Goal: Task Accomplishment & Management: Complete application form

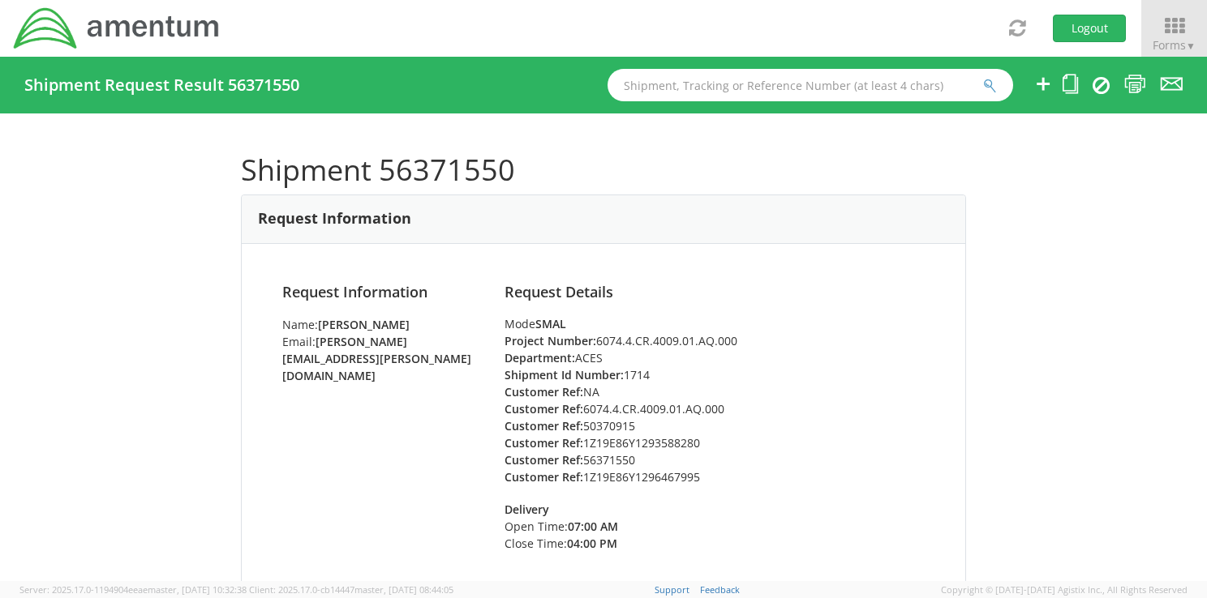
scroll to position [1028, 0]
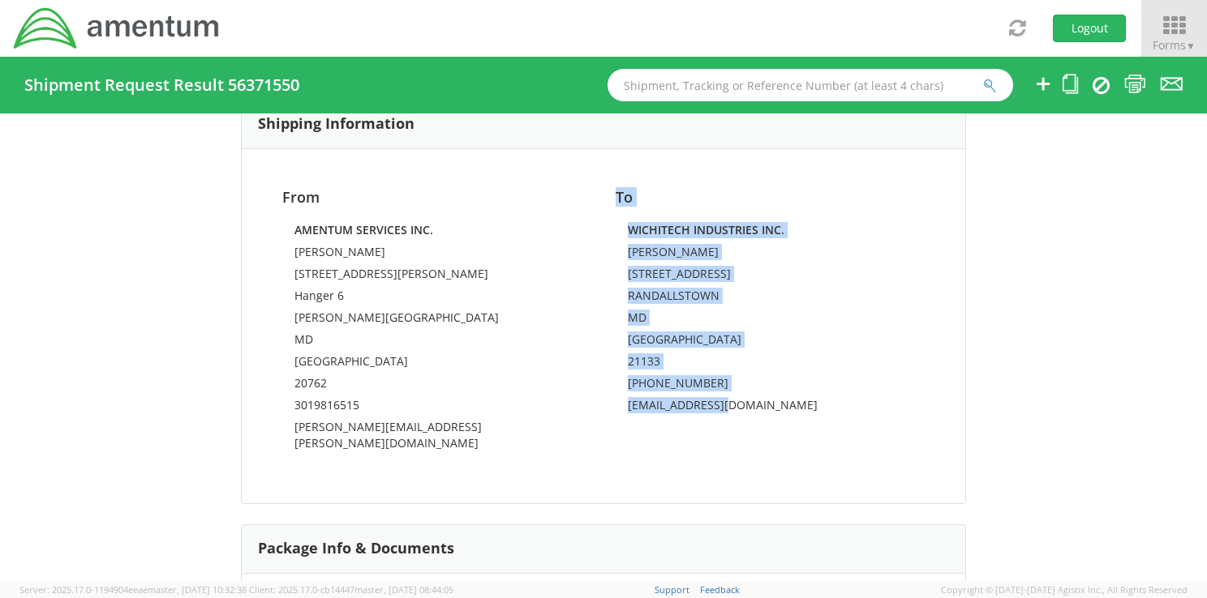
click at [1177, 26] on icon at bounding box center [1173, 26] width 75 height 23
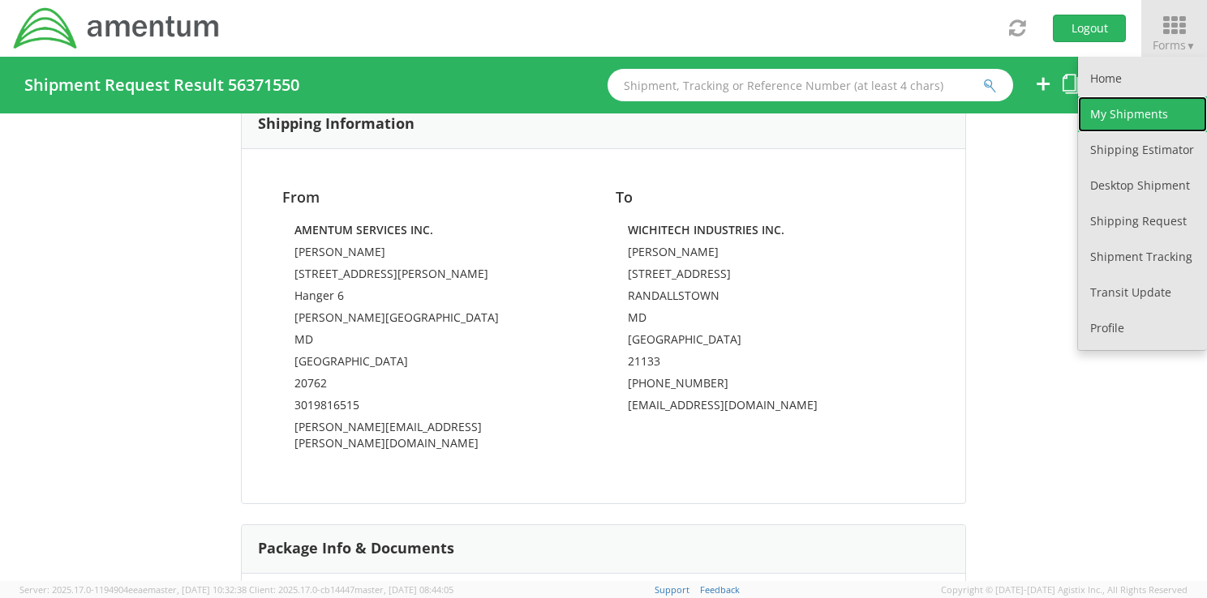
click at [1162, 115] on link "My Shipments" at bounding box center [1142, 114] width 129 height 36
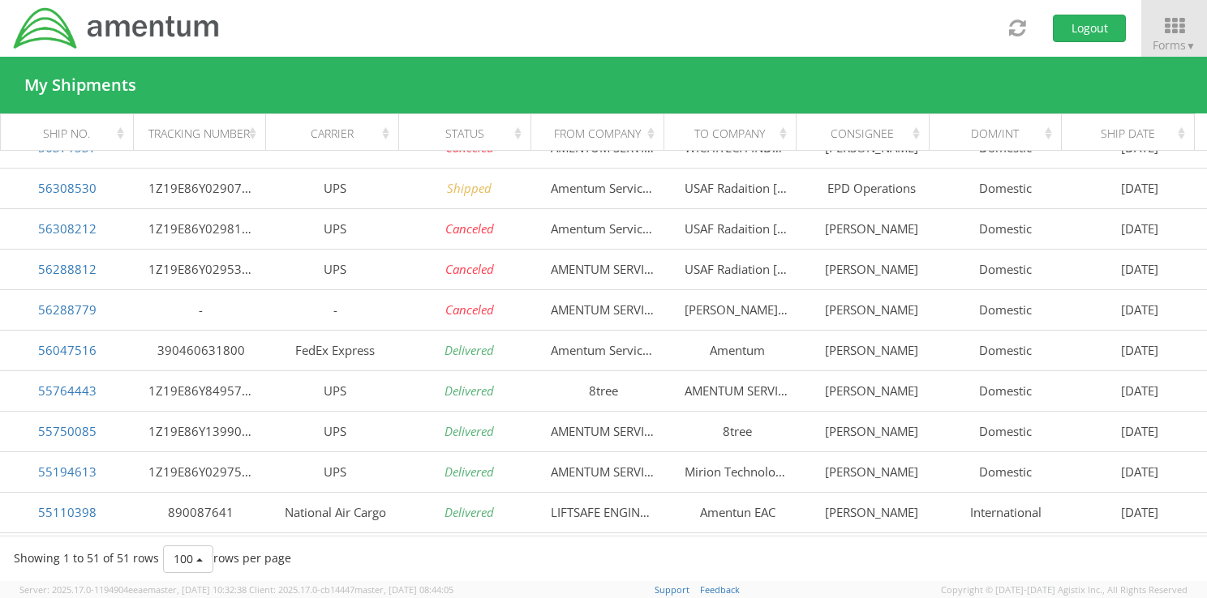
scroll to position [227, 0]
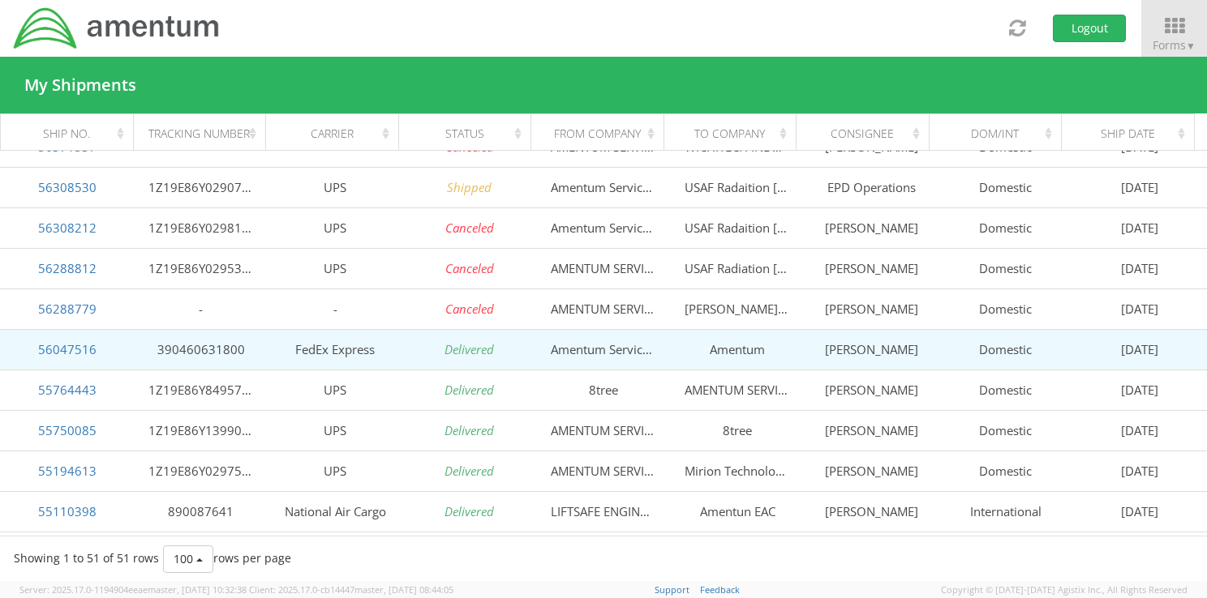
click at [730, 350] on td "Amentum" at bounding box center [738, 349] width 134 height 41
click at [62, 351] on link "56047516" at bounding box center [67, 349] width 58 height 16
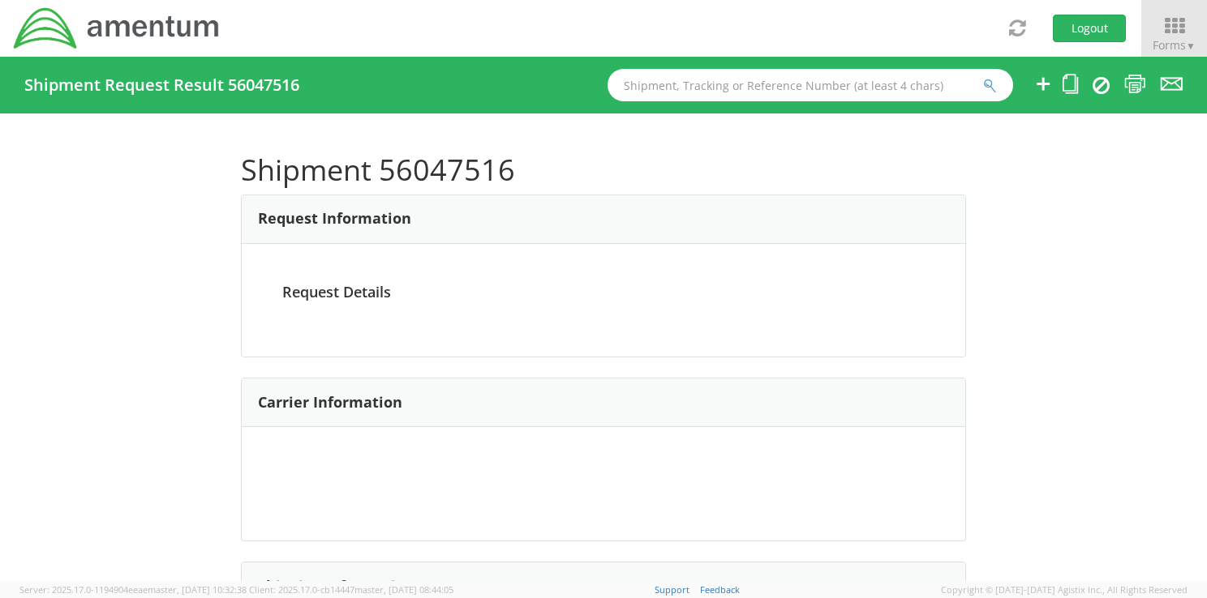
click at [62, 351] on div at bounding box center [603, 299] width 1207 height 598
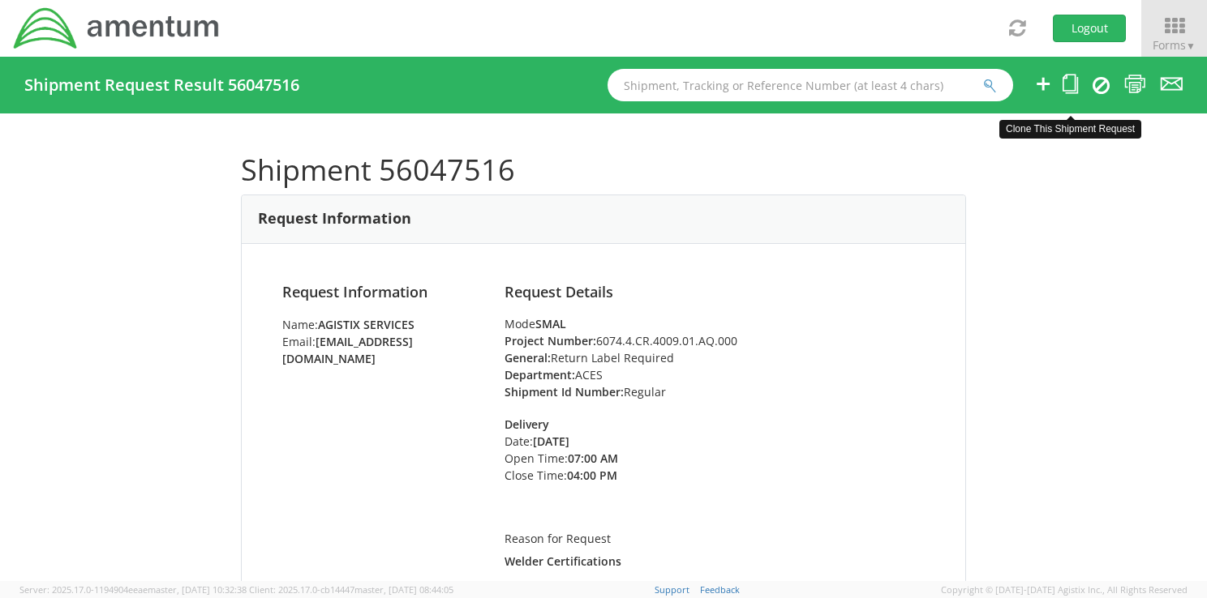
click at [1070, 88] on icon at bounding box center [1069, 84] width 15 height 20
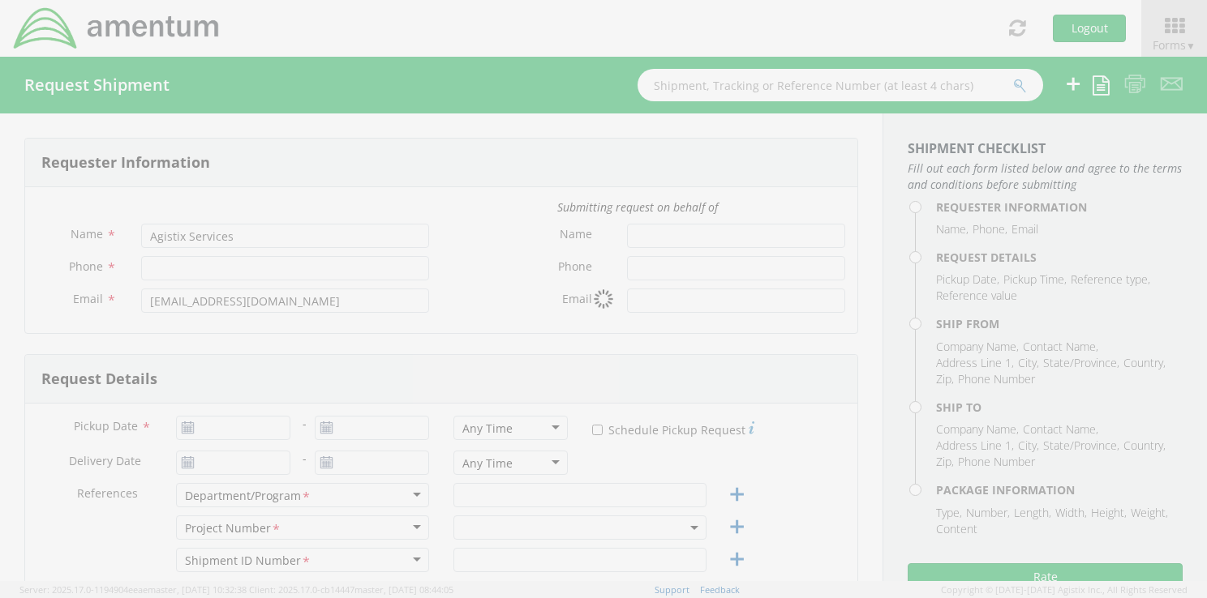
type input "3019816515"
type input "[DATE]"
type input "ACES"
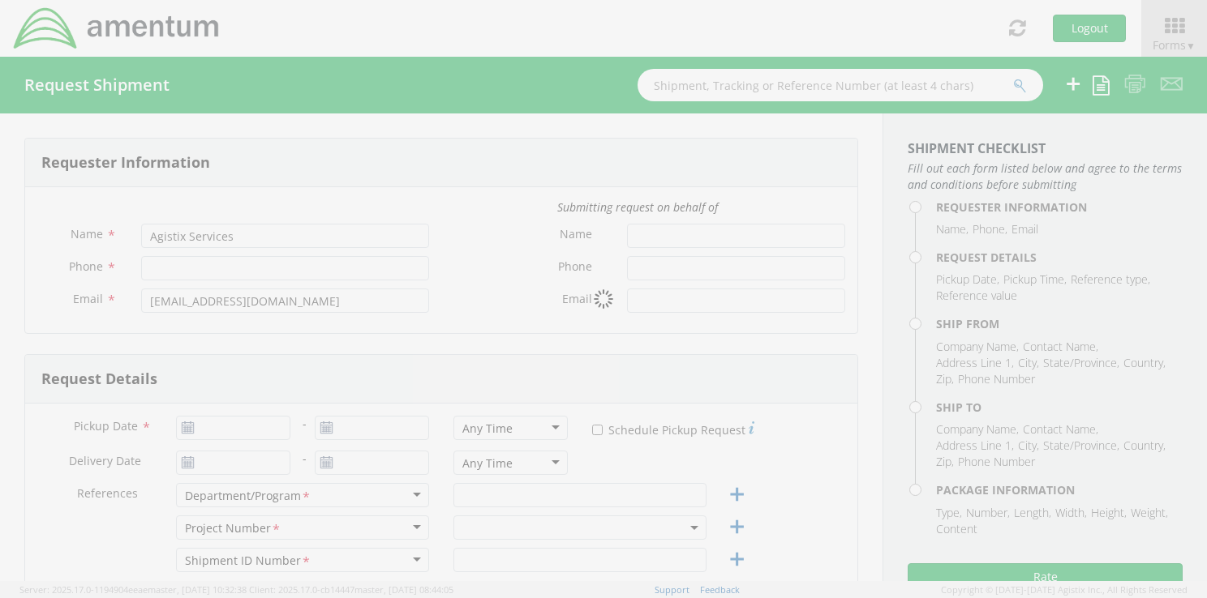
type input "Regular"
type textarea "Welder Certifications"
select select
type input "Amentum Services, Inc."
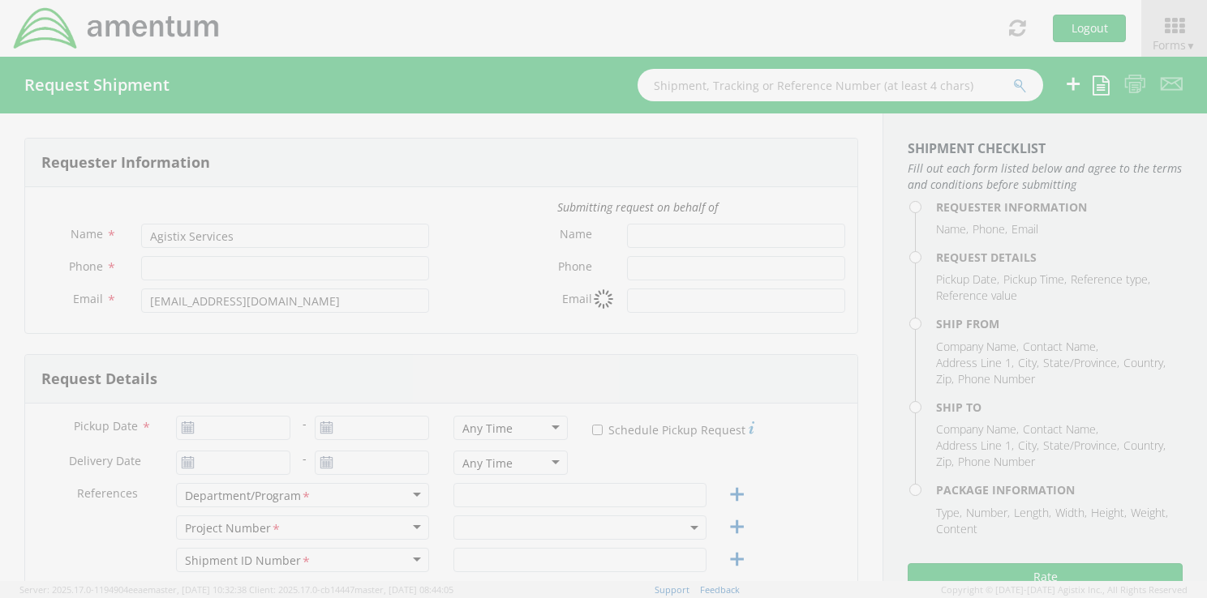
type input "[STREET_ADDRESS][PERSON_NAME]"
type input "Hanger 6"
type input "[PERSON_NAME][GEOGRAPHIC_DATA]"
type input "20762"
type input "[PERSON_NAME]"
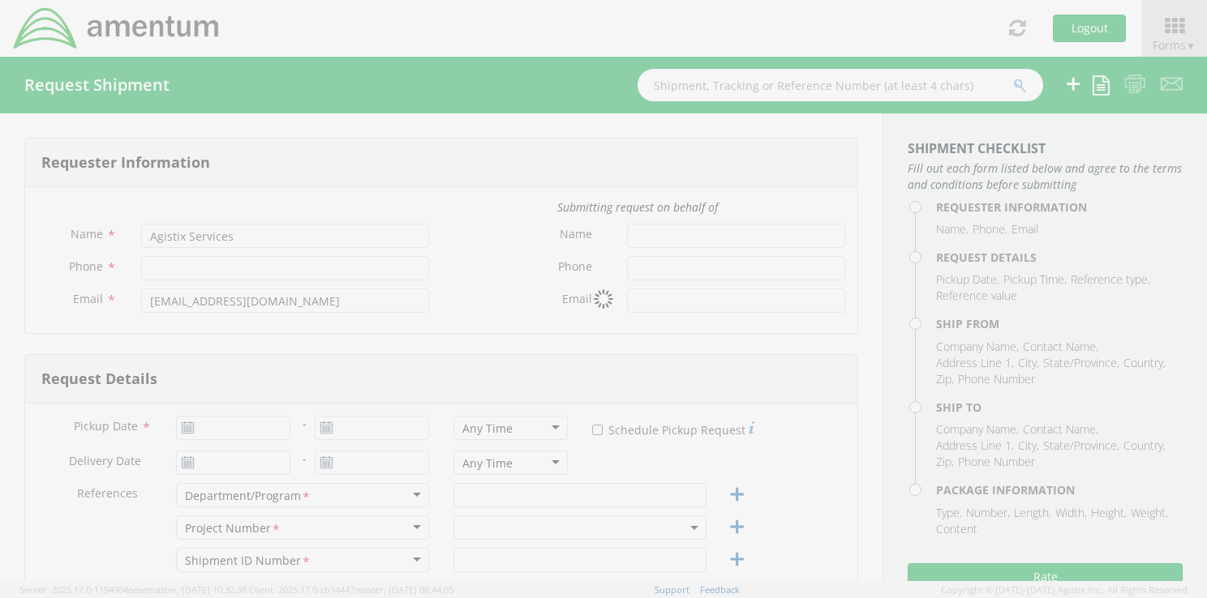
type input "3019816515"
type input "[PERSON_NAME][EMAIL_ADDRESS][PERSON_NAME][DOMAIN_NAME]"
select select
type input "Amentum"
type input "[STREET_ADDRESS][PERSON_NAME]"
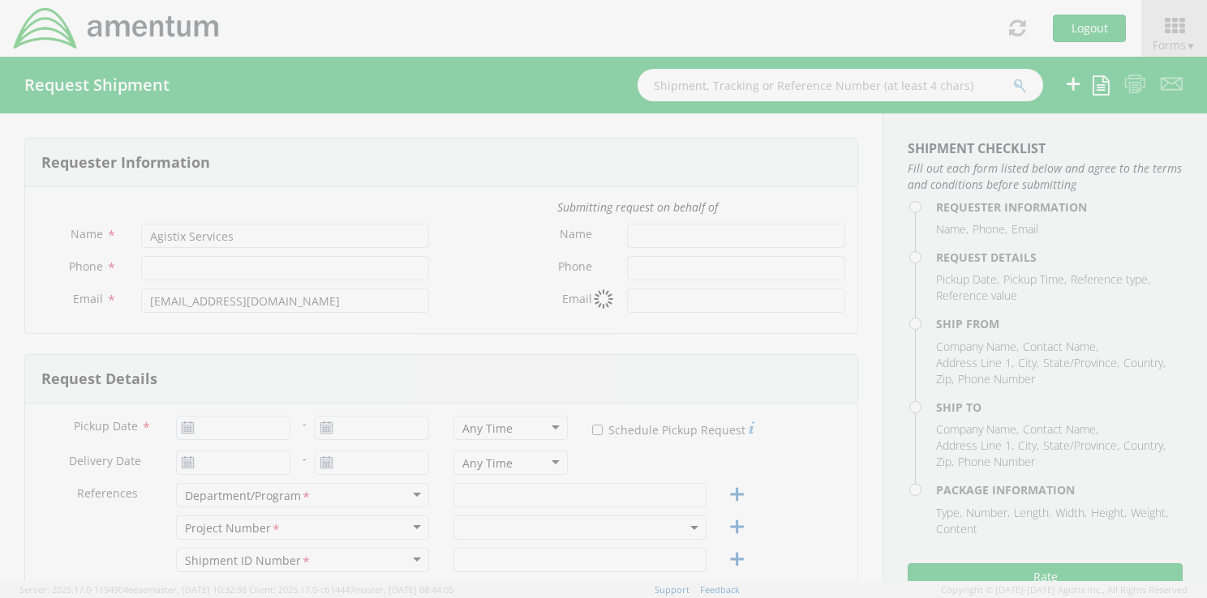
type input "[PERSON_NAME][GEOGRAPHIC_DATA]"
type input "73705"
type input "[PERSON_NAME]"
type input "3019815607"
type input "[PERSON_NAME][EMAIL_ADDRESS][PERSON_NAME][DOMAIN_NAME]"
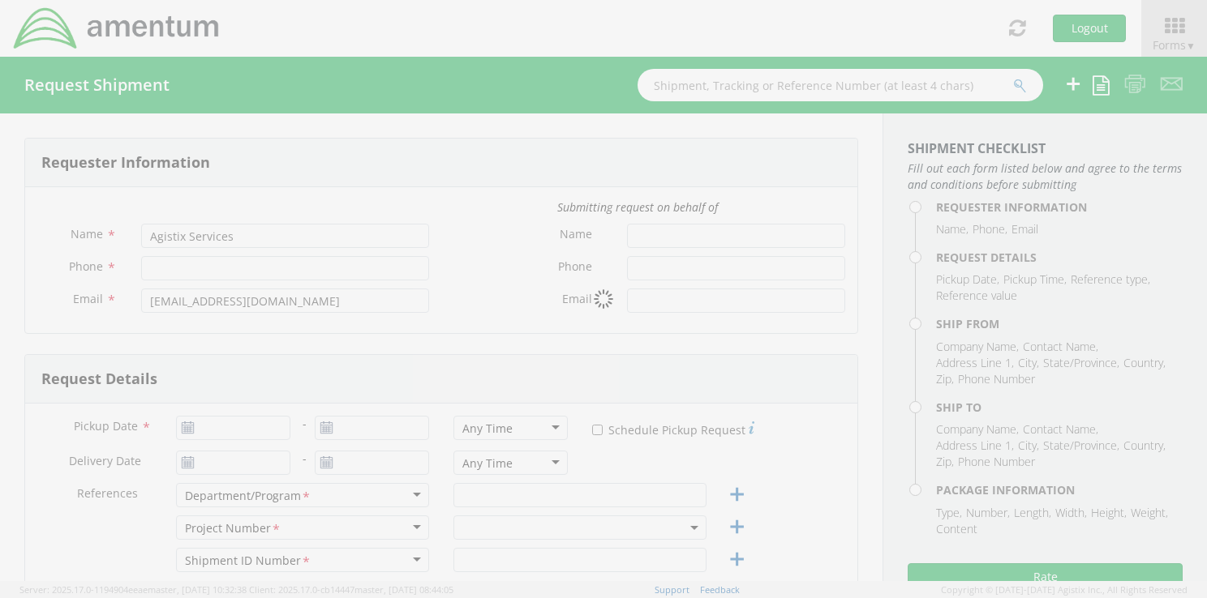
type input "1"
type input "11"
type input "7.5"
type input "4"
type input "4.5"
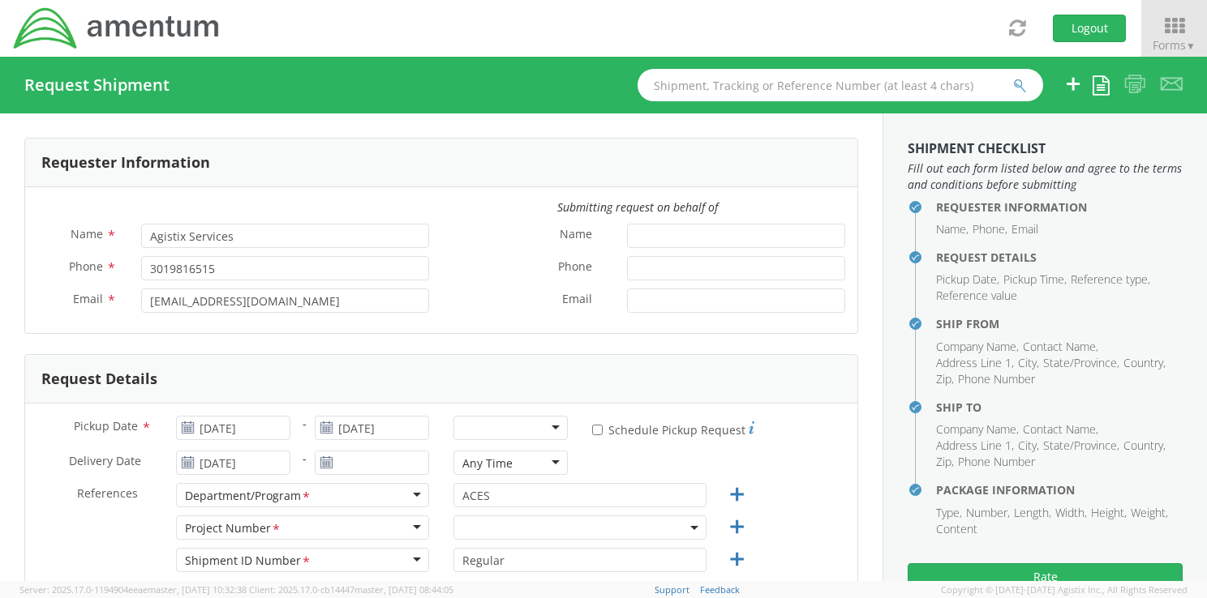
select select "6074.4.CR.4009.01.AQ.000"
click at [184, 424] on use at bounding box center [187, 427] width 11 height 11
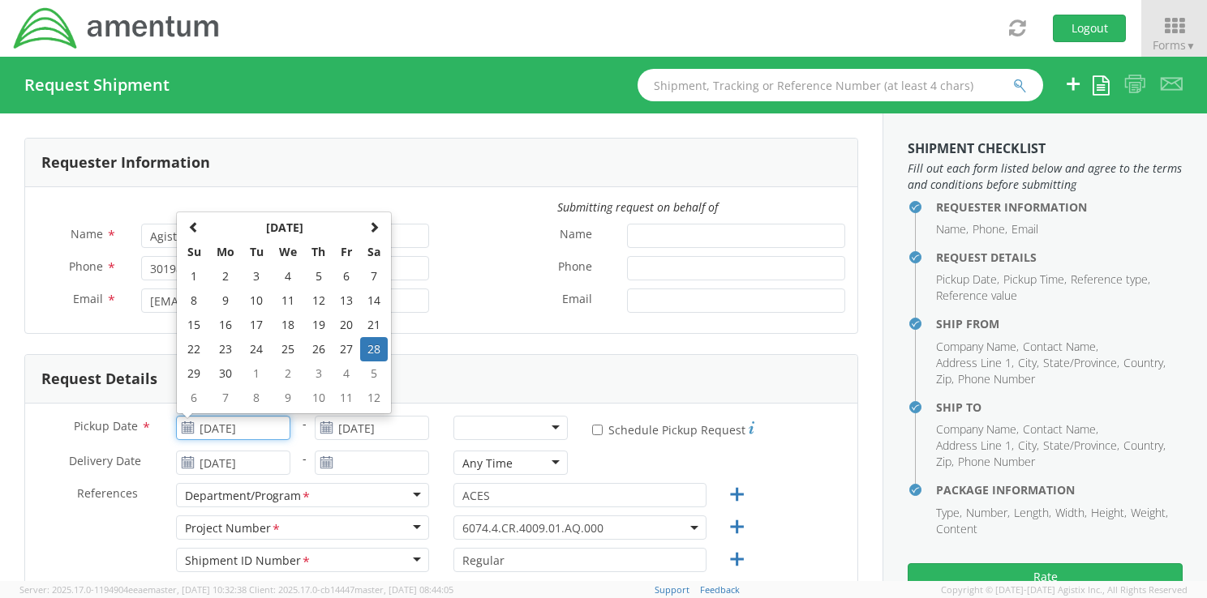
click at [252, 430] on input "[DATE]" at bounding box center [233, 428] width 114 height 24
click at [379, 225] on th at bounding box center [374, 228] width 28 height 24
click at [313, 353] on td "21" at bounding box center [318, 349] width 28 height 24
type input "[DATE]"
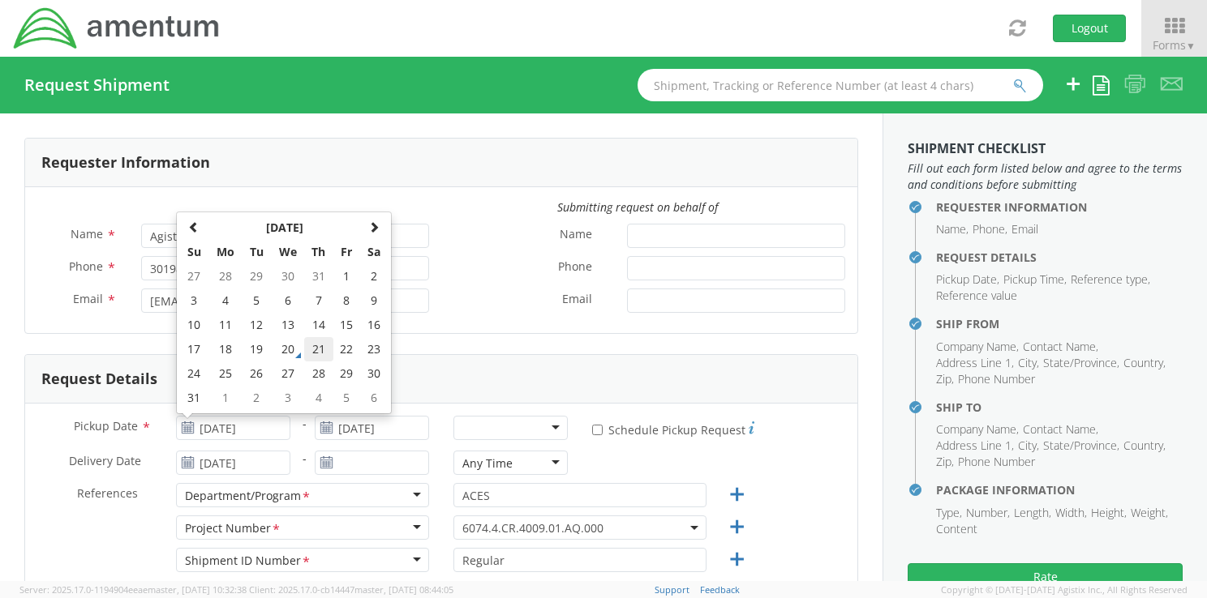
type input "[DATE]"
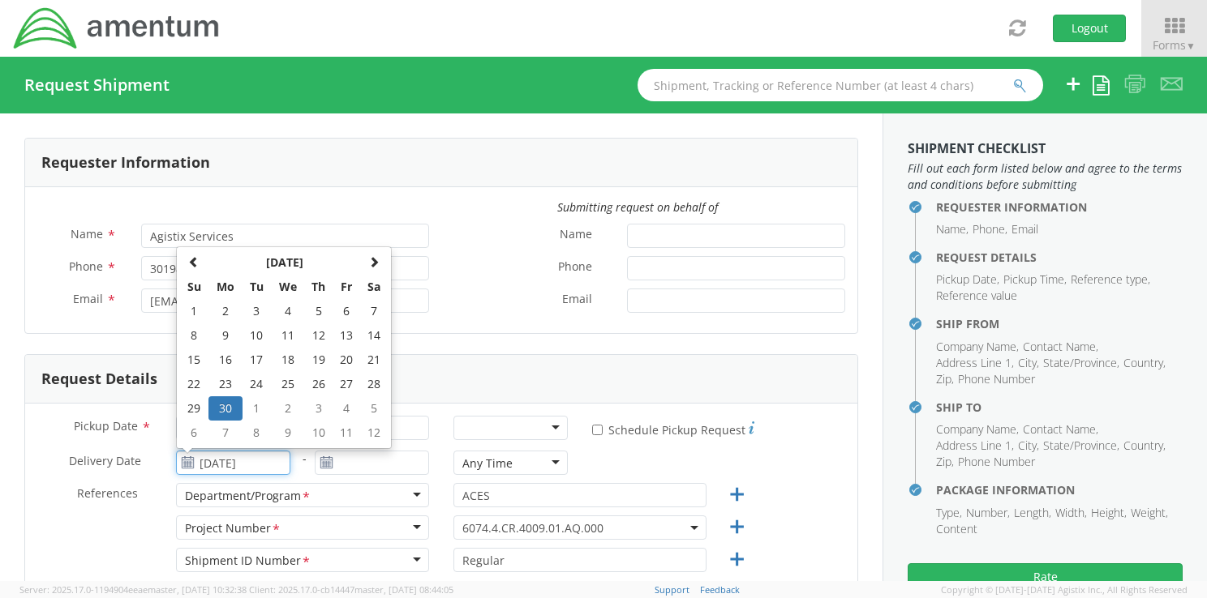
click at [247, 463] on input "[DATE]" at bounding box center [233, 463] width 114 height 24
click at [375, 264] on span at bounding box center [373, 261] width 11 height 11
click at [342, 382] on td "22" at bounding box center [347, 384] width 28 height 24
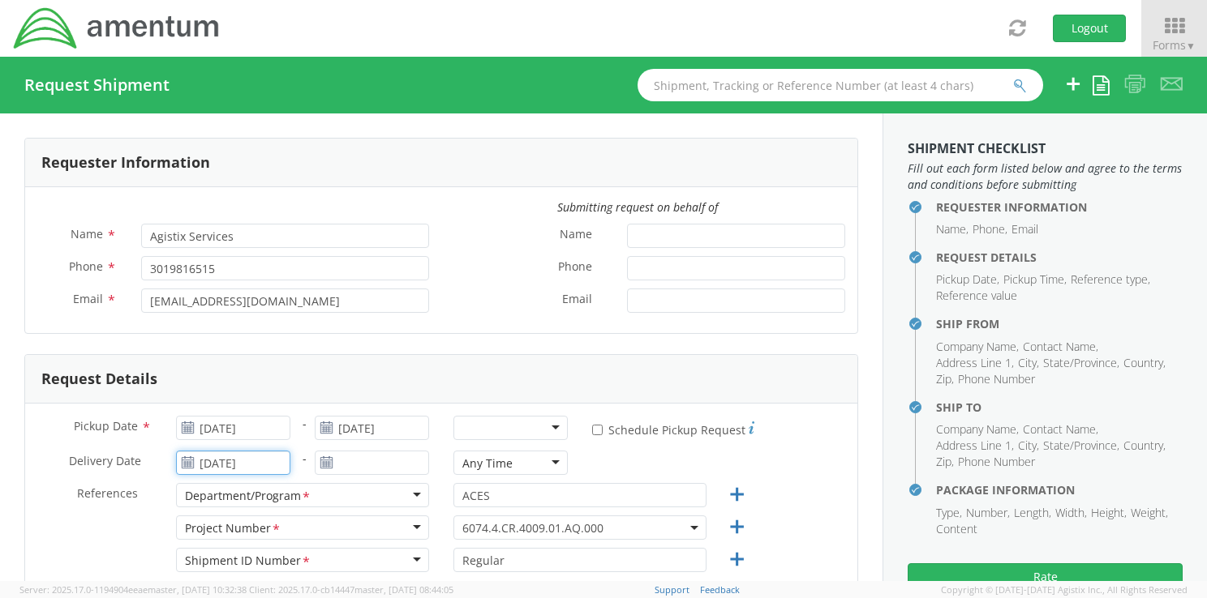
click at [253, 469] on input "[DATE]" at bounding box center [233, 463] width 114 height 24
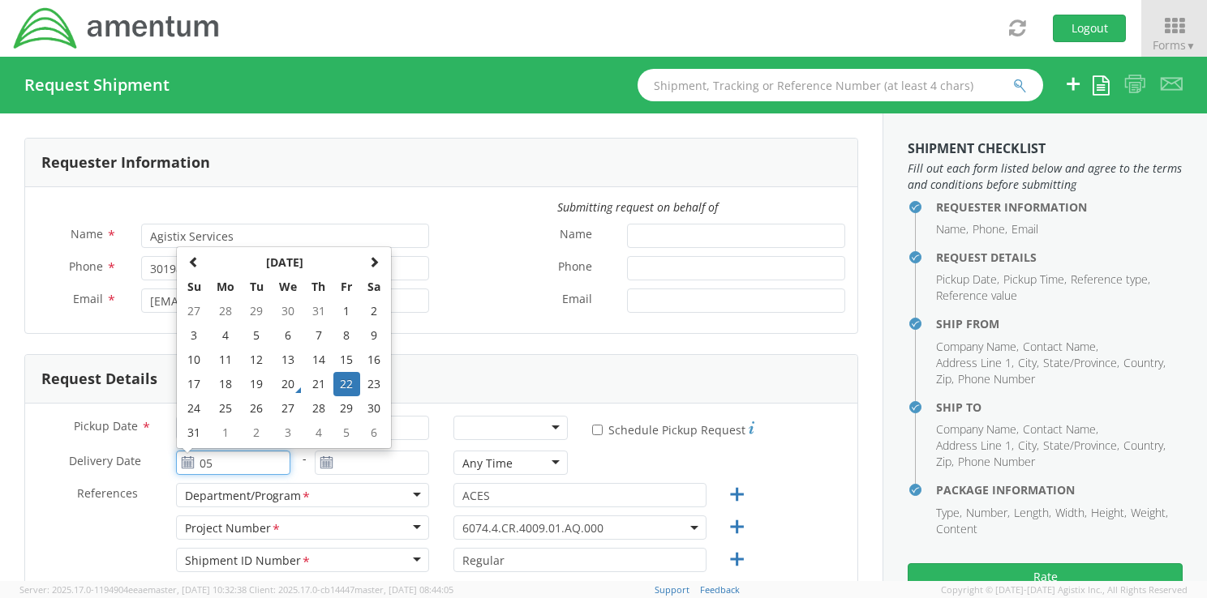
type input "5"
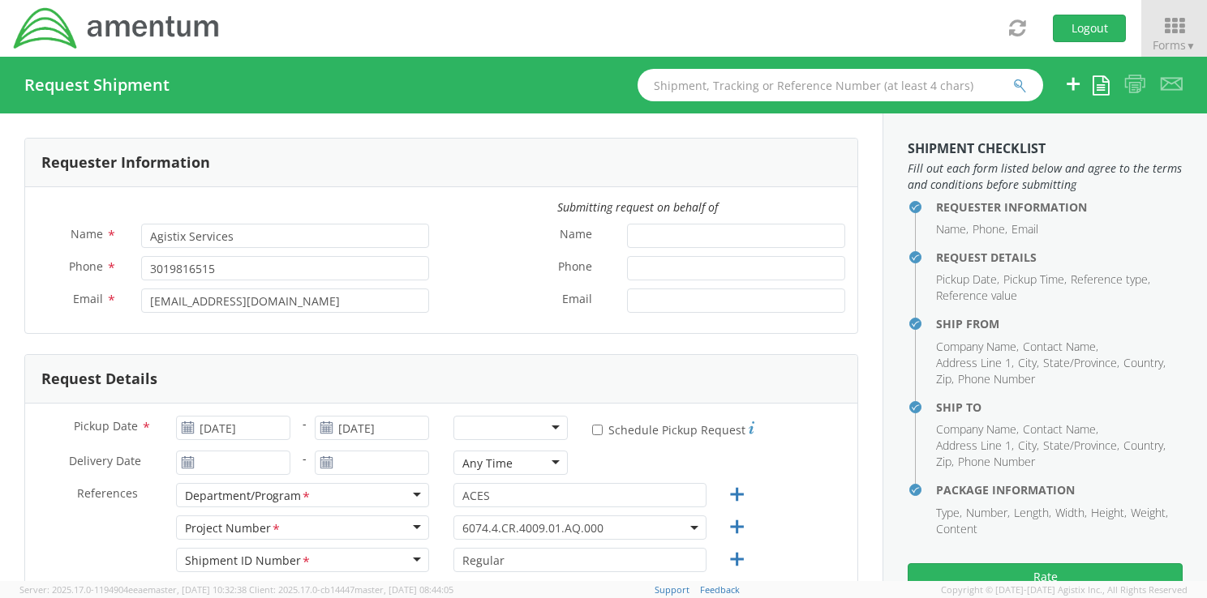
click at [501, 255] on div "Name *" at bounding box center [649, 240] width 416 height 32
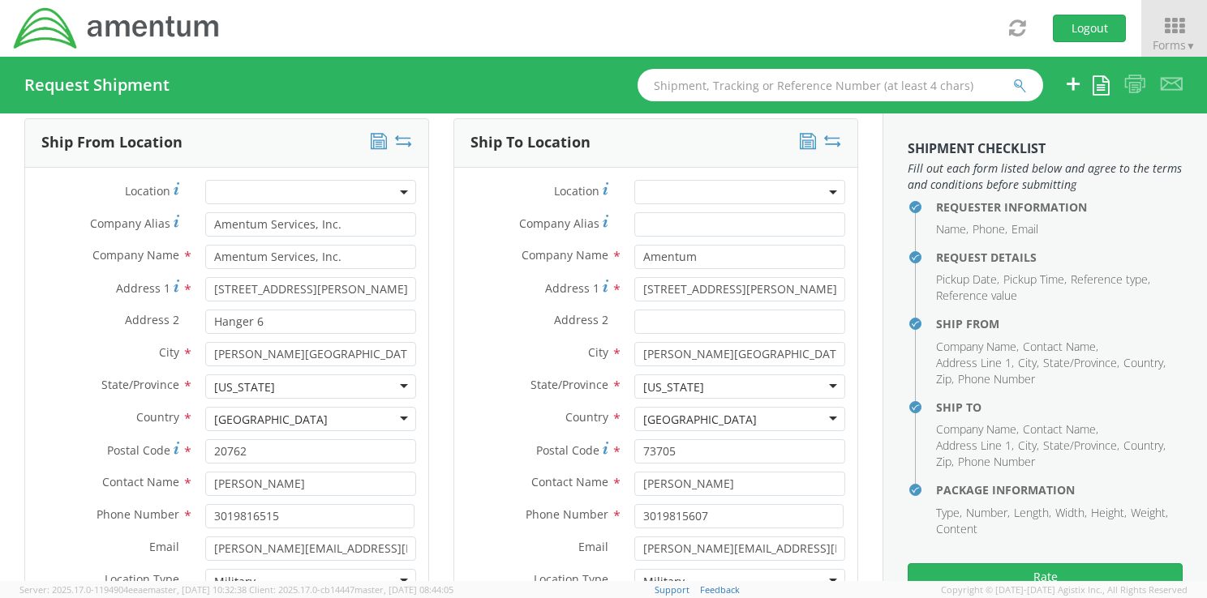
scroll to position [746, 0]
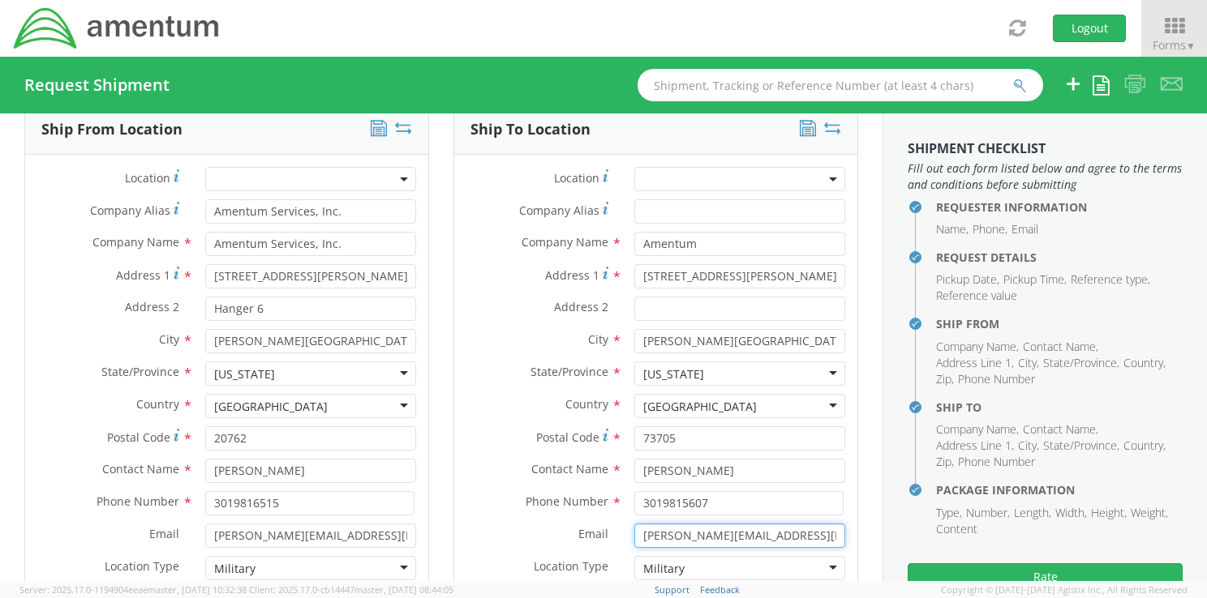
click at [634, 534] on input "[PERSON_NAME][EMAIL_ADDRESS][PERSON_NAME][DOMAIN_NAME]" at bounding box center [739, 536] width 211 height 24
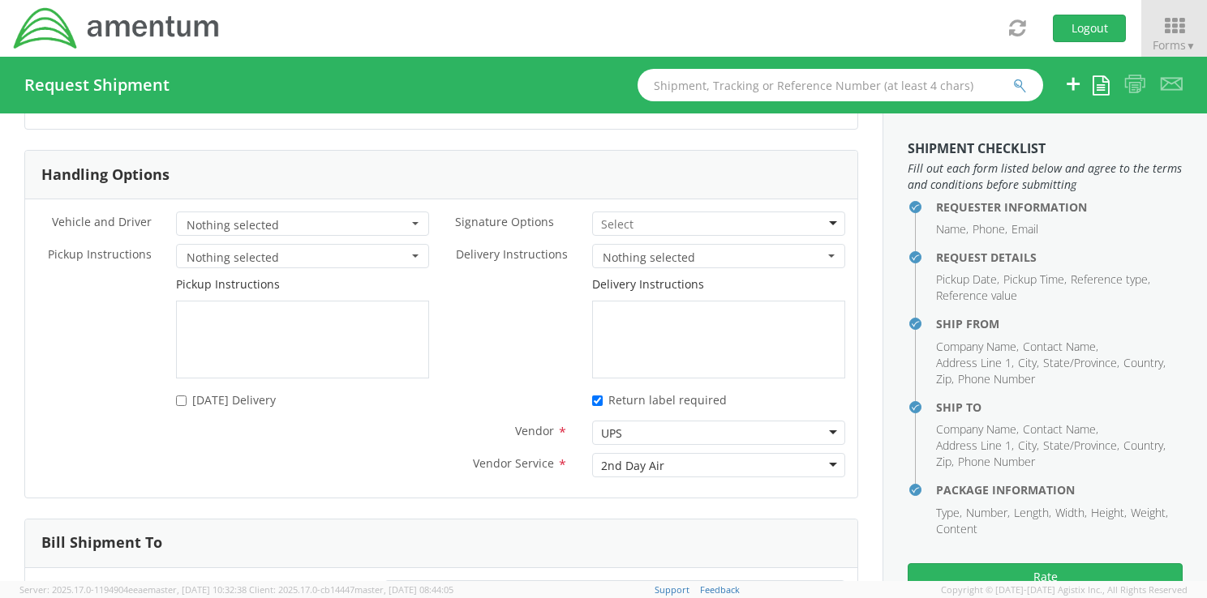
scroll to position [2326, 0]
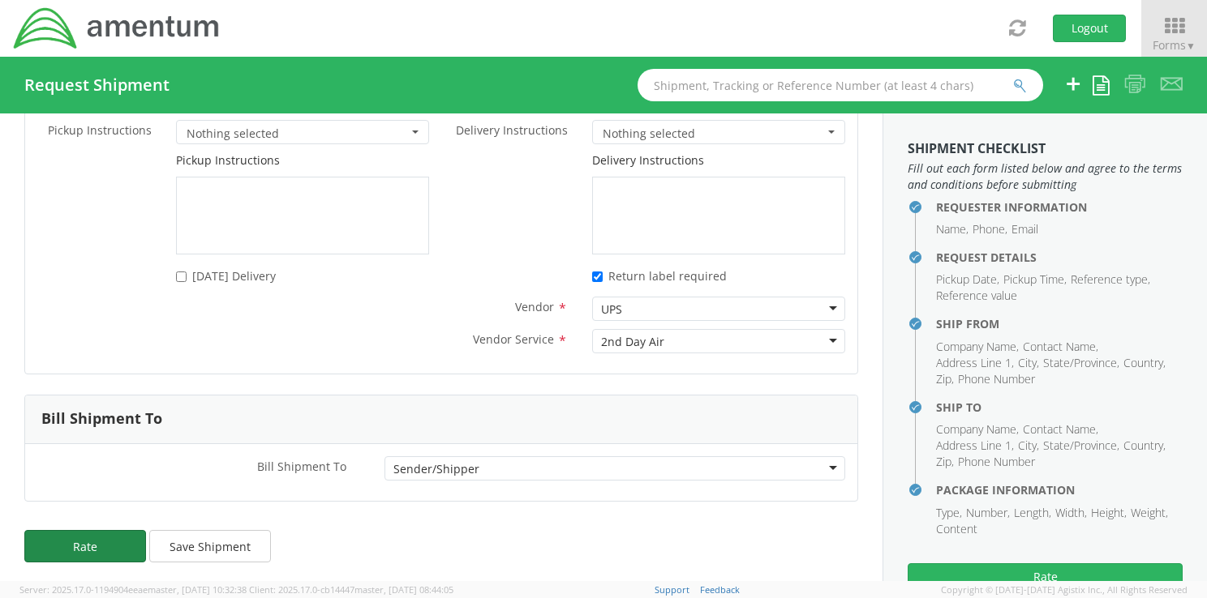
type input "[PERSON_NAME][EMAIL_ADDRESS][PERSON_NAME][DOMAIN_NAME]"
click at [71, 537] on button "Rate" at bounding box center [85, 546] width 122 height 32
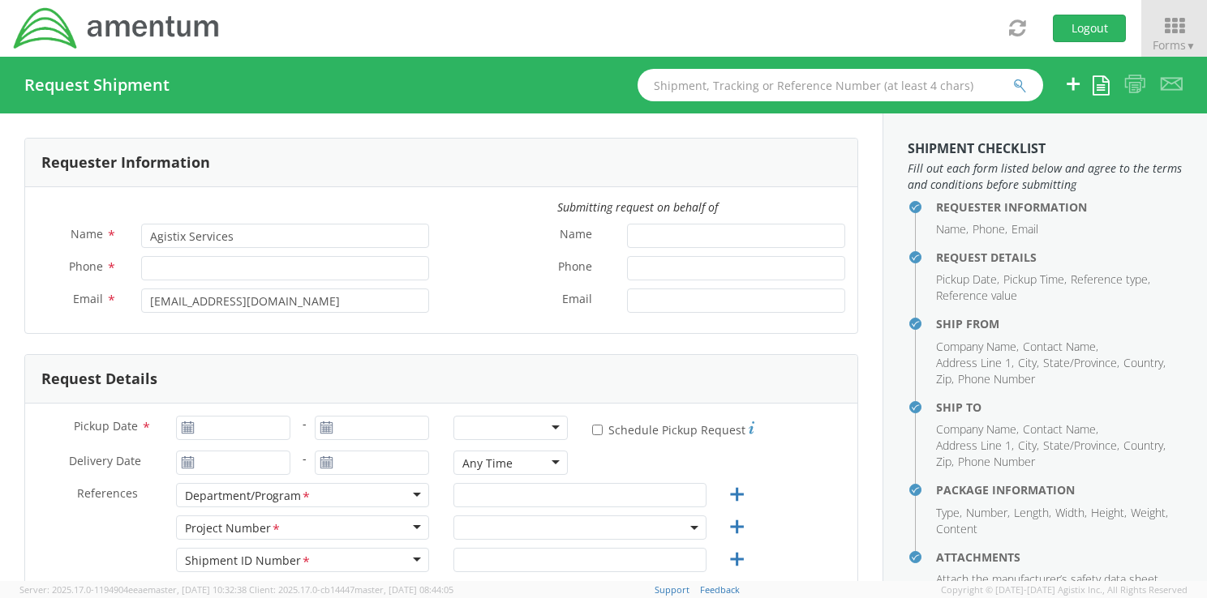
type input "3019816515"
type input "[DATE]"
type input "ACES"
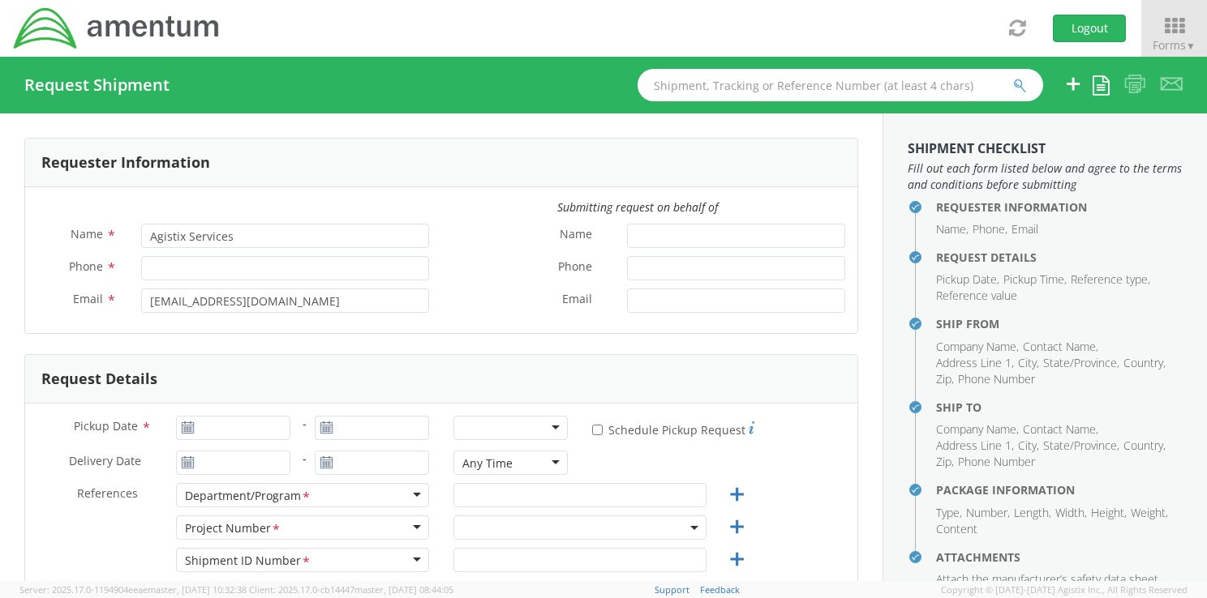
type input "Regular"
type textarea "Welder Certifications"
select select
type input "Amentum Services, Inc."
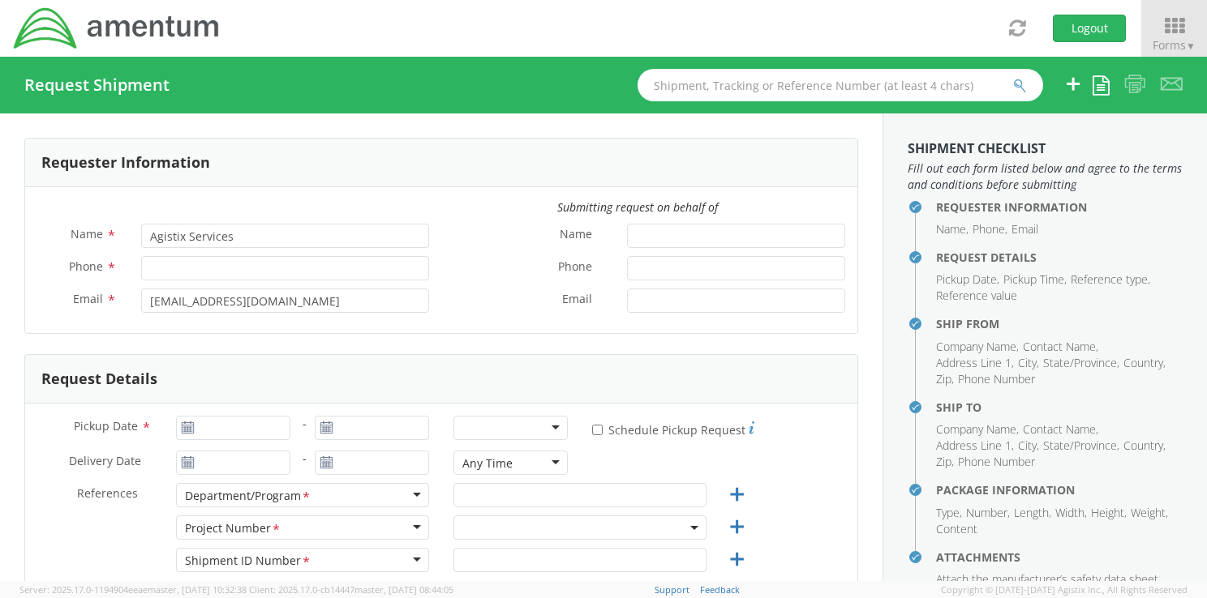
type input "[STREET_ADDRESS][PERSON_NAME]"
type input "Hanger 6"
type input "[PERSON_NAME][GEOGRAPHIC_DATA]"
type input "20762"
type input "[PERSON_NAME]"
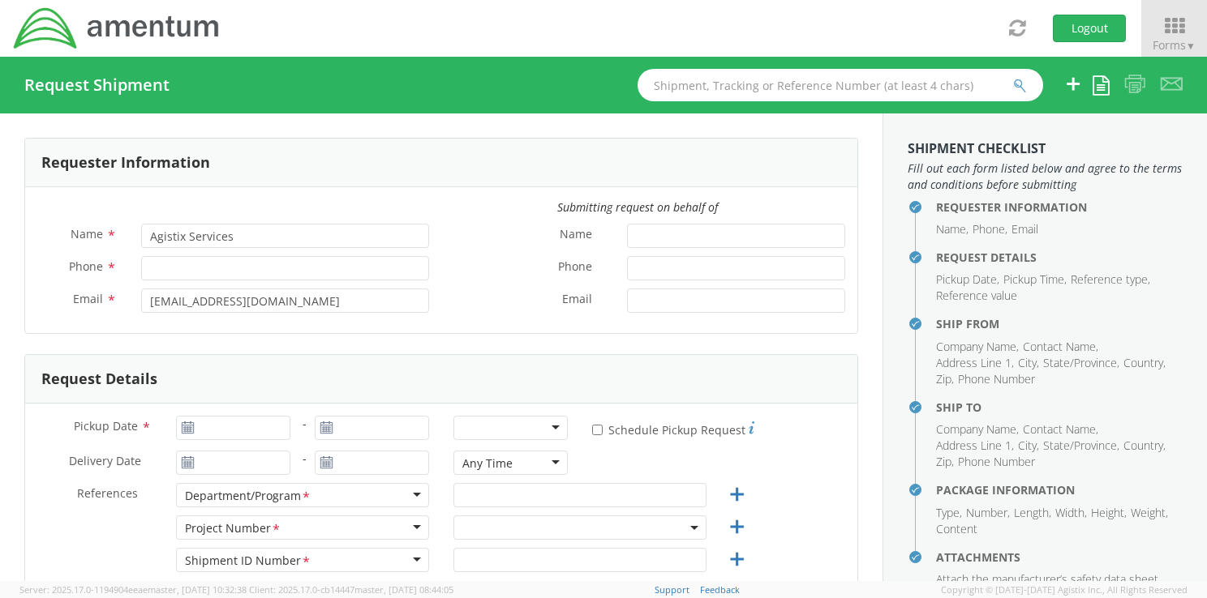
type input "3019816515"
type input "[PERSON_NAME][EMAIL_ADDRESS][PERSON_NAME][DOMAIN_NAME]"
select select
type input "Amentum"
type input "[STREET_ADDRESS][PERSON_NAME]"
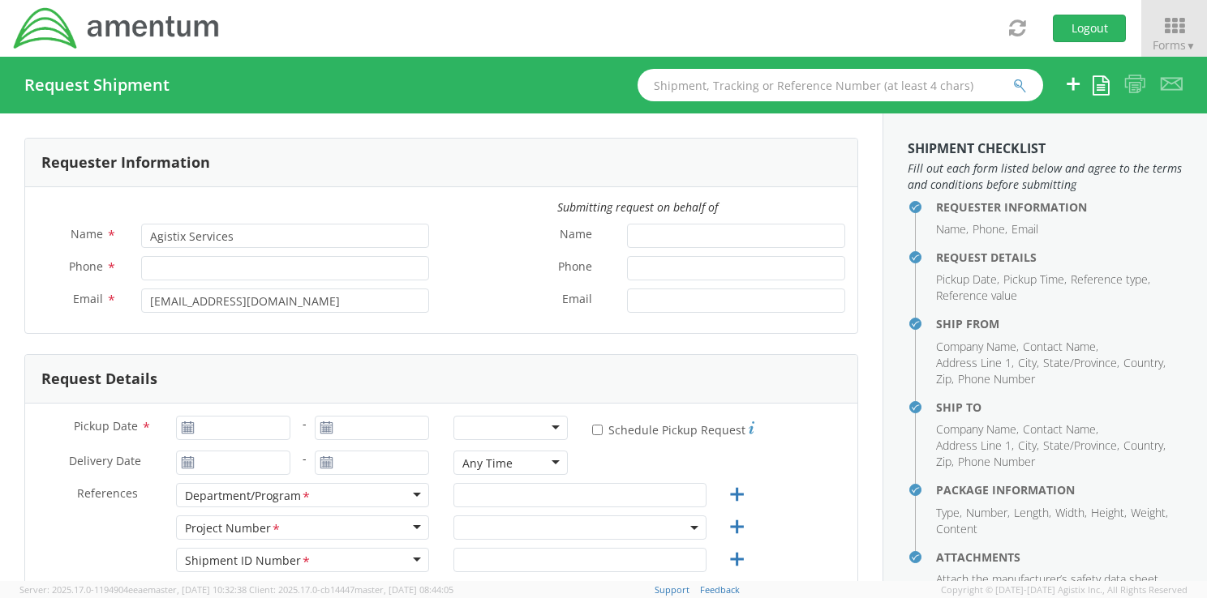
type input "[PERSON_NAME][GEOGRAPHIC_DATA]"
type input "73705"
type input "[PERSON_NAME]"
type input "3019815607"
type input "[PERSON_NAME][EMAIL_ADDRESS][PERSON_NAME][DOMAIN_NAME]"
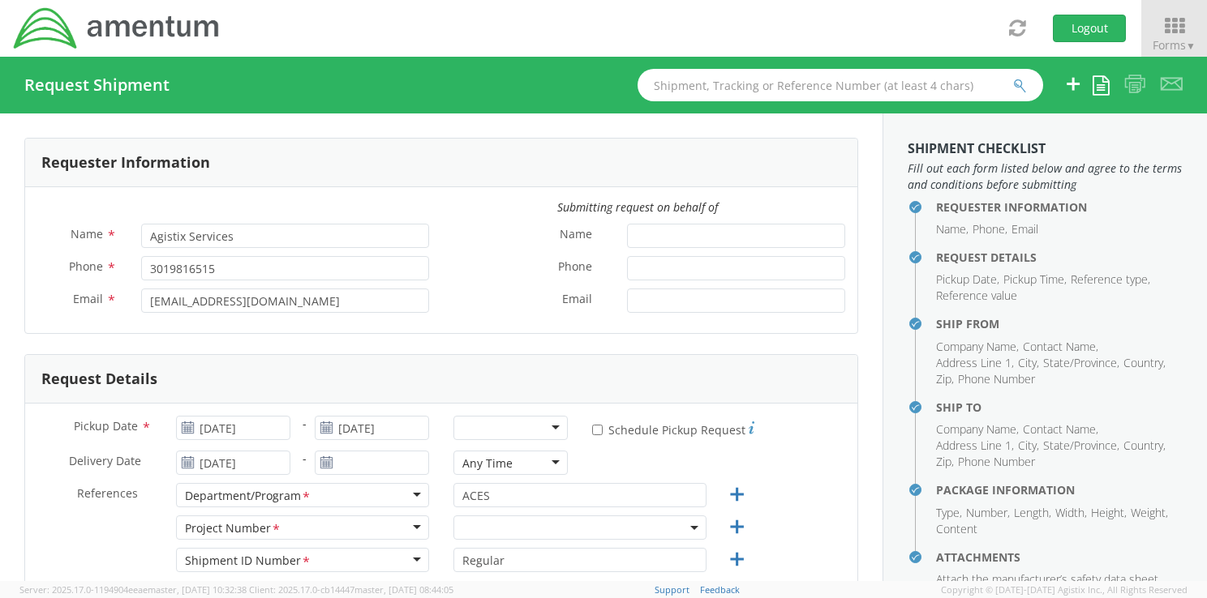
select select "6074.4.CR.4009.01.AQ.000"
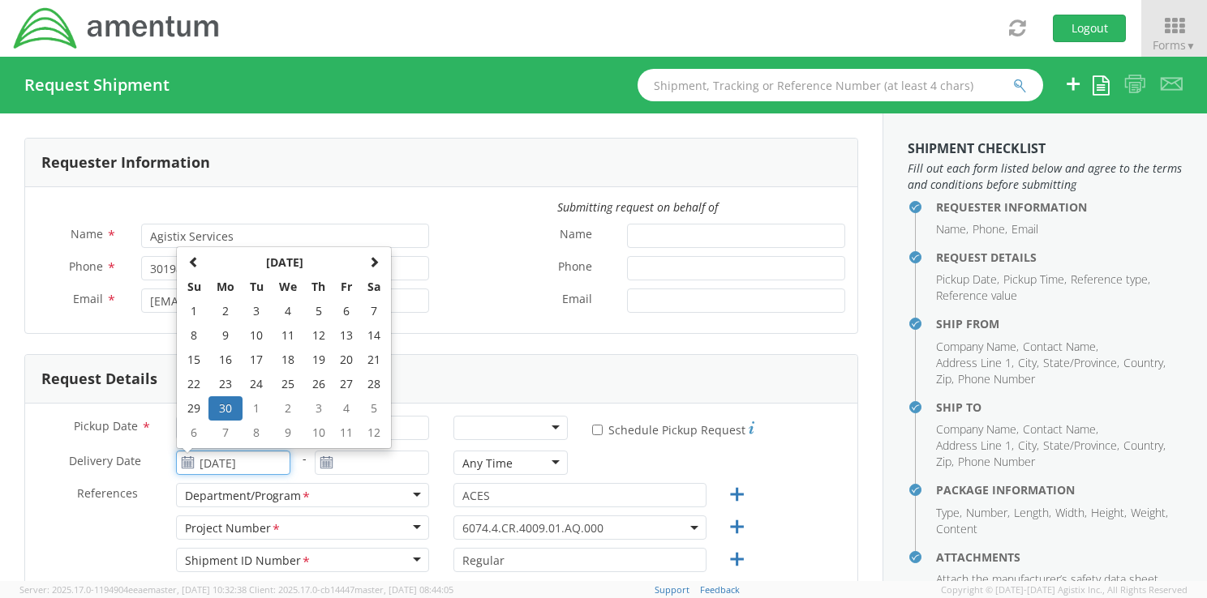
drag, startPoint x: 272, startPoint y: 466, endPoint x: 126, endPoint y: 451, distance: 147.6
click at [126, 451] on div "Delivery Date * [DATE] [DATE] Su Mo Tu We Th Fr Sa 1 2 3 4 5 6 7 8 9 10 11 12 1…" at bounding box center [163, 463] width 277 height 24
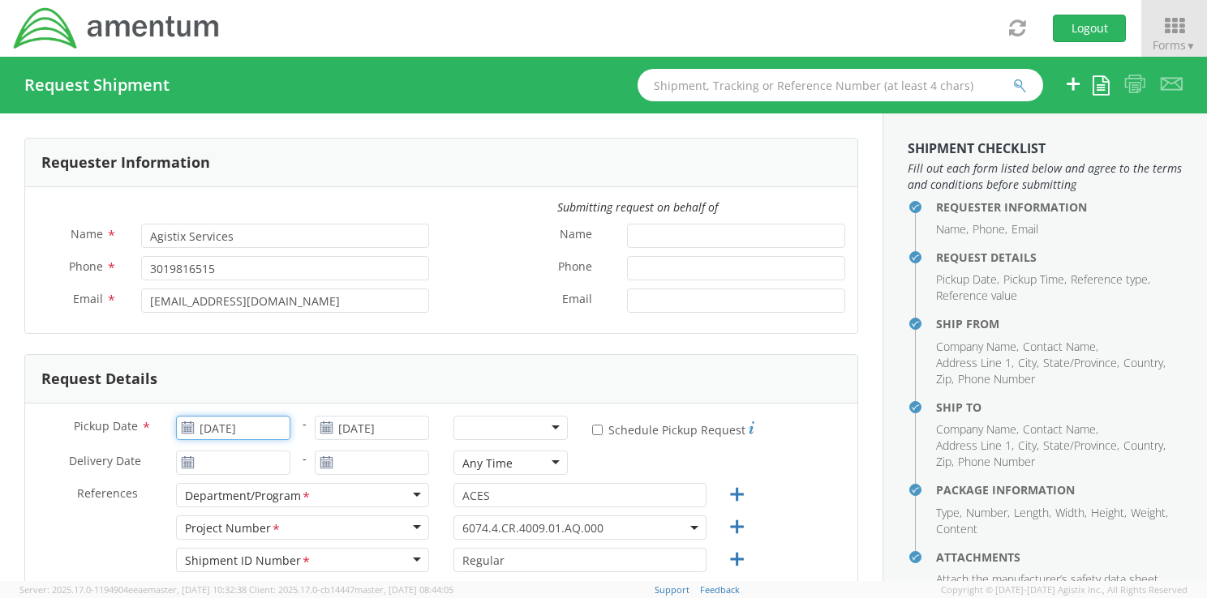
click at [255, 428] on input "[DATE]" at bounding box center [233, 428] width 114 height 24
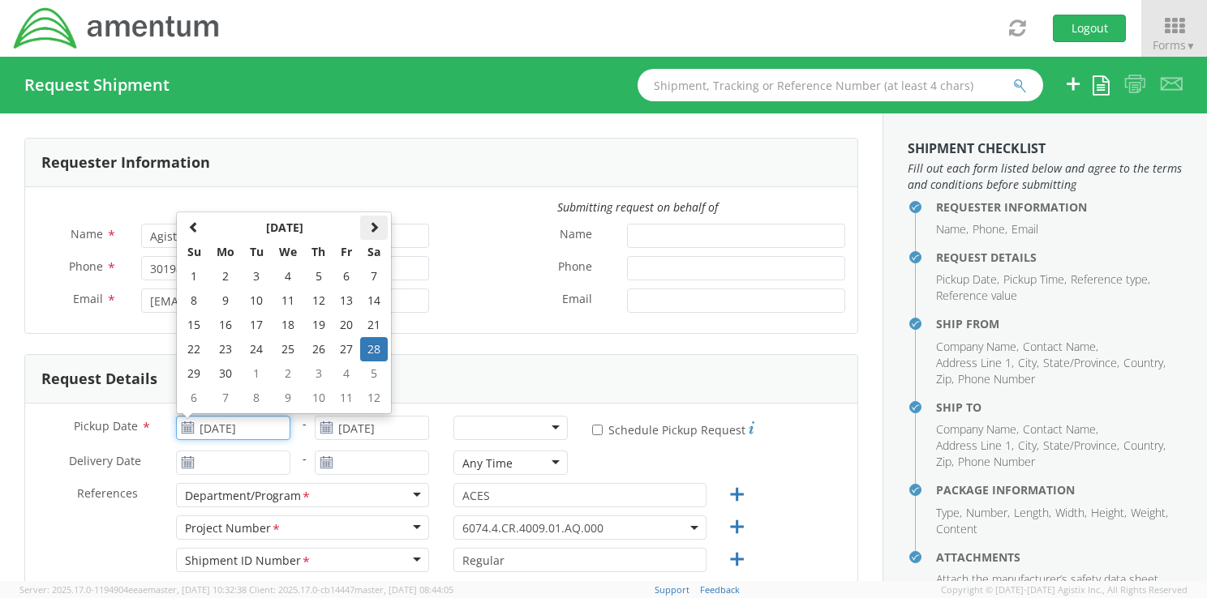
click at [374, 231] on span at bounding box center [373, 226] width 11 height 11
click at [341, 349] on td "22" at bounding box center [347, 349] width 28 height 24
type input "[DATE]"
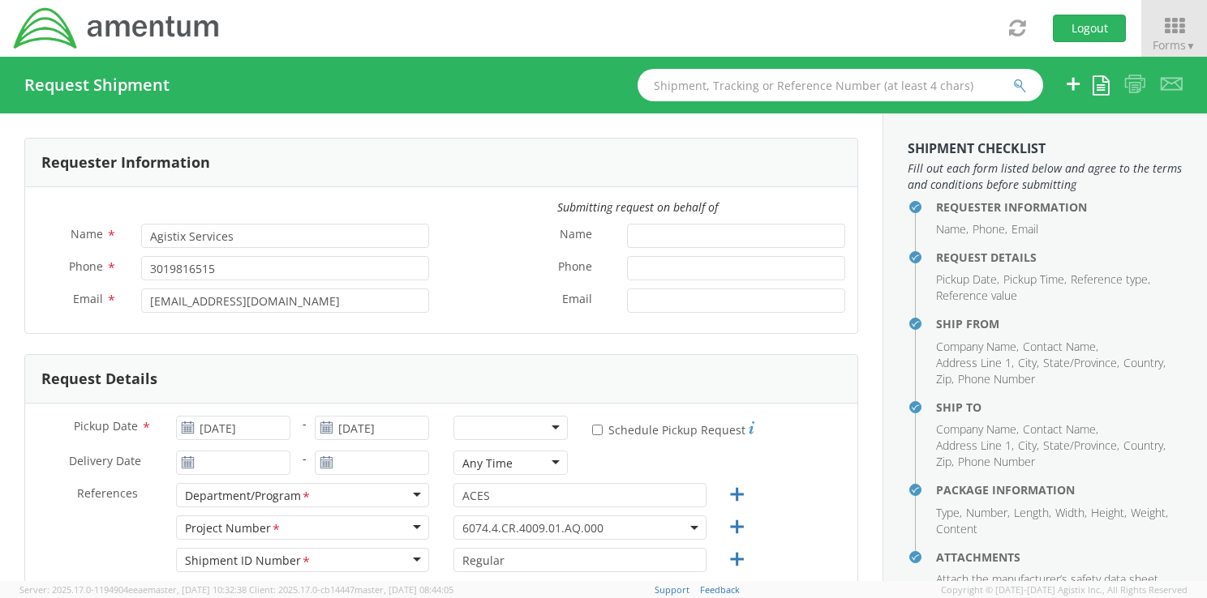
click at [185, 431] on use at bounding box center [187, 427] width 11 height 11
click at [268, 433] on input "[DATE]" at bounding box center [233, 428] width 114 height 24
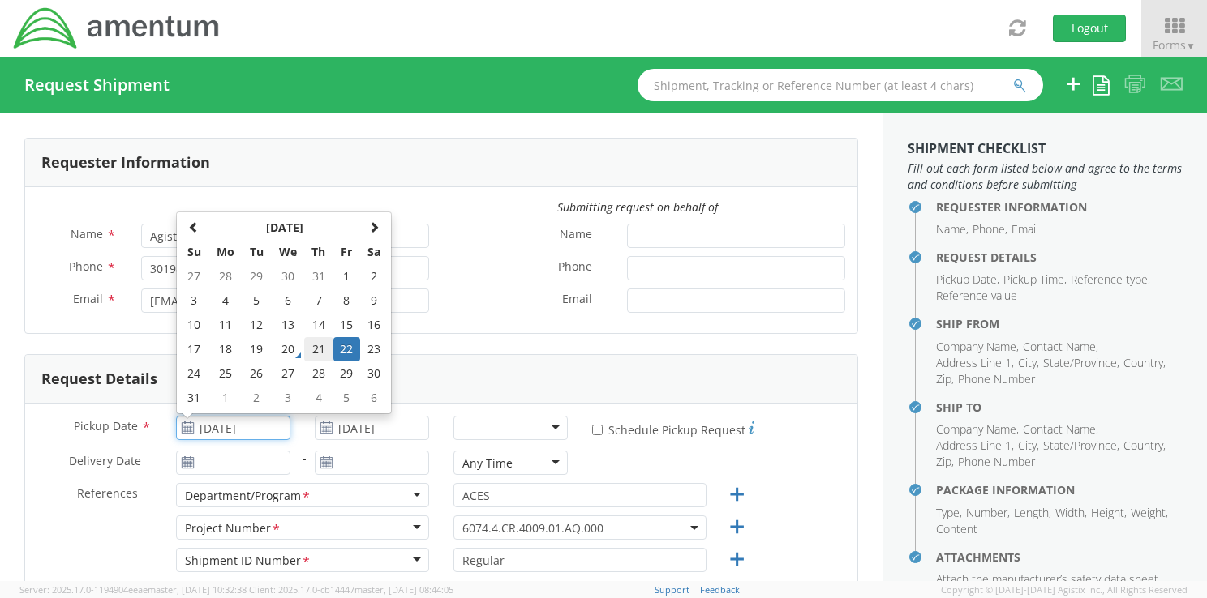
click at [319, 352] on td "21" at bounding box center [318, 349] width 28 height 24
type input "[DATE]"
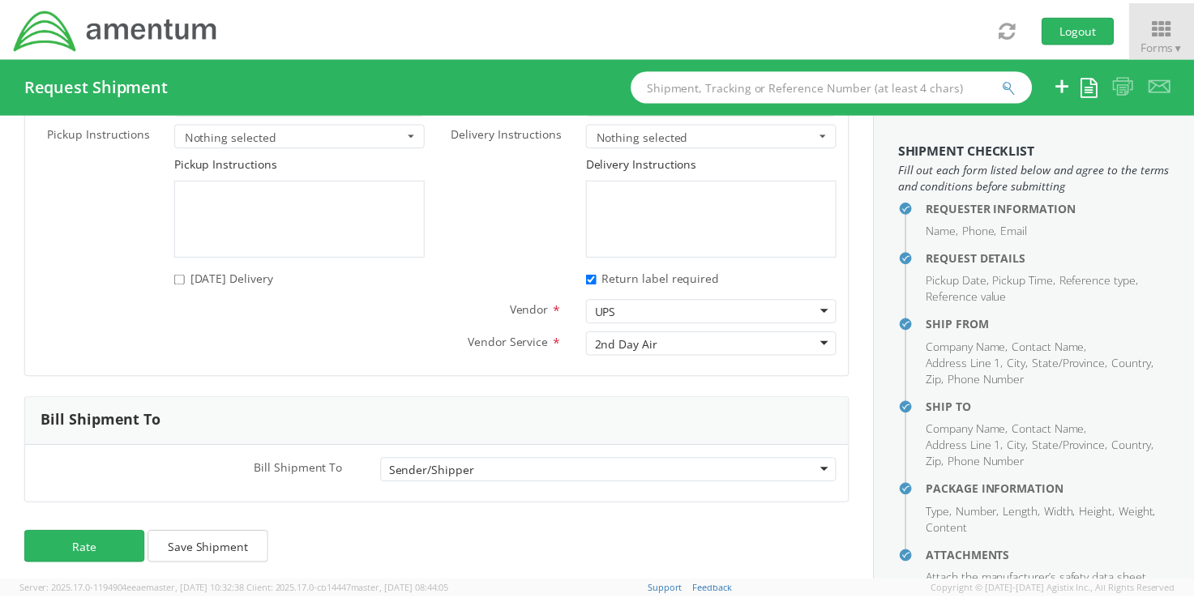
scroll to position [2326, 0]
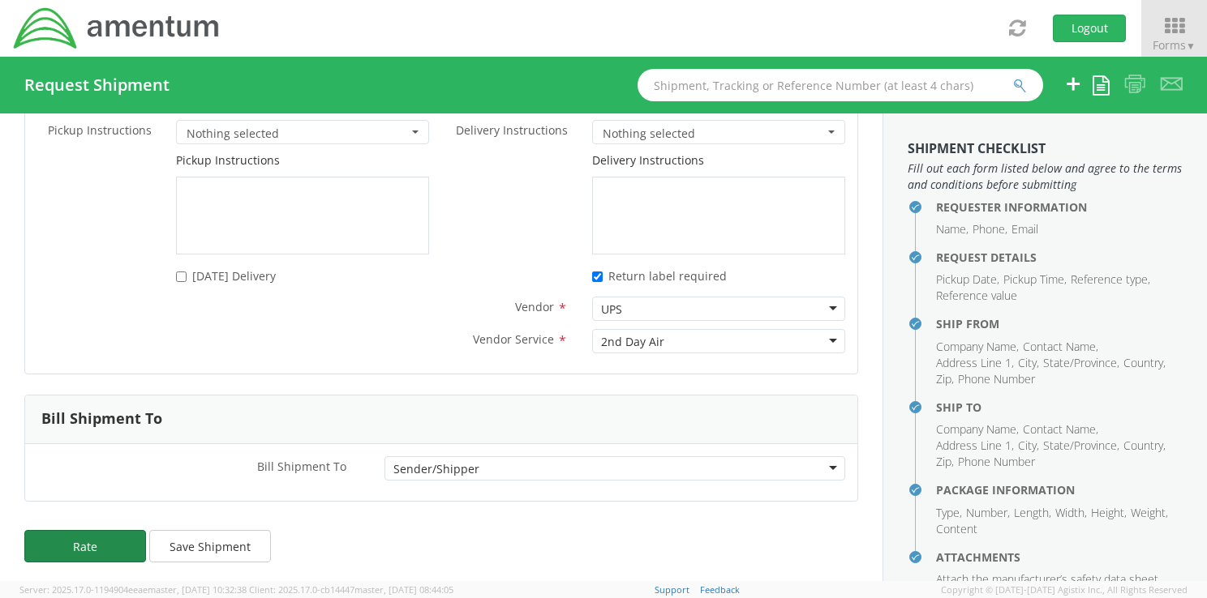
click at [87, 540] on button "Rate" at bounding box center [85, 546] width 122 height 32
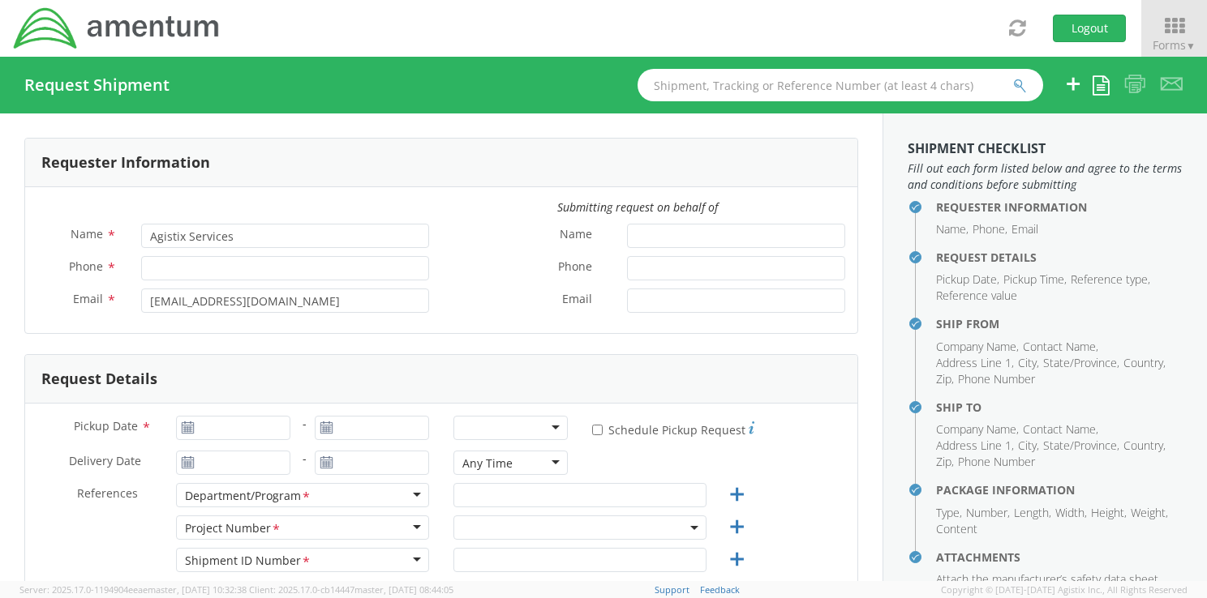
type input "3019816515"
type input "[DATE]"
type input "ACES"
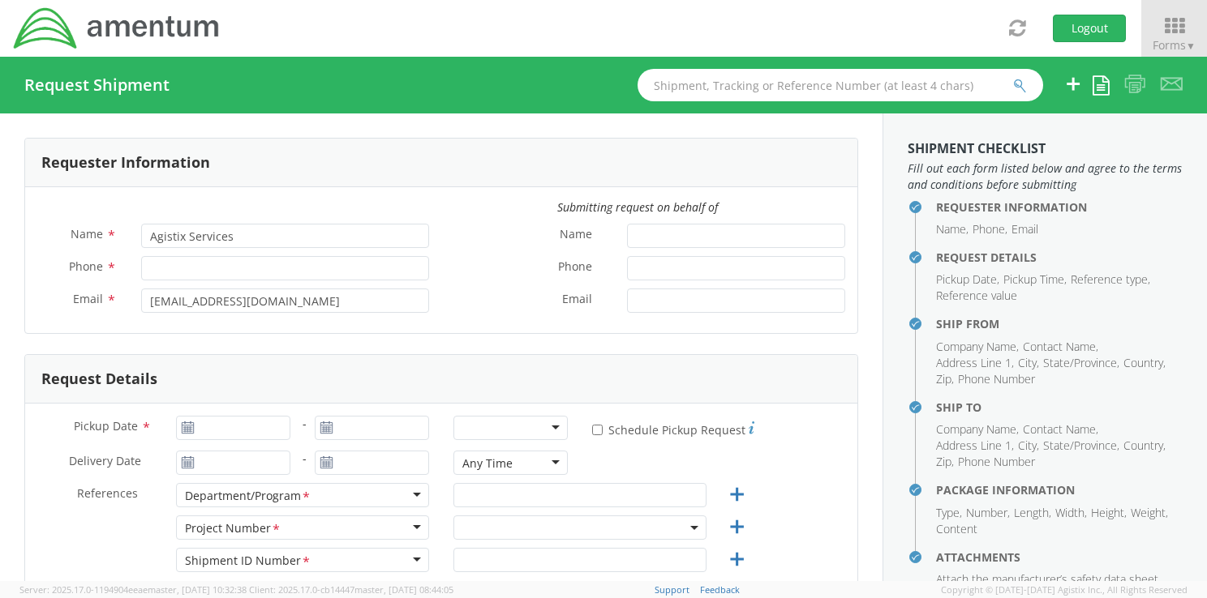
type input "Regular"
type textarea "Welder Certifications"
select select
type input "Amentum Services, Inc."
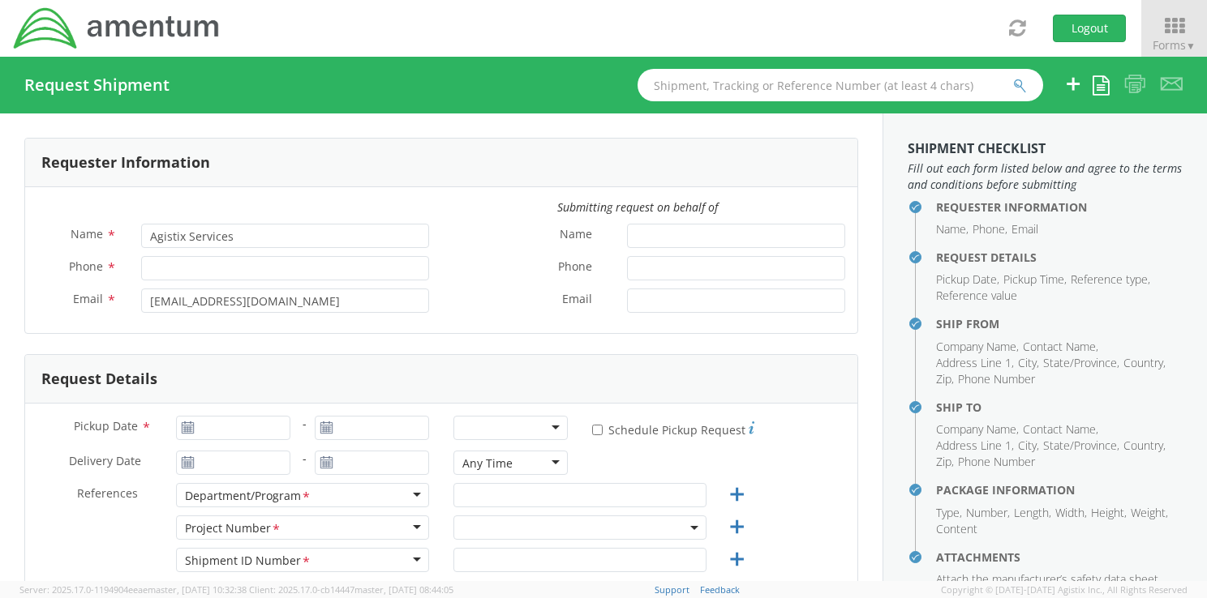
type input "[STREET_ADDRESS][PERSON_NAME]"
type input "Hanger 6"
type input "[PERSON_NAME][GEOGRAPHIC_DATA]"
type input "20762"
type input "[PERSON_NAME]"
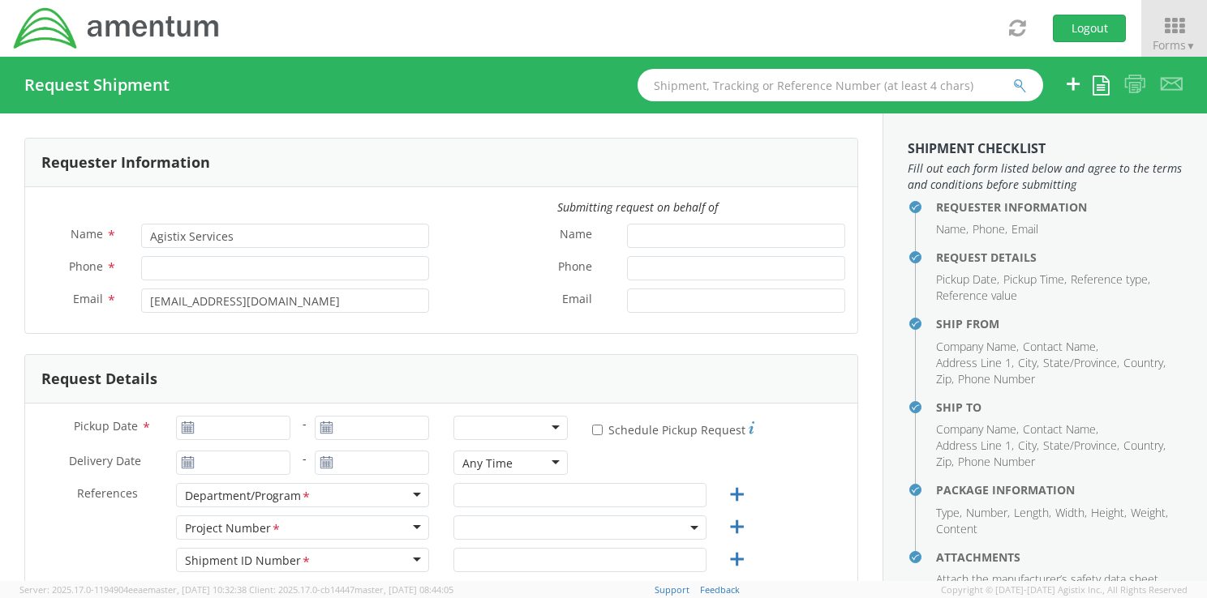
type input "3019816515"
type input "[PERSON_NAME][EMAIL_ADDRESS][PERSON_NAME][DOMAIN_NAME]"
select select
type input "Amentum"
type input "[STREET_ADDRESS][PERSON_NAME]"
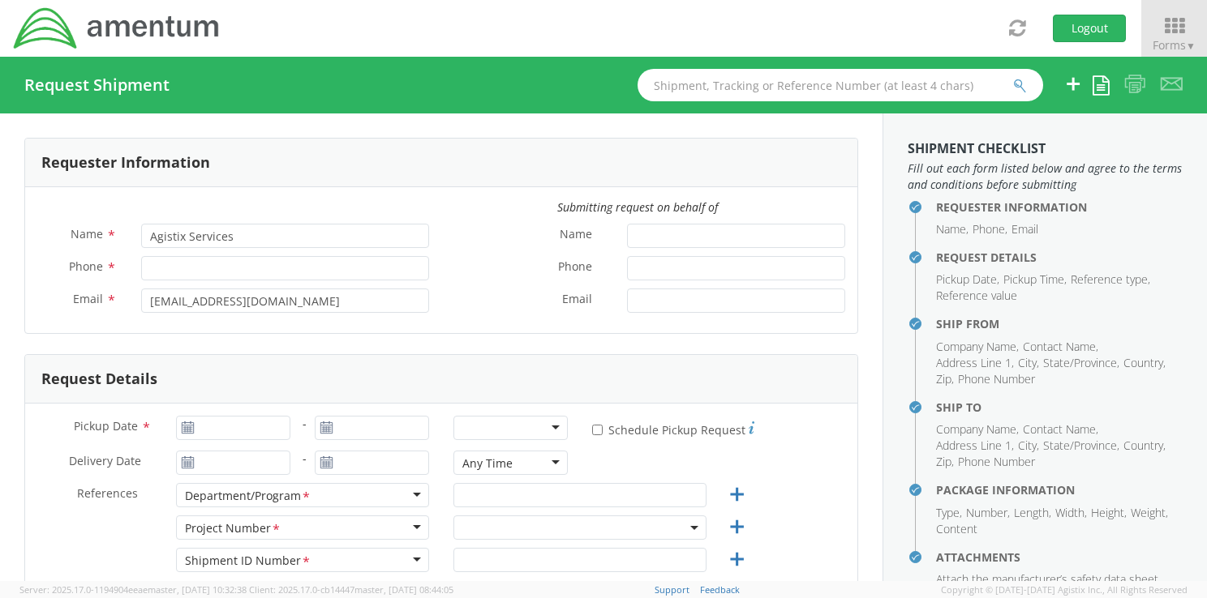
type input "[PERSON_NAME][GEOGRAPHIC_DATA]"
type input "73705"
type input "[PERSON_NAME]"
type input "3019815607"
type input "[PERSON_NAME][EMAIL_ADDRESS][PERSON_NAME][DOMAIN_NAME]"
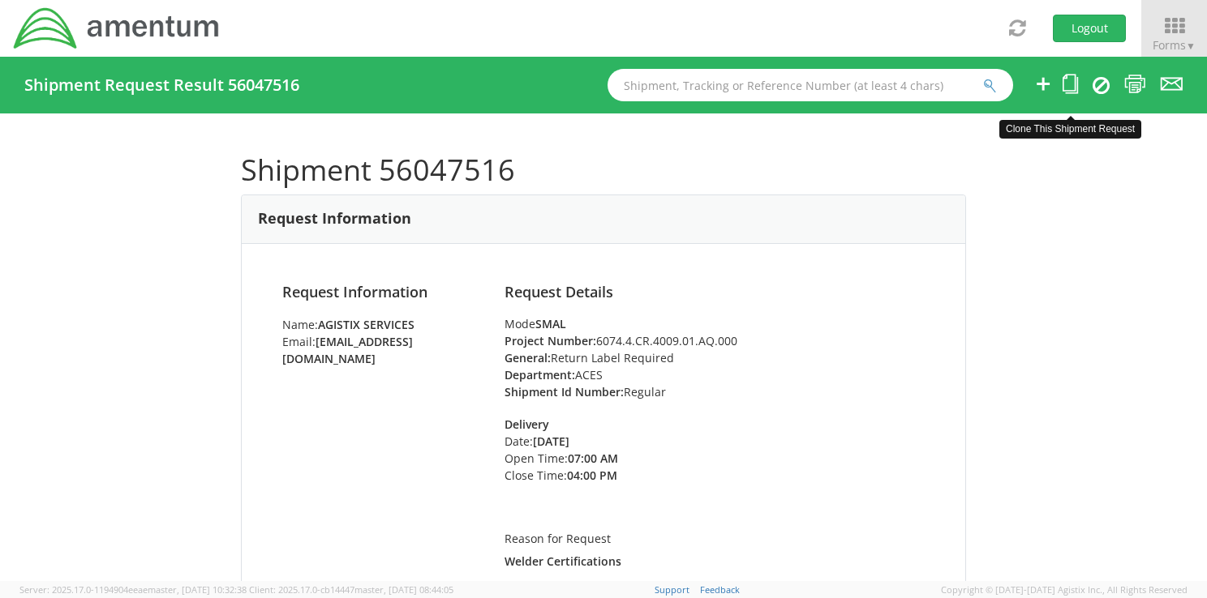
click at [1065, 89] on icon at bounding box center [1069, 84] width 15 height 20
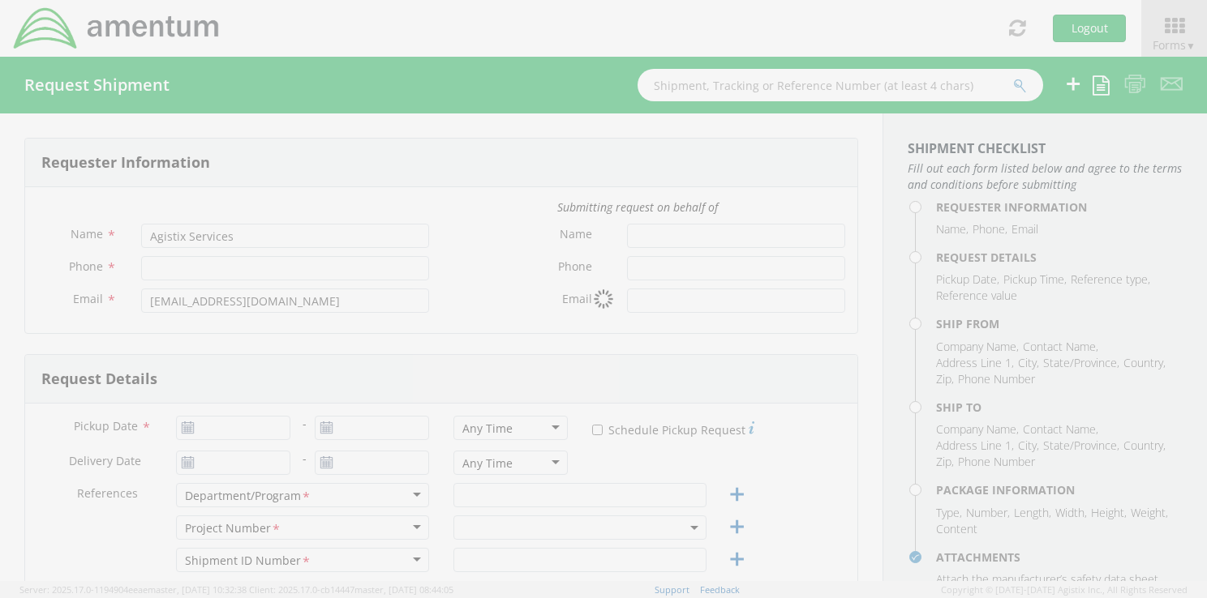
type input "3019816515"
type input "[DATE]"
type input "ACES"
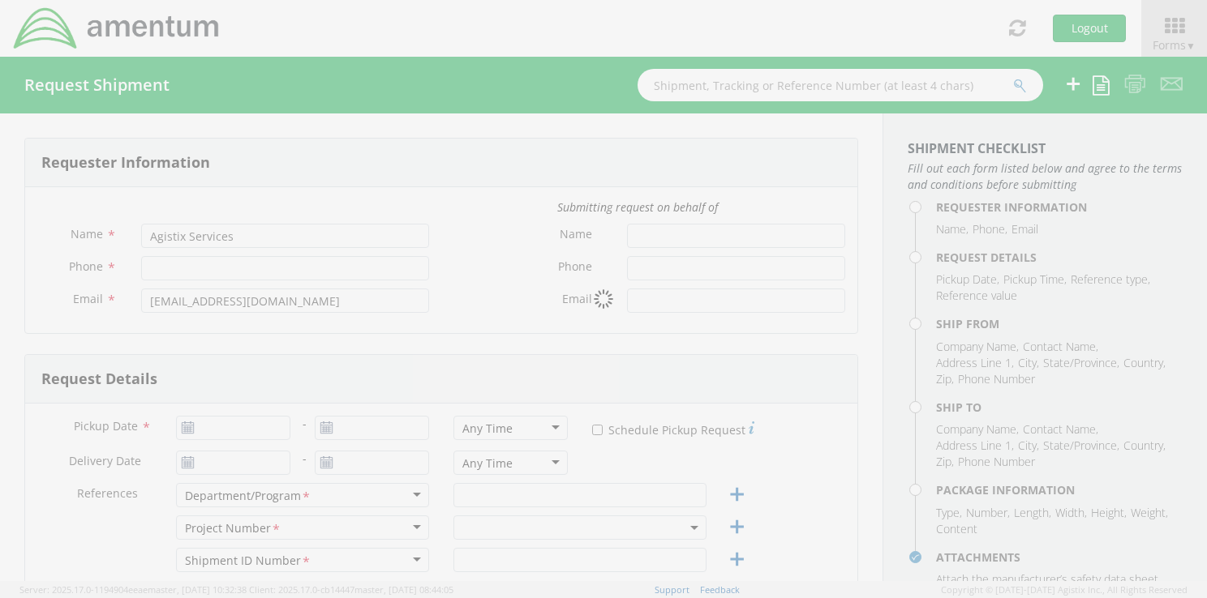
type input "Regular"
type textarea "Welder Certifications"
select select
type input "Amentum Services, Inc."
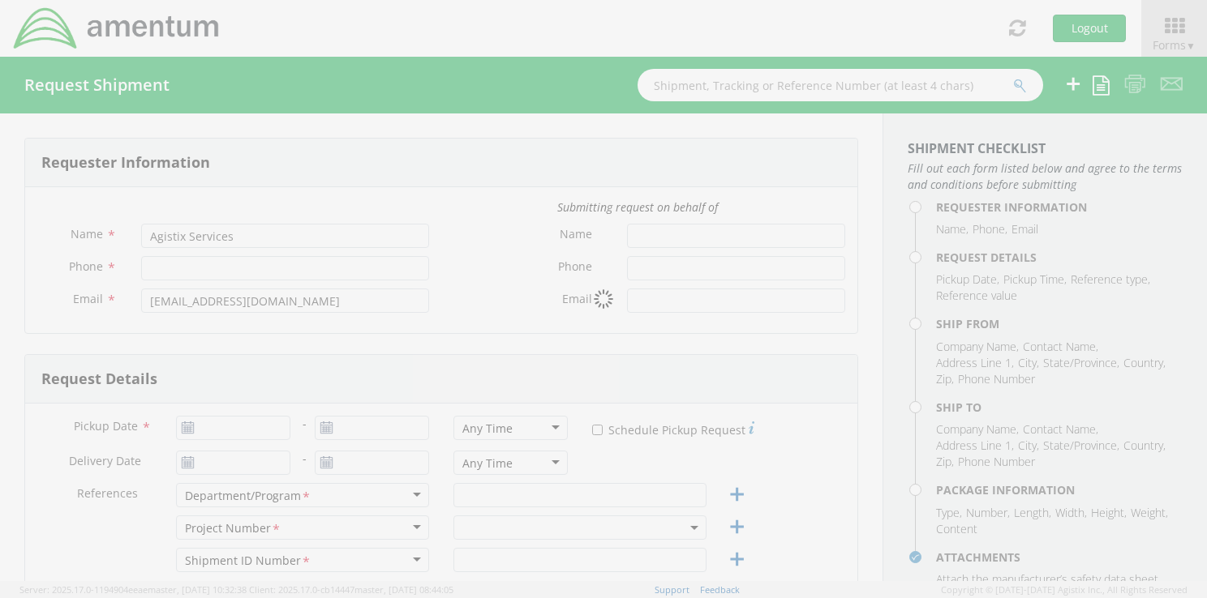
type input "[STREET_ADDRESS][PERSON_NAME]"
type input "Hanger 6"
type input "[PERSON_NAME][GEOGRAPHIC_DATA]"
type input "20762"
type input "[PERSON_NAME]"
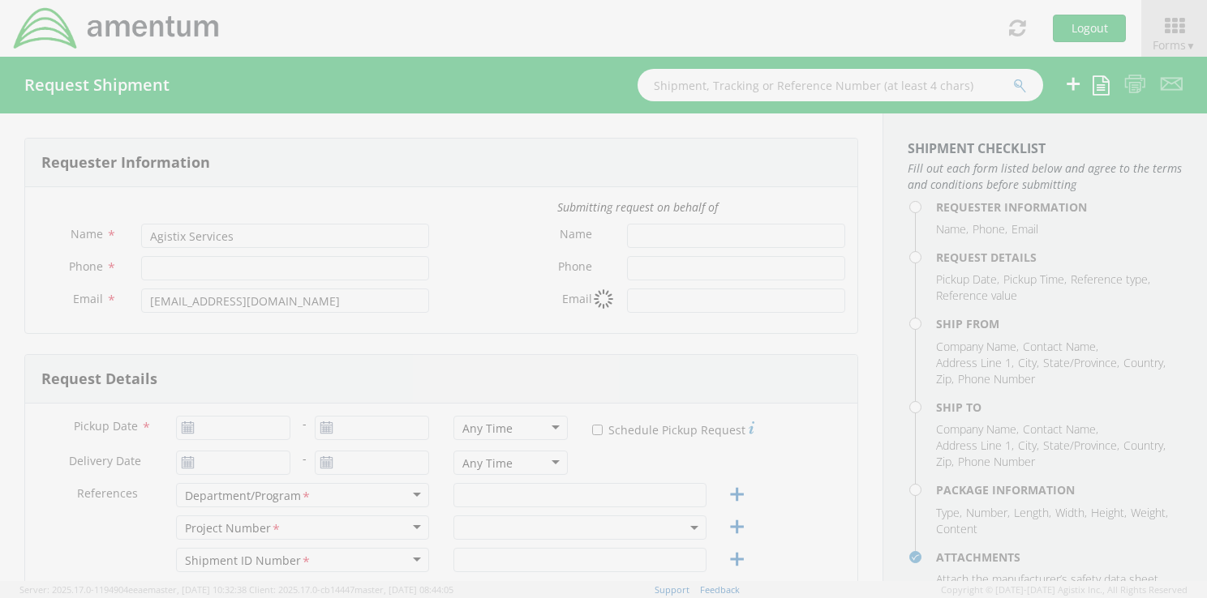
type input "3019816515"
type input "[PERSON_NAME][EMAIL_ADDRESS][PERSON_NAME][DOMAIN_NAME]"
select select
type input "Amentum"
type input "[STREET_ADDRESS][PERSON_NAME]"
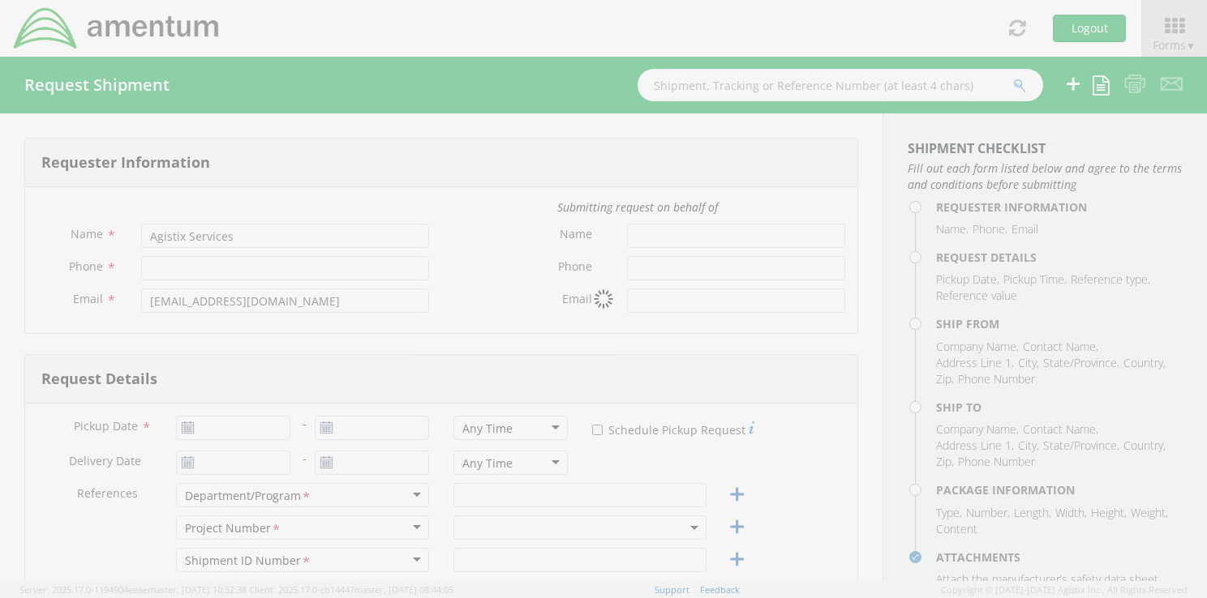
type input "[PERSON_NAME][GEOGRAPHIC_DATA]"
type input "73705"
type input "[PERSON_NAME]"
type input "3019815607"
type input "[PERSON_NAME][EMAIL_ADDRESS][PERSON_NAME][DOMAIN_NAME]"
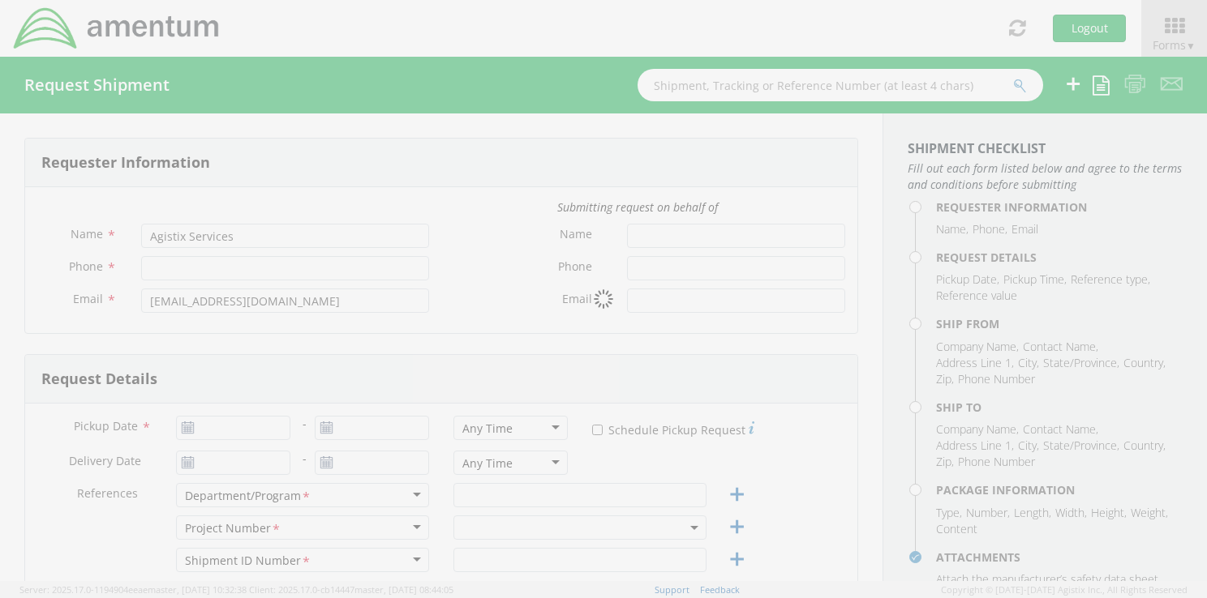
type input "1"
type input "11"
type input "7.5"
type input "4"
type input "4.5"
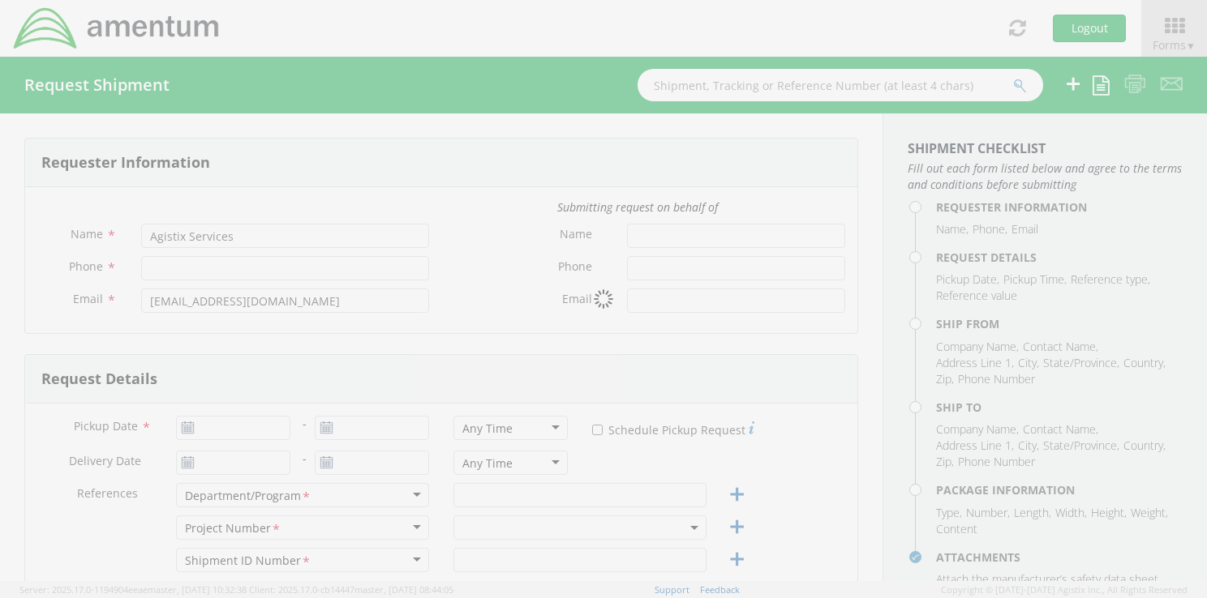
checkbox input "true"
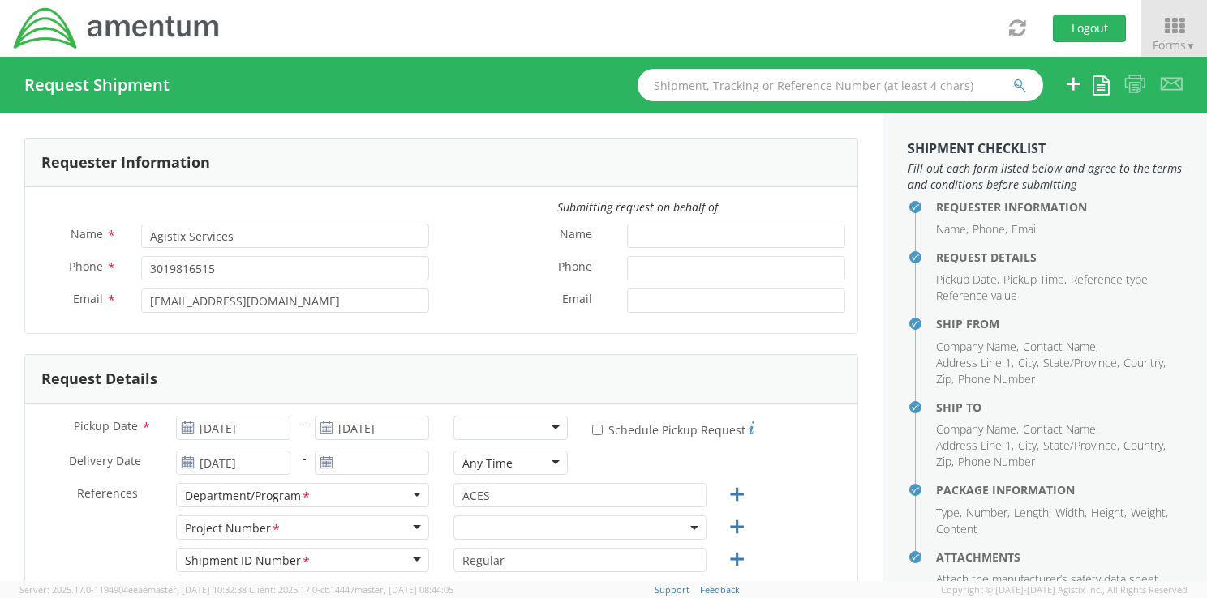
select select "6074.4.CR.4009.01.AQ.000"
click at [247, 467] on input "[DATE]" at bounding box center [233, 463] width 114 height 24
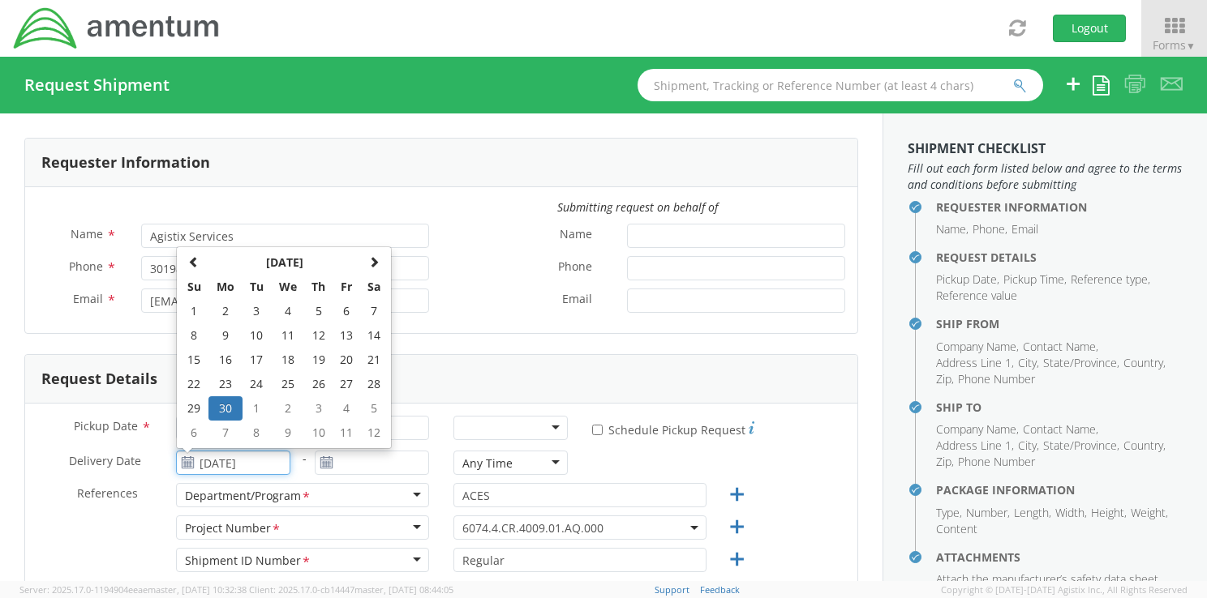
drag, startPoint x: 272, startPoint y: 459, endPoint x: 199, endPoint y: 460, distance: 73.8
click at [199, 460] on input "[DATE]" at bounding box center [233, 463] width 114 height 24
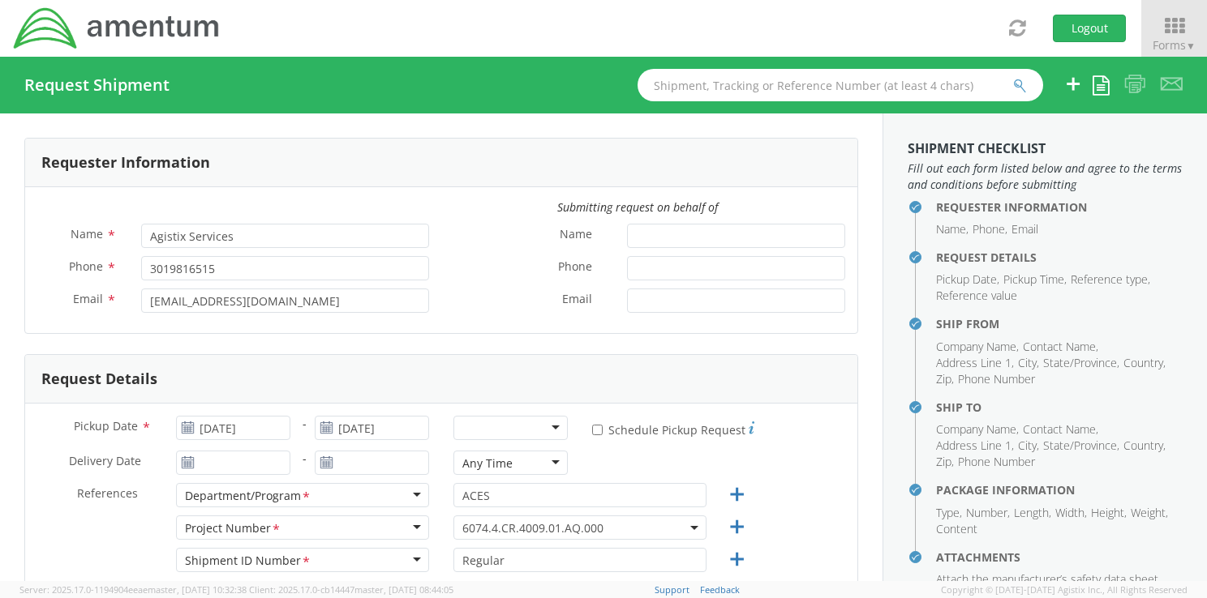
click at [454, 325] on div "Submitting request on behalf of Name * Agistix Services Phone * 3019816515 Emai…" at bounding box center [441, 260] width 832 height 146
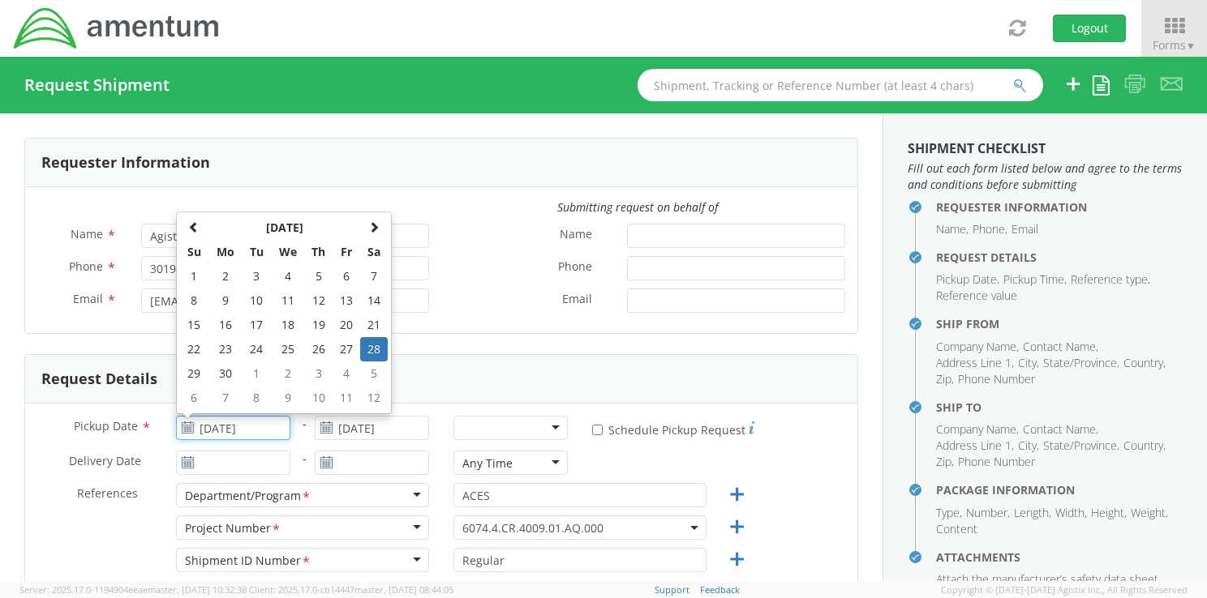
click at [272, 433] on input "[DATE]" at bounding box center [233, 428] width 114 height 24
click at [369, 232] on span at bounding box center [373, 226] width 11 height 11
click at [315, 349] on td "21" at bounding box center [318, 349] width 28 height 24
type input "[DATE]"
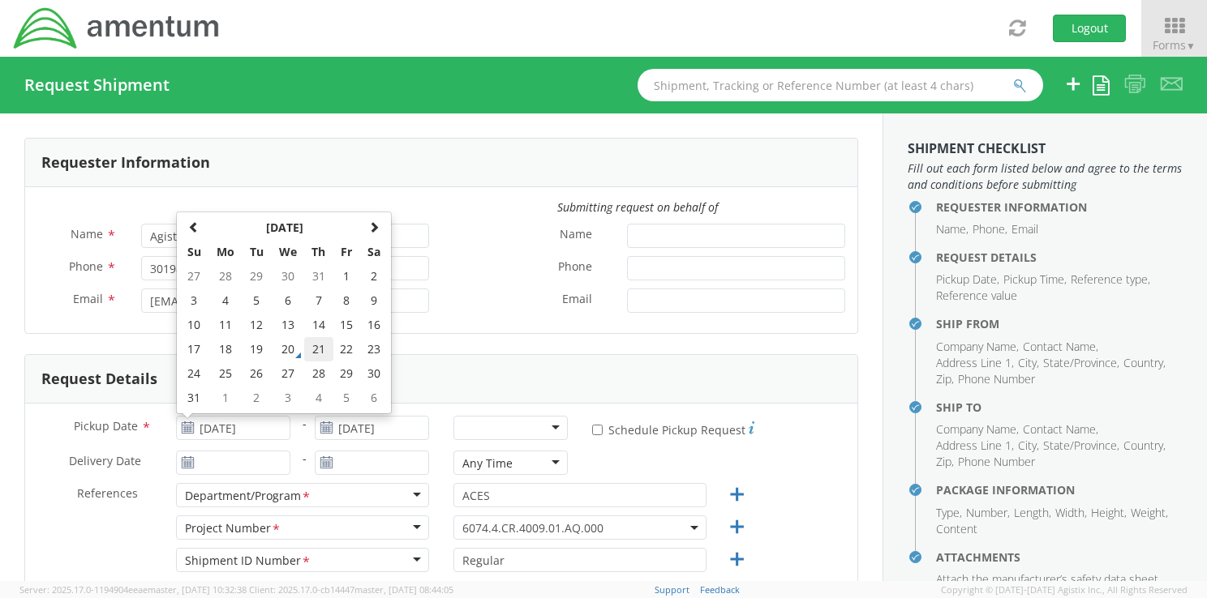
type input "[DATE]"
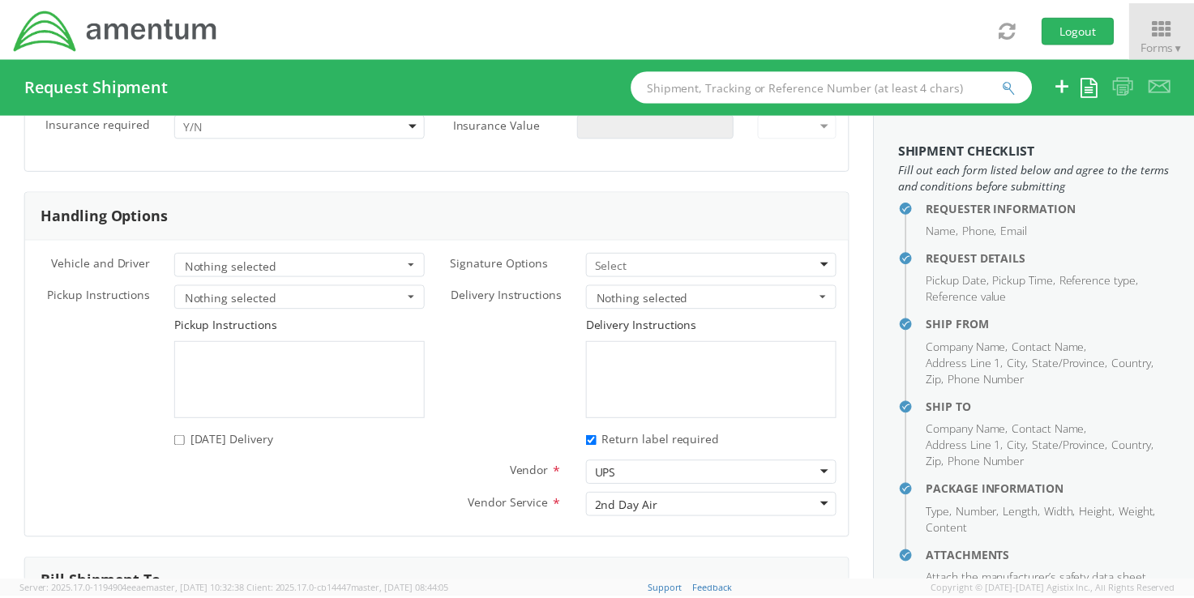
scroll to position [2326, 0]
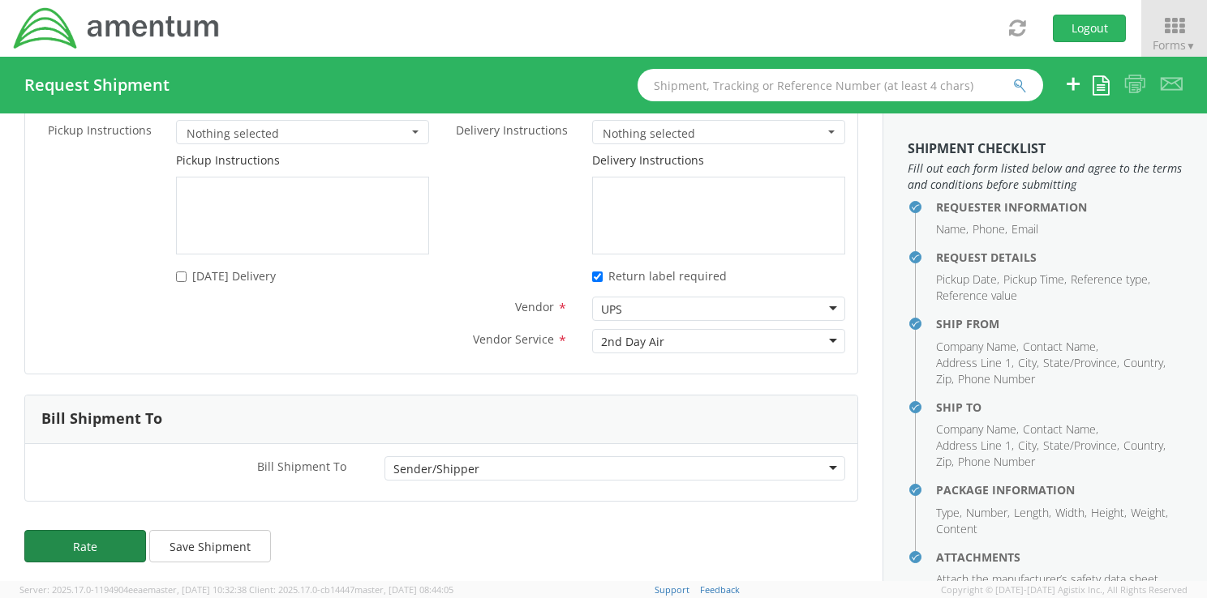
click at [108, 542] on button "Rate" at bounding box center [85, 546] width 122 height 32
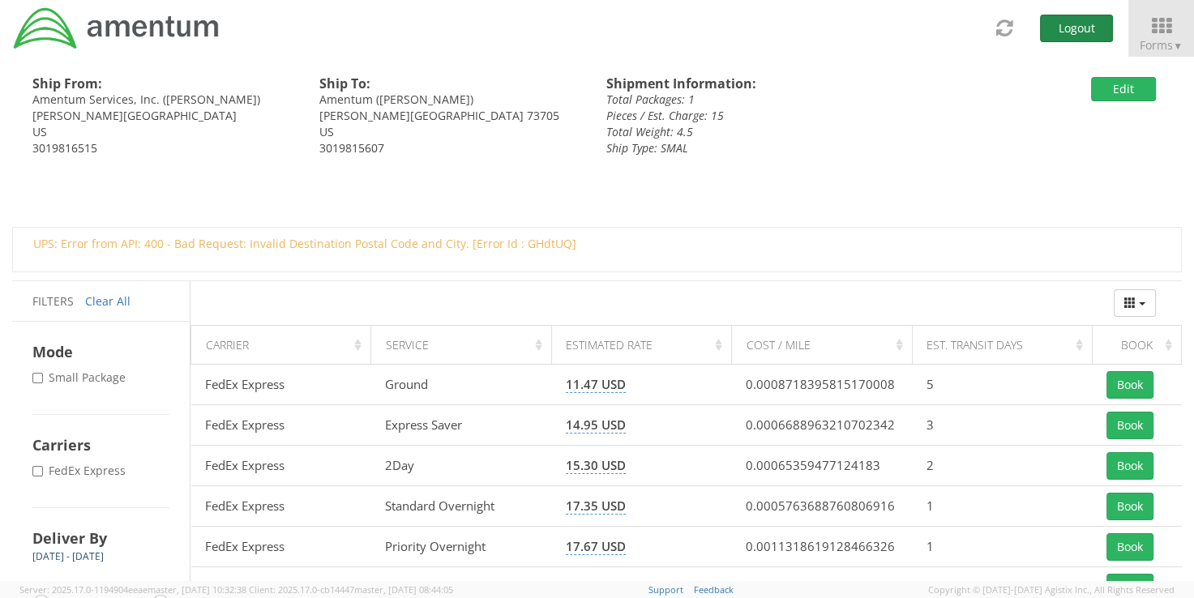
click at [1078, 27] on button "Logout" at bounding box center [1076, 29] width 73 height 28
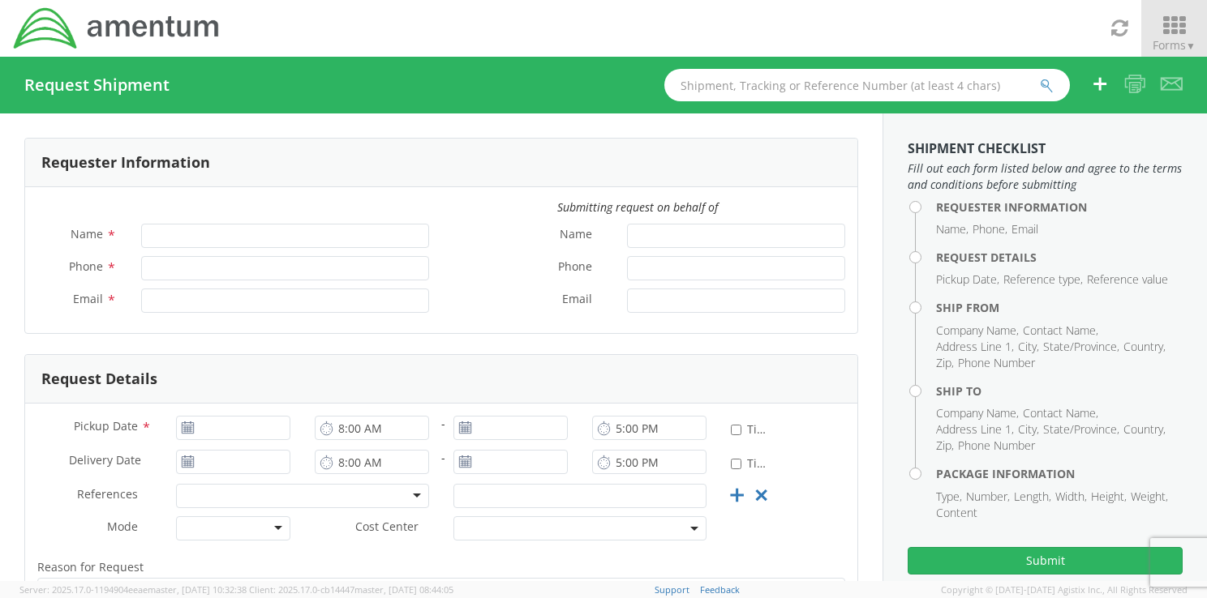
click at [1166, 36] on icon at bounding box center [1173, 26] width 75 height 23
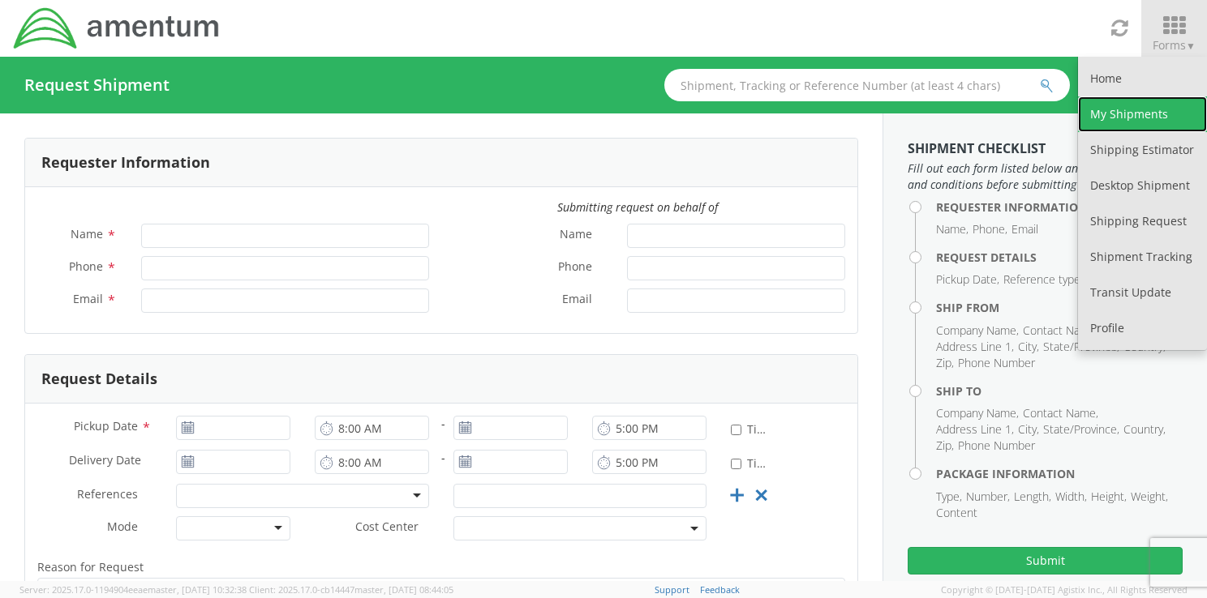
click at [1139, 114] on link "My Shipments" at bounding box center [1142, 114] width 129 height 36
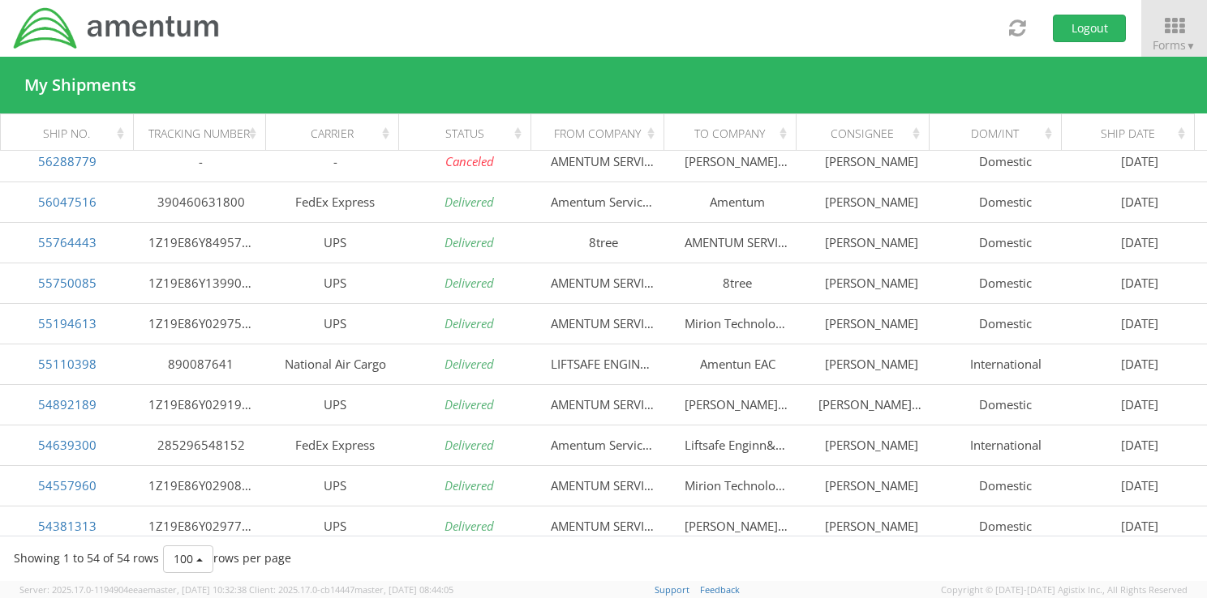
scroll to position [415, 0]
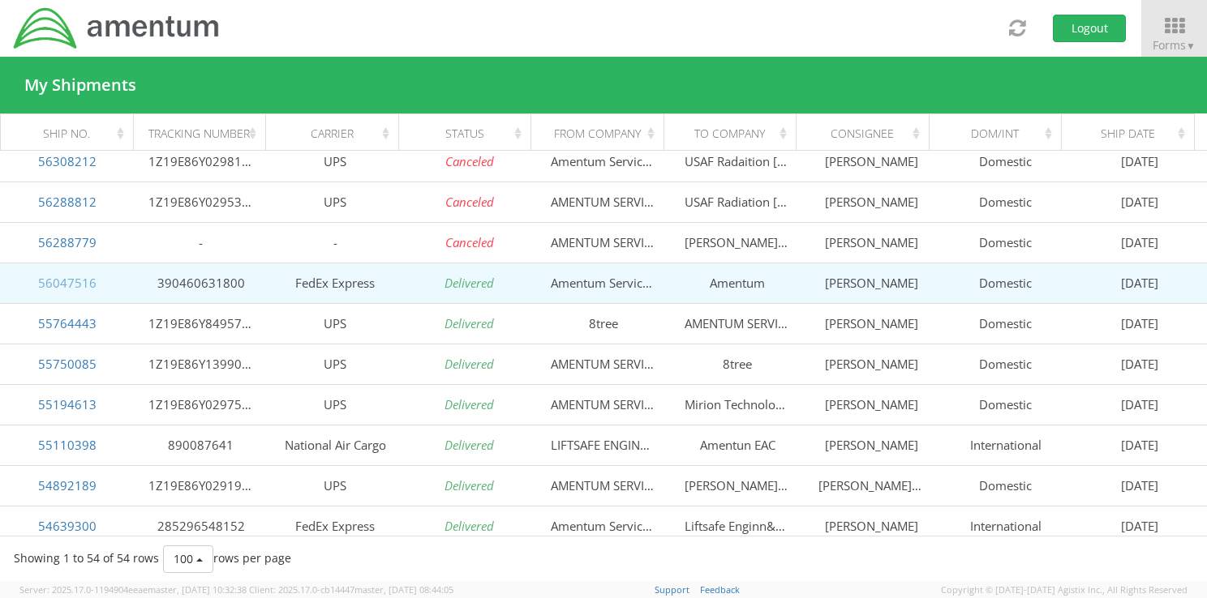
click at [56, 290] on link "56047516" at bounding box center [67, 283] width 58 height 16
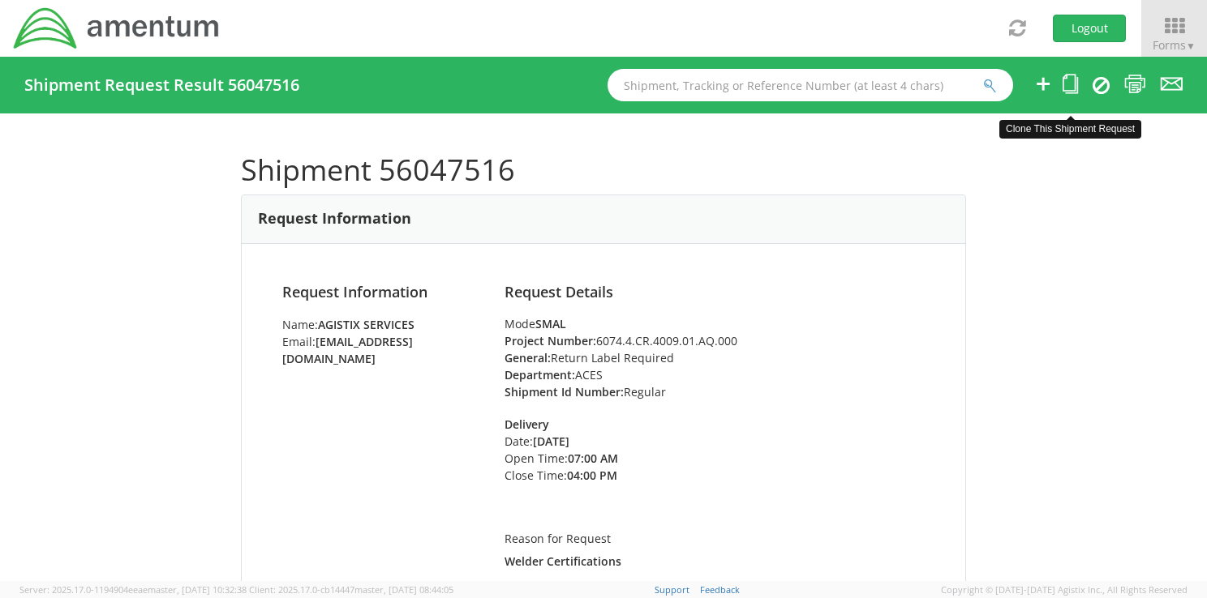
click at [1070, 79] on icon at bounding box center [1069, 84] width 15 height 20
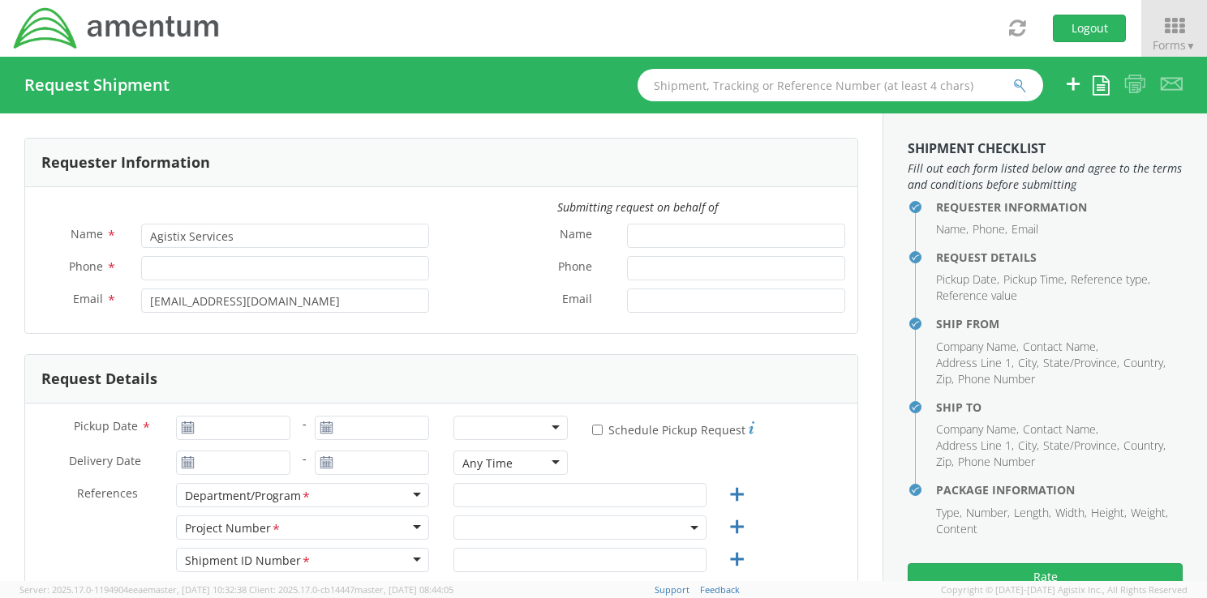
type input "3019816515"
type input "[DATE]"
type input "ACES"
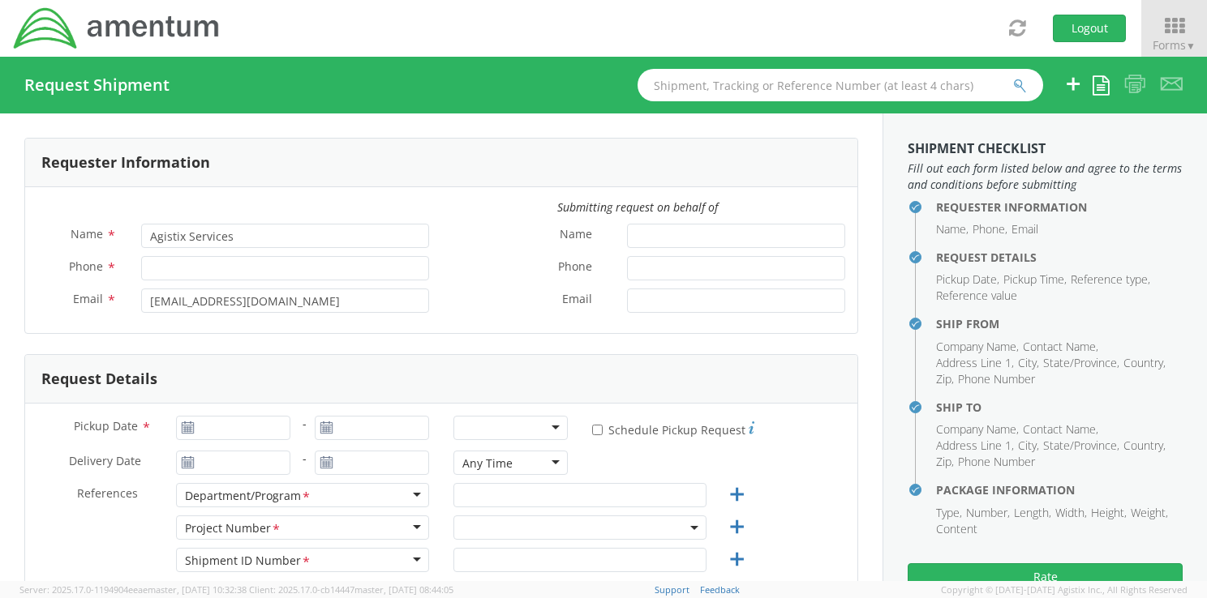
type input "Regular"
type textarea "Welder Certifications"
select select
type input "Amentum Services, Inc."
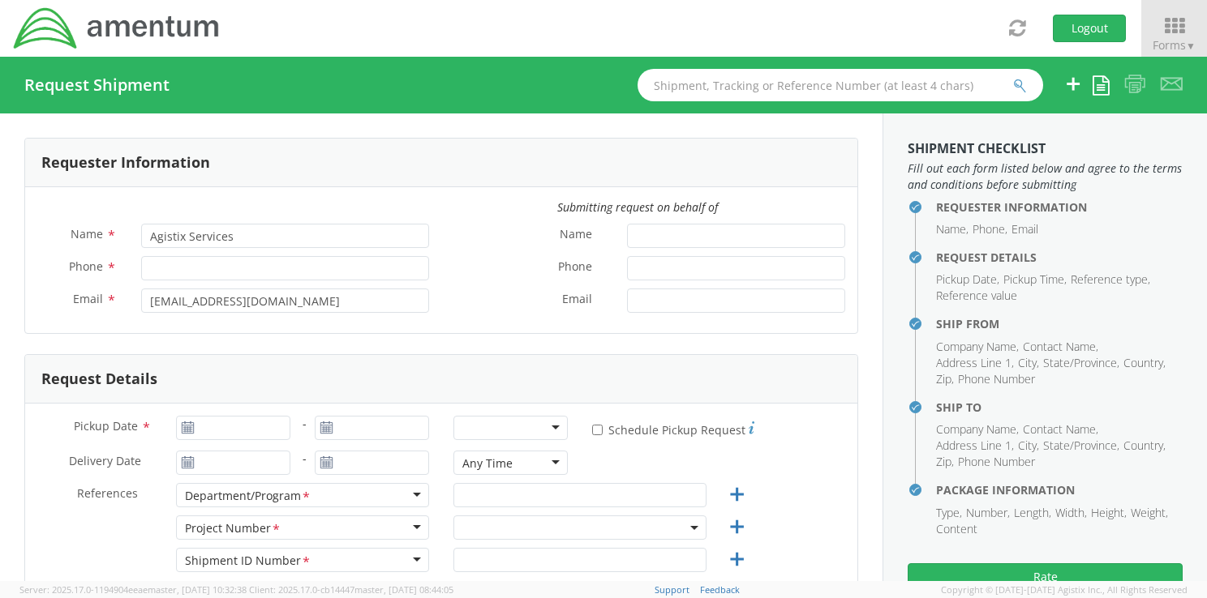
type input "[STREET_ADDRESS][PERSON_NAME]"
type input "Hanger 6"
type input "[PERSON_NAME][GEOGRAPHIC_DATA]"
type input "20762"
type input "[PERSON_NAME]"
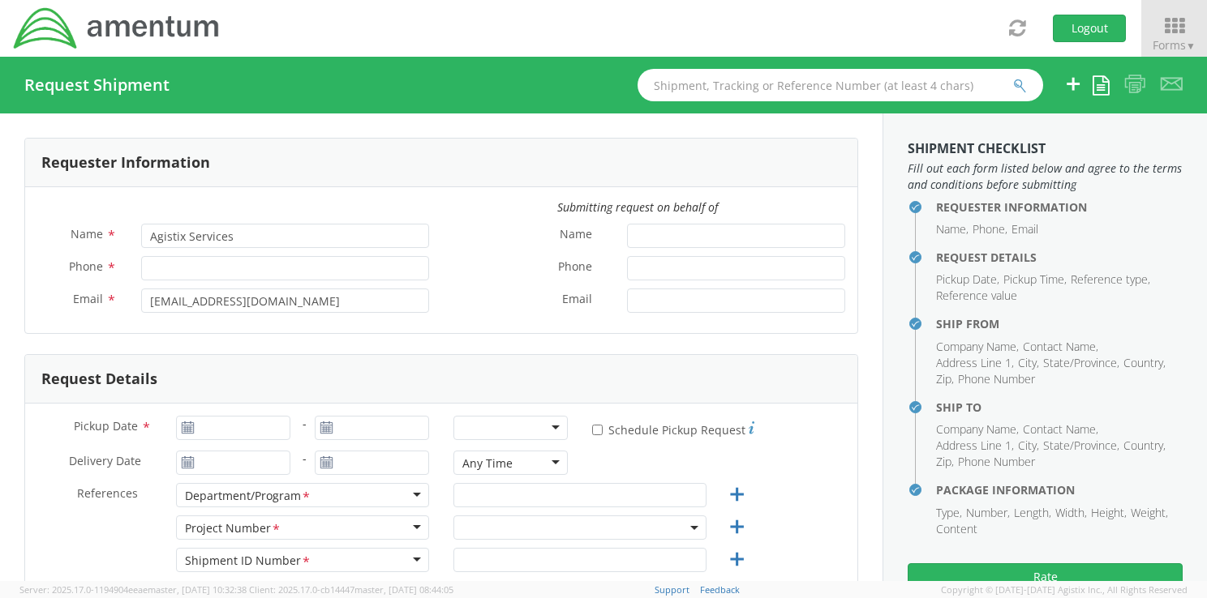
type input "3019816515"
type input "[PERSON_NAME][EMAIL_ADDRESS][PERSON_NAME][DOMAIN_NAME]"
select select
type input "Amentum"
type input "[STREET_ADDRESS][PERSON_NAME]"
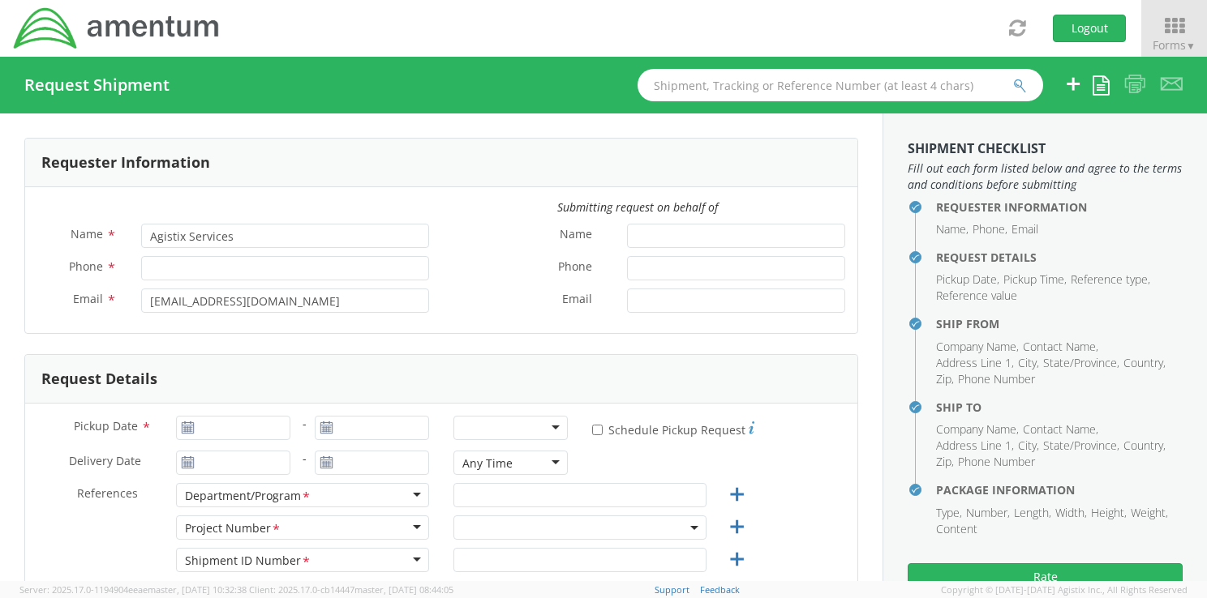
type input "[PERSON_NAME][GEOGRAPHIC_DATA]"
type input "73705"
type input "[PERSON_NAME]"
type input "3019815607"
type input "[PERSON_NAME][EMAIL_ADDRESS][PERSON_NAME][DOMAIN_NAME]"
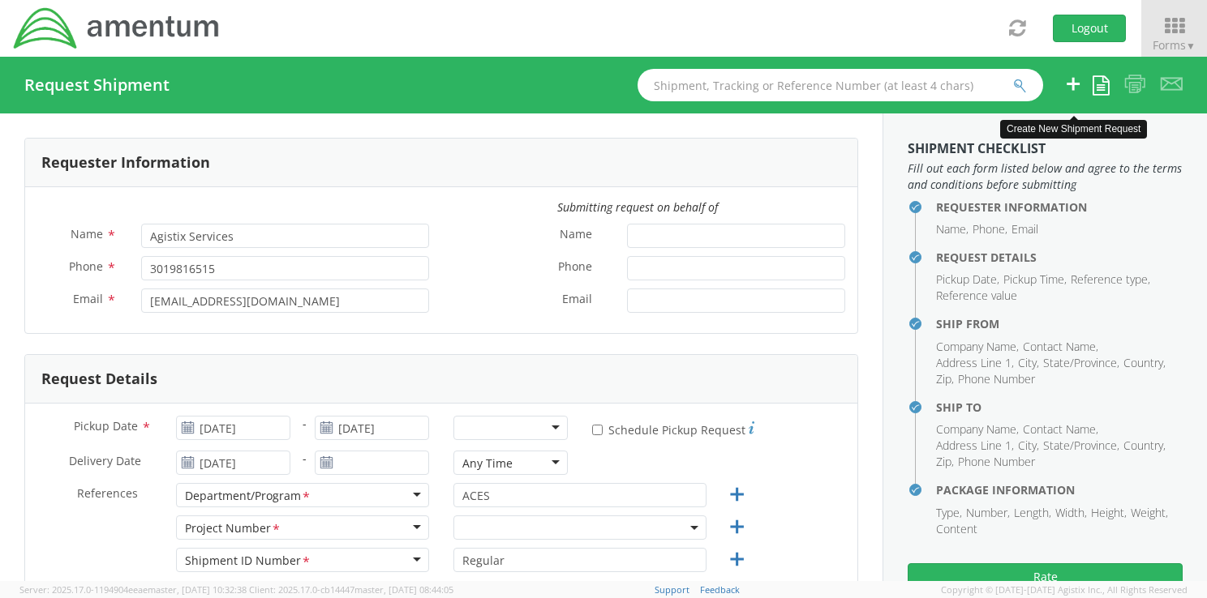
select select "6074.4.CR.4009.01.AQ.000"
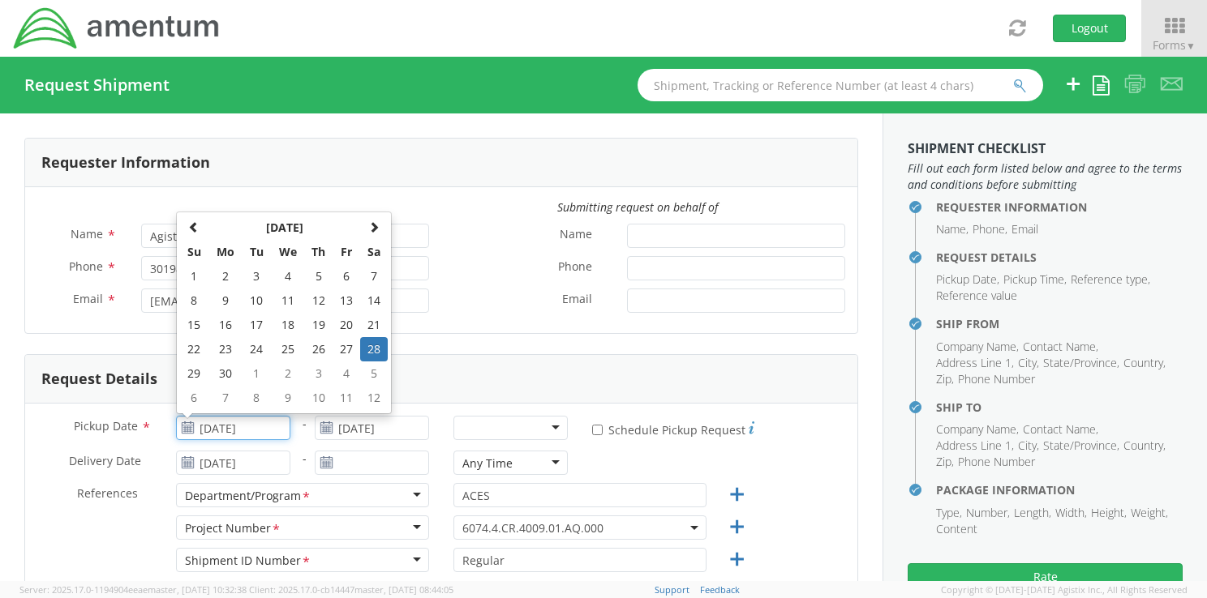
click at [269, 433] on input "[DATE]" at bounding box center [233, 428] width 114 height 24
click at [371, 228] on span at bounding box center [373, 226] width 11 height 11
click at [371, 227] on span at bounding box center [373, 226] width 11 height 11
click at [316, 350] on td "21" at bounding box center [318, 349] width 28 height 24
type input "[DATE]"
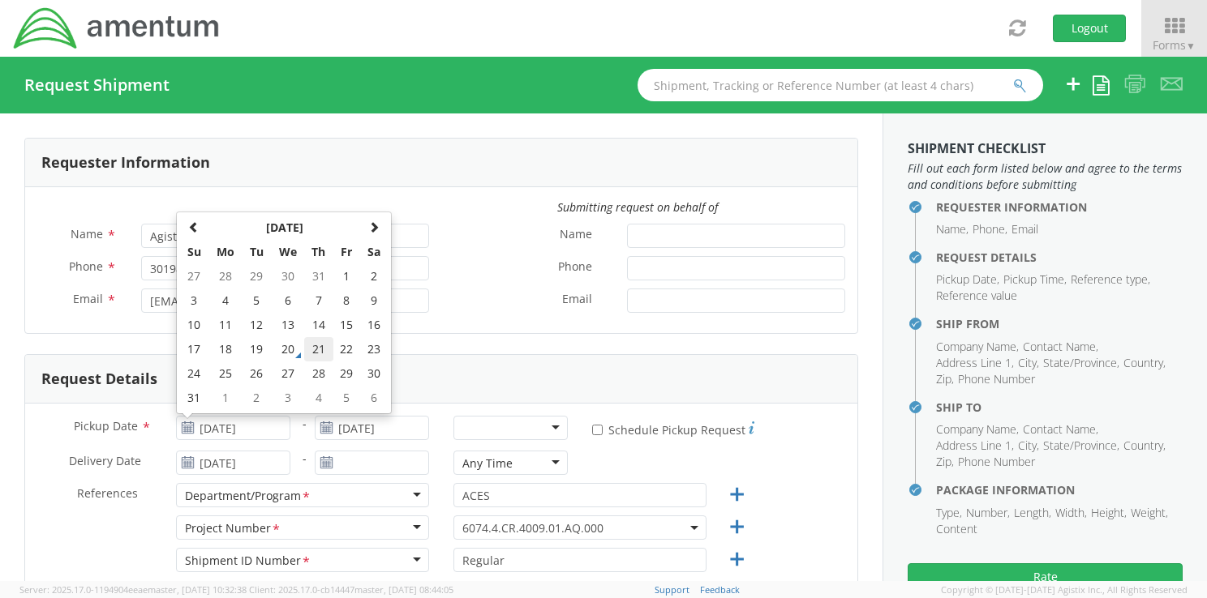
type input "[DATE]"
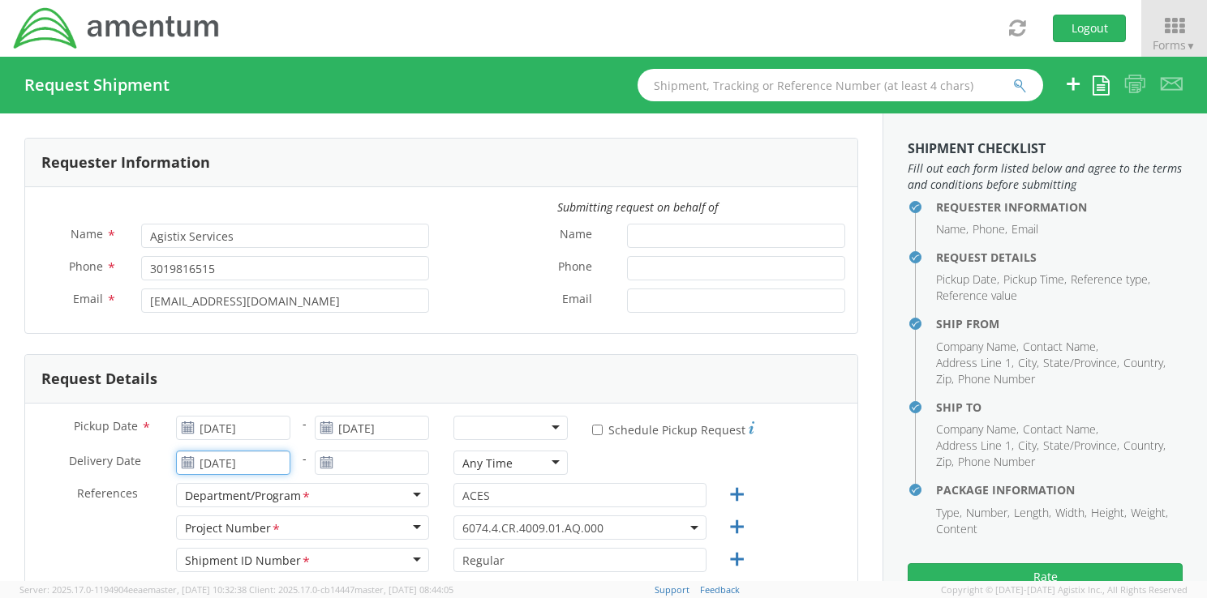
click at [266, 464] on input "[DATE]" at bounding box center [233, 463] width 114 height 24
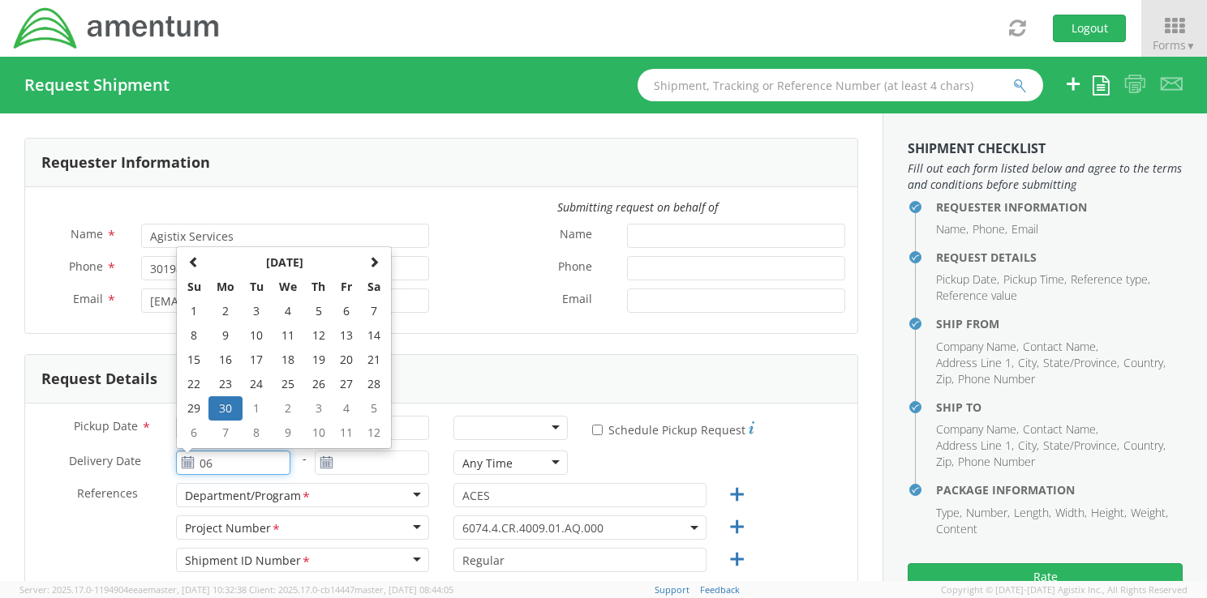
type input "0"
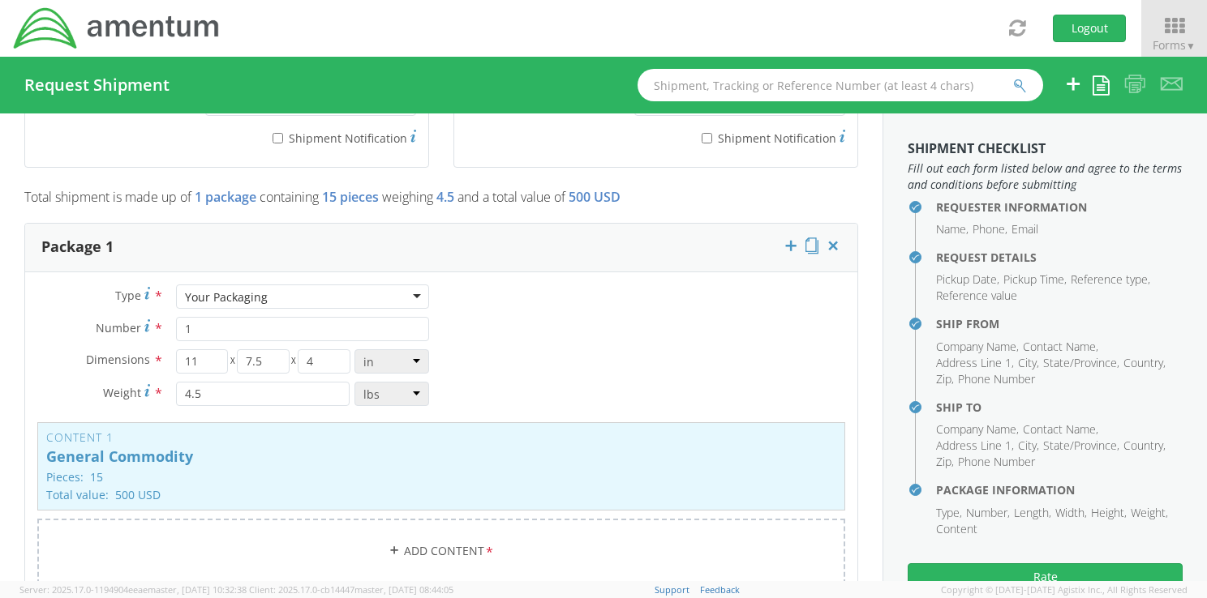
scroll to position [1185, 0]
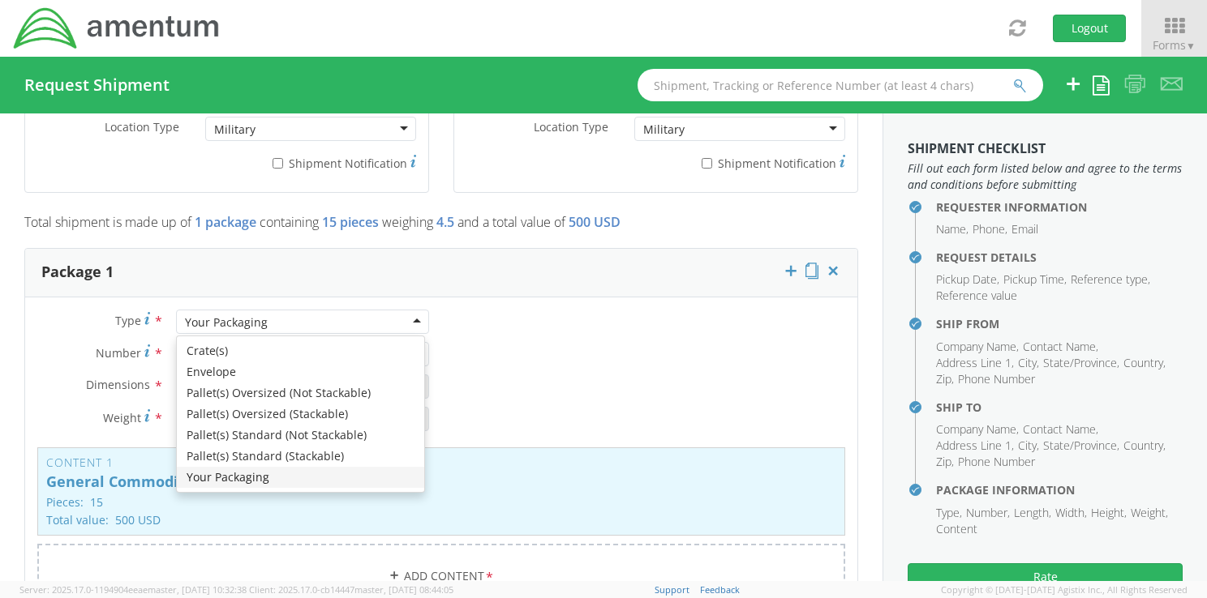
click at [414, 314] on div "Your Packaging" at bounding box center [302, 322] width 253 height 24
type input "9.5"
type input "12.5"
type input "0.25"
type input "1"
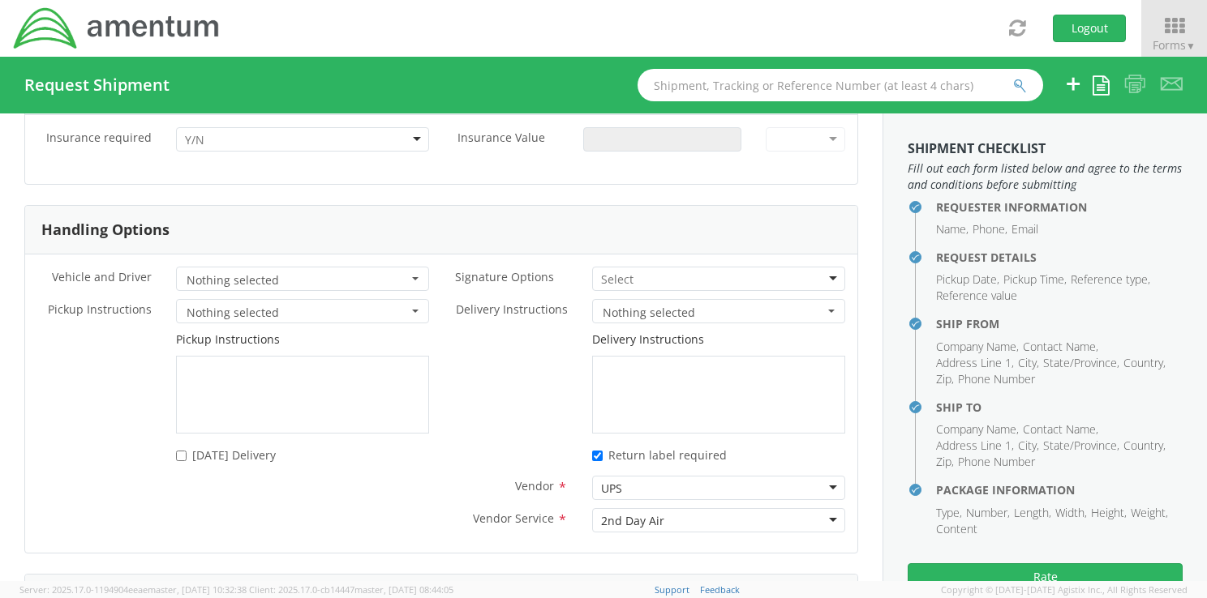
scroll to position [2121, 0]
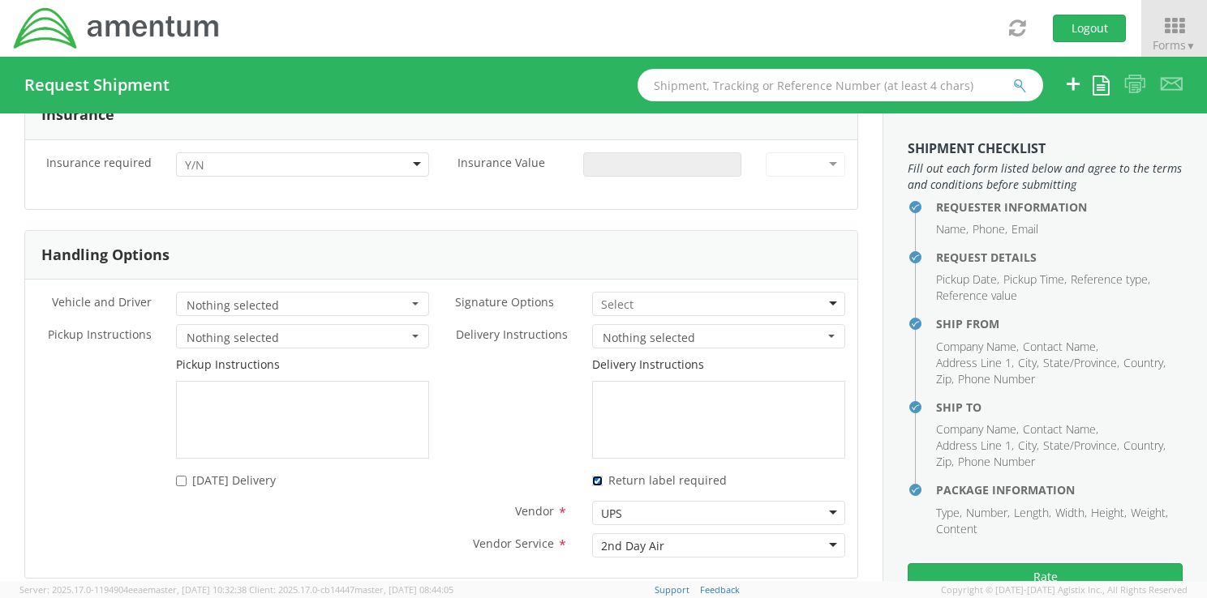
click at [592, 476] on input "* Return label required" at bounding box center [597, 481] width 11 height 11
checkbox input "false"
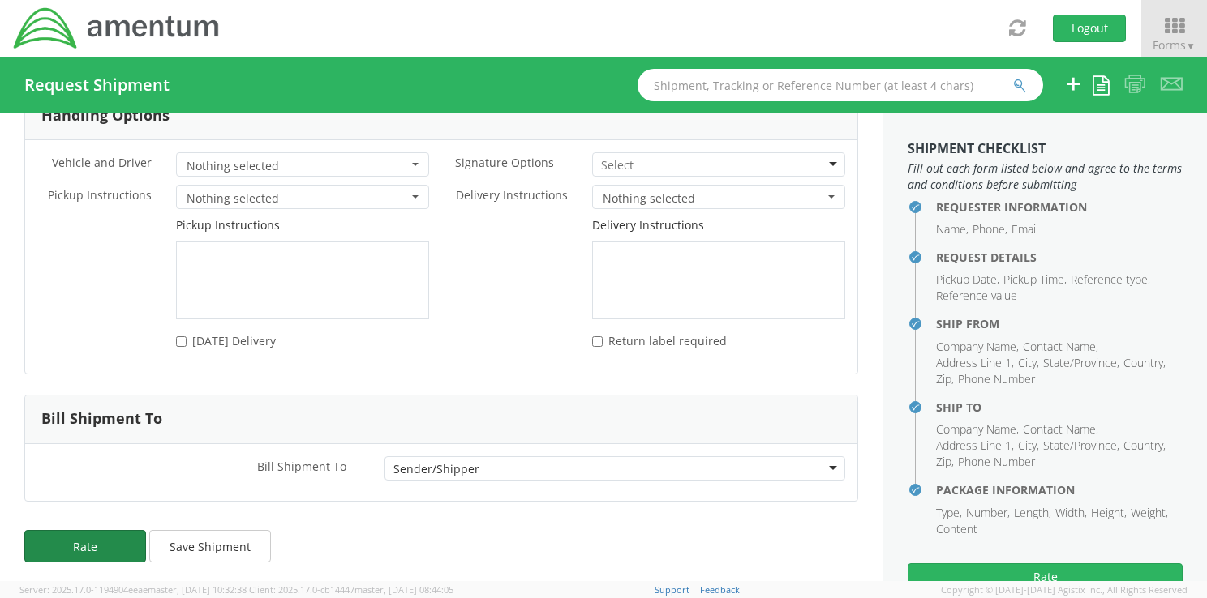
click at [117, 542] on button "Rate" at bounding box center [85, 546] width 122 height 32
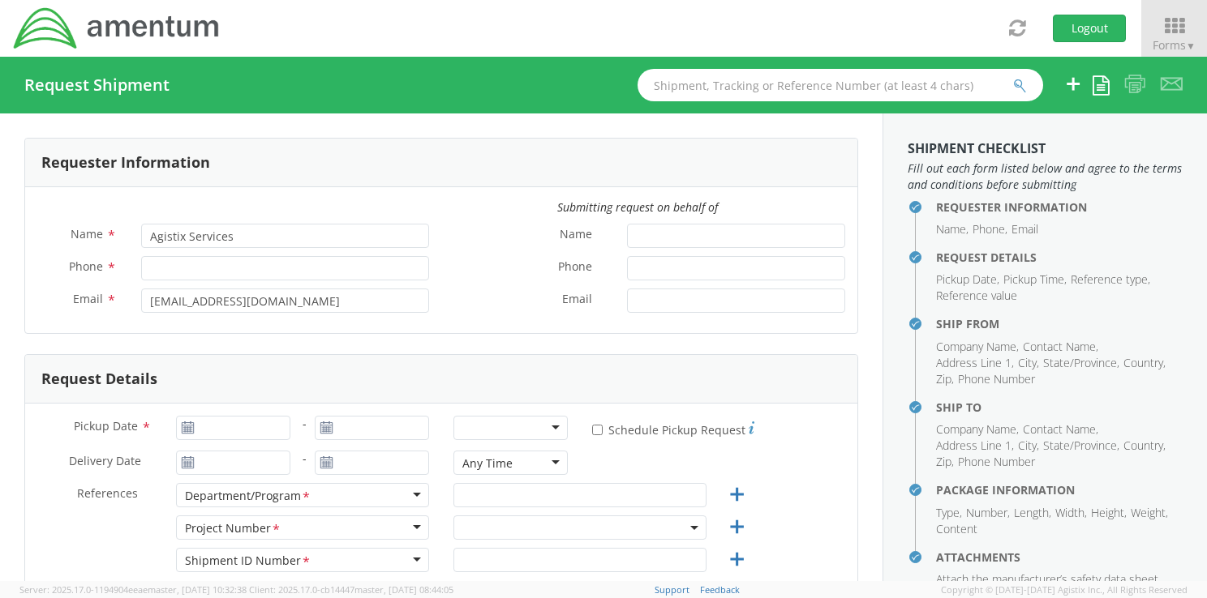
type input "3019816515"
type input "[DATE]"
type input "ACES"
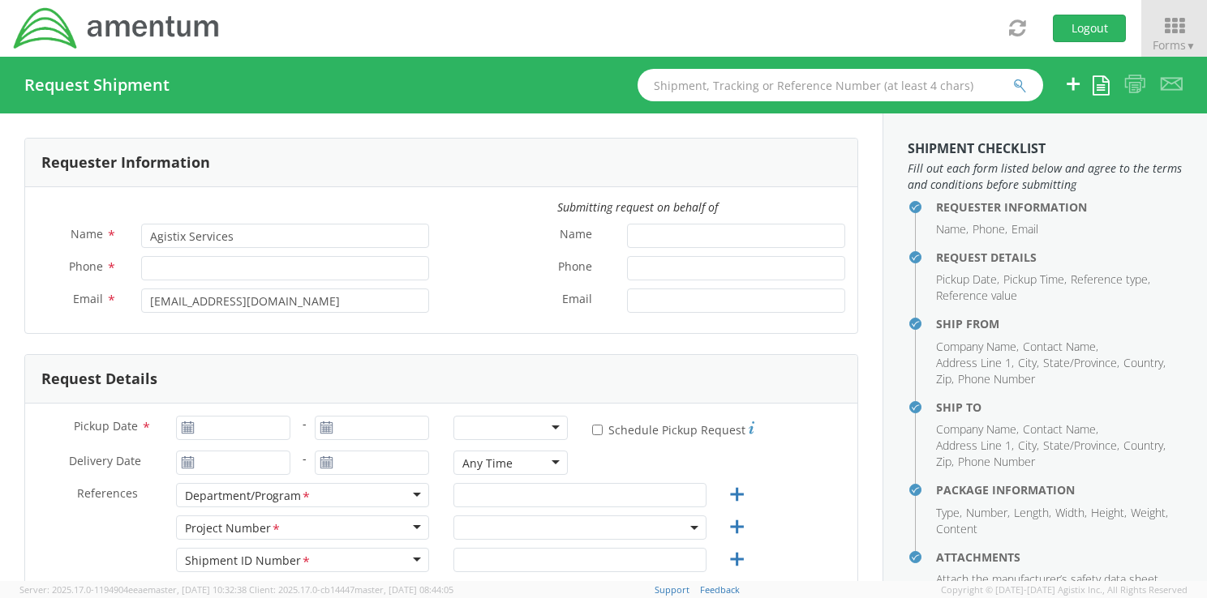
type input "Regular"
type textarea "Welder Certifications"
select select "6074.4.CR.4009.01.AQ.000"
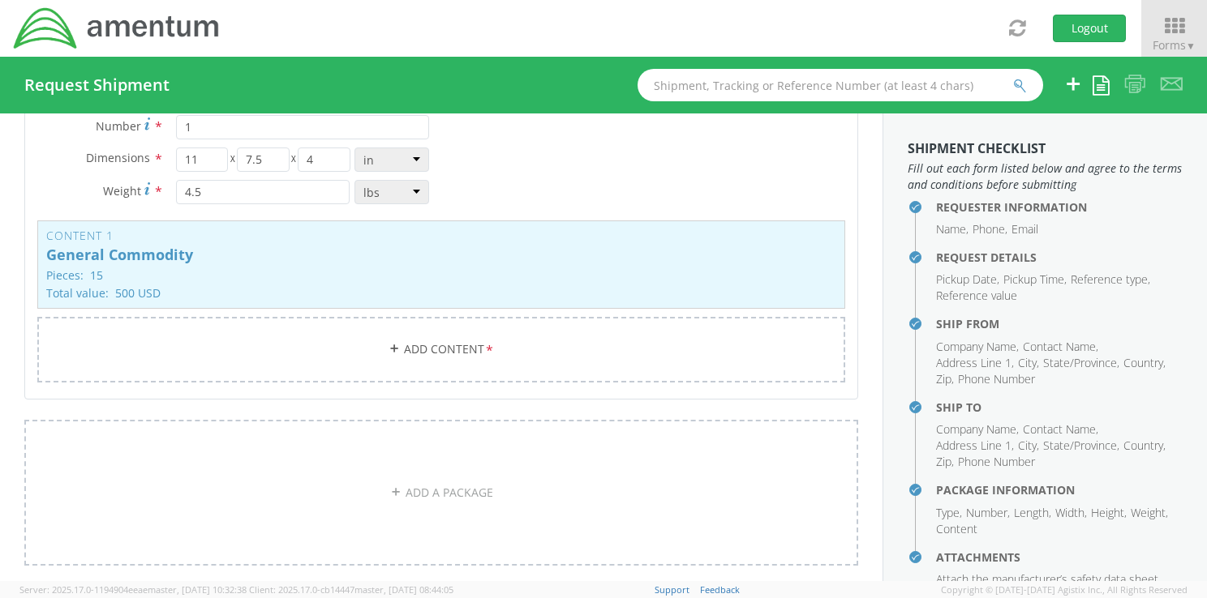
scroll to position [1417, 0]
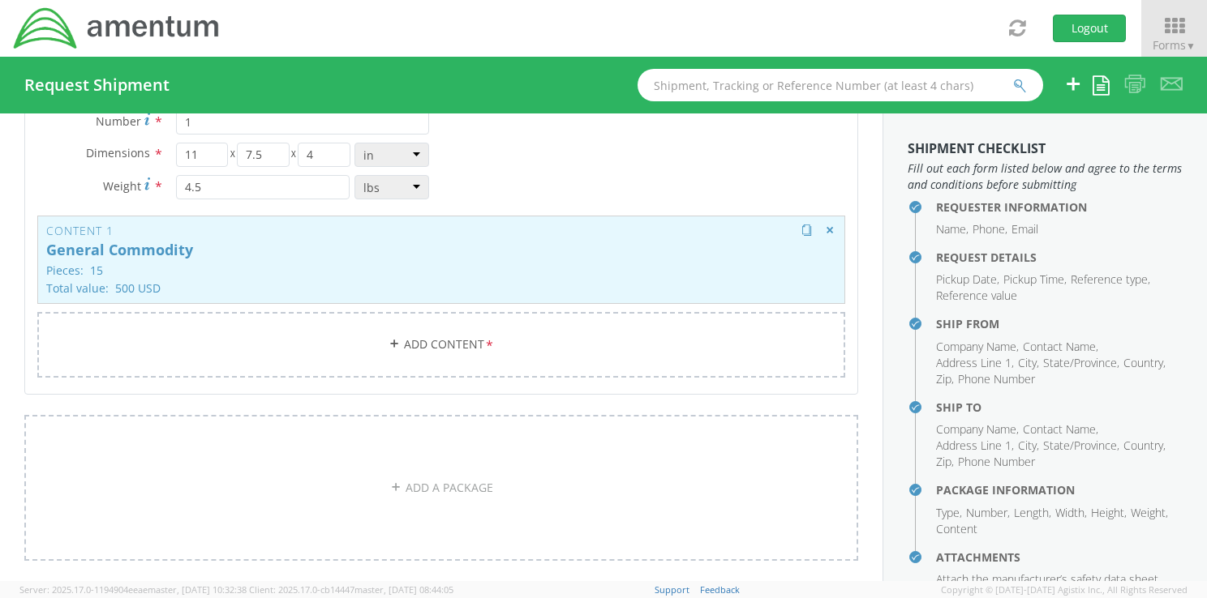
click at [118, 260] on div "Content 1 General Commodity Pieces: 15 Total value: 500 USD HAZMAT" at bounding box center [441, 260] width 808 height 88
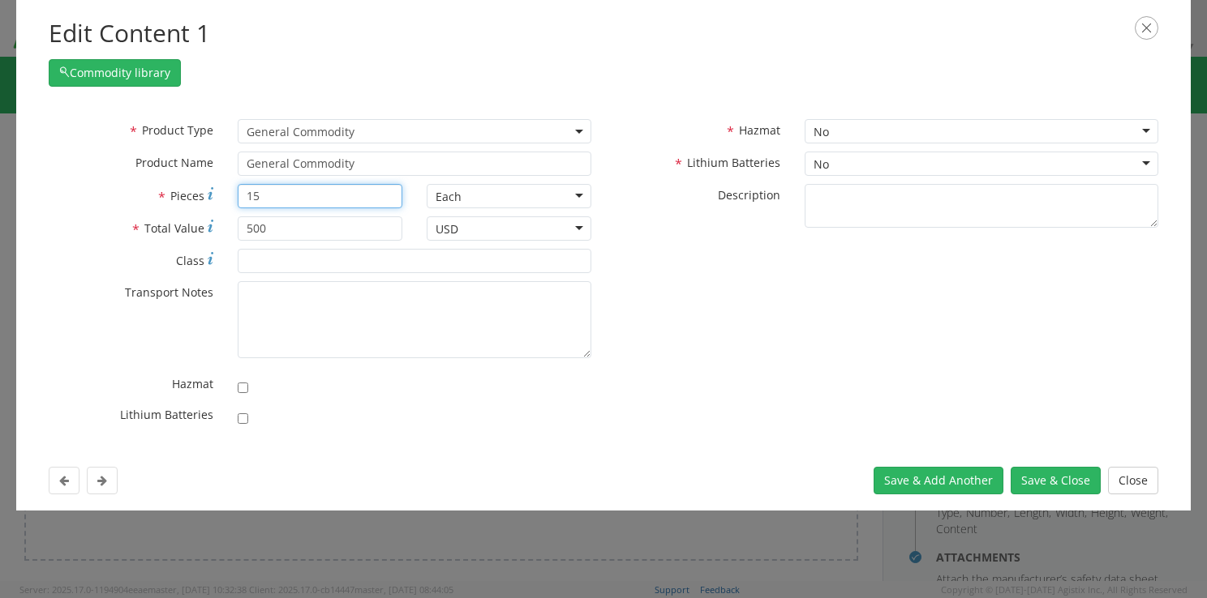
click at [277, 197] on input "15" at bounding box center [320, 196] width 165 height 24
type input "1"
type input "5"
click at [1042, 479] on button "Save & Close" at bounding box center [1055, 481] width 90 height 28
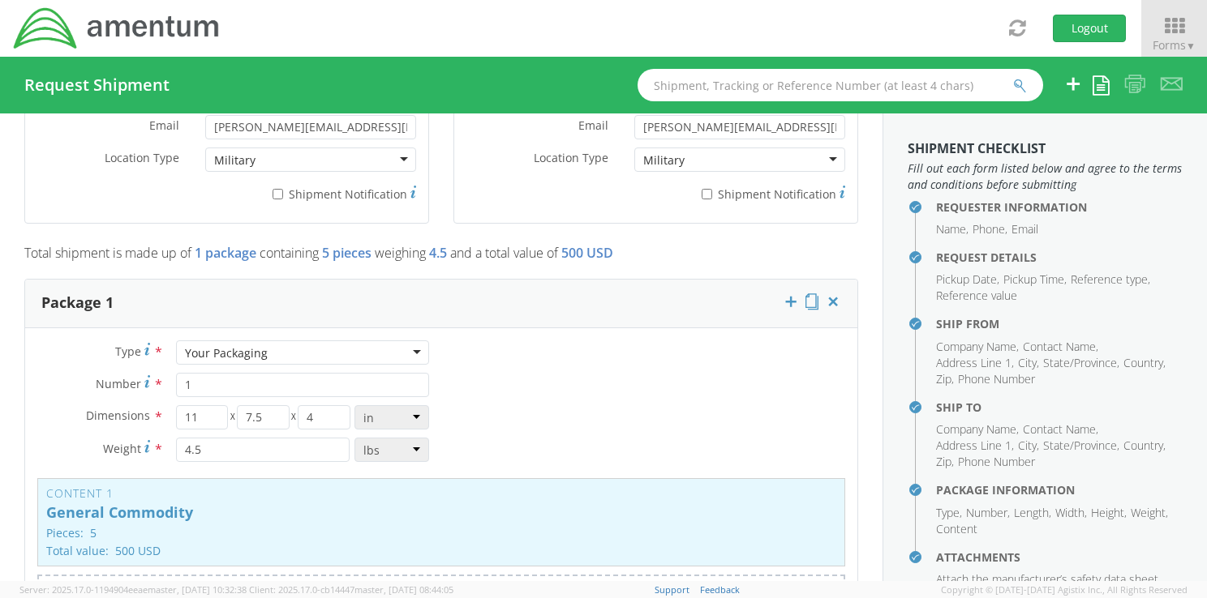
scroll to position [1113, 0]
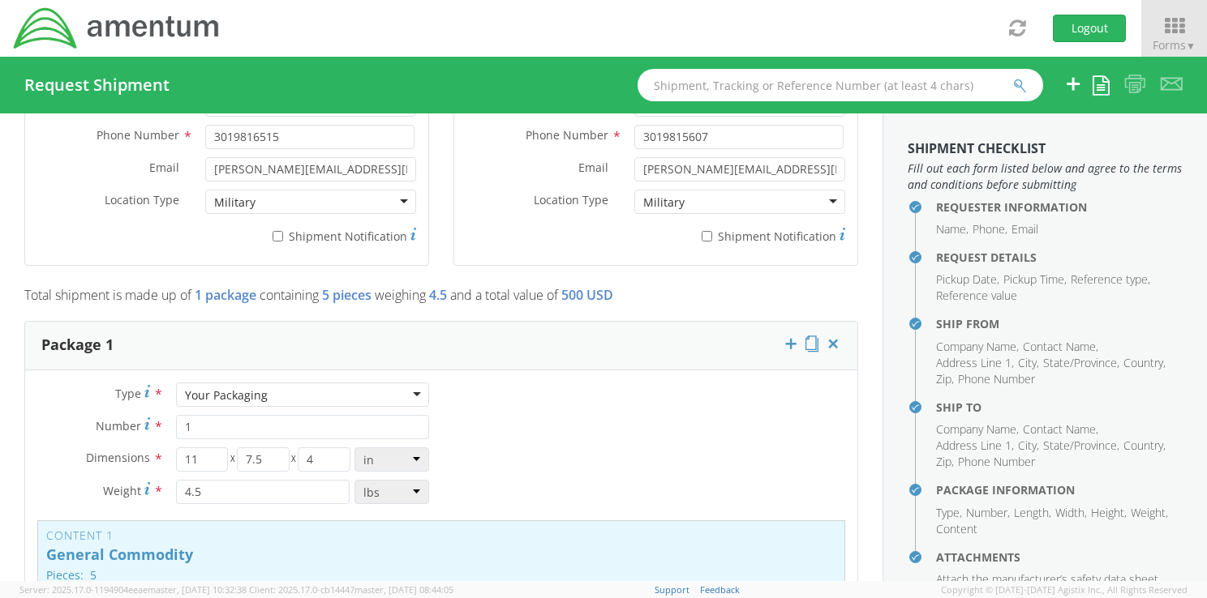
click at [415, 384] on div "Your Packaging" at bounding box center [302, 395] width 253 height 24
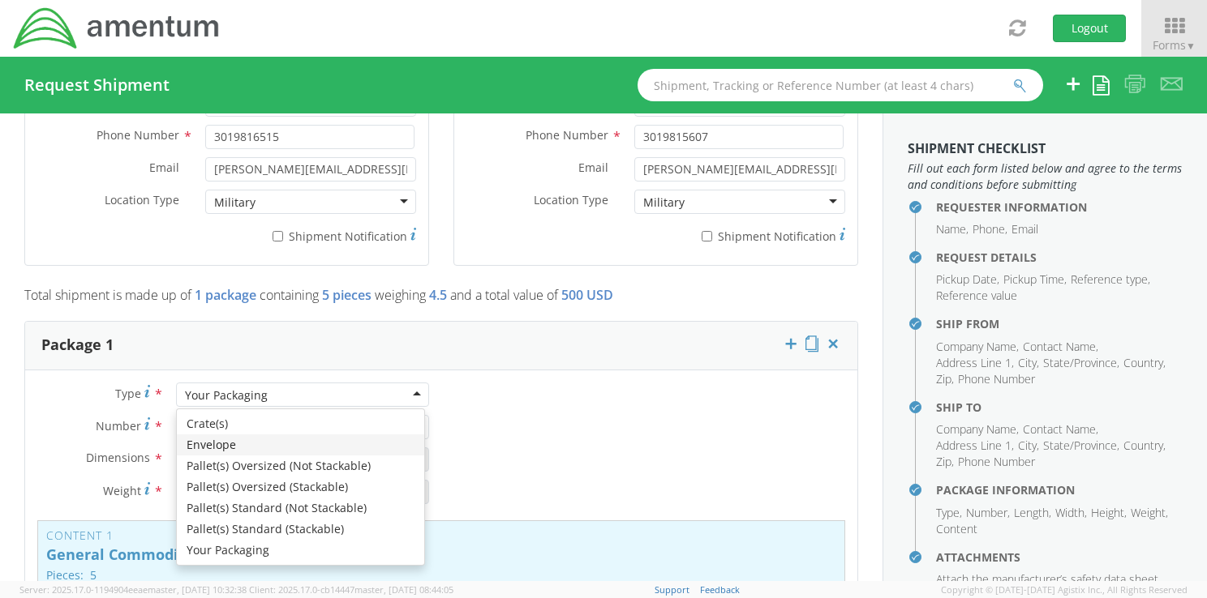
type input "9.5"
type input "12.5"
type input "0.25"
type input "1"
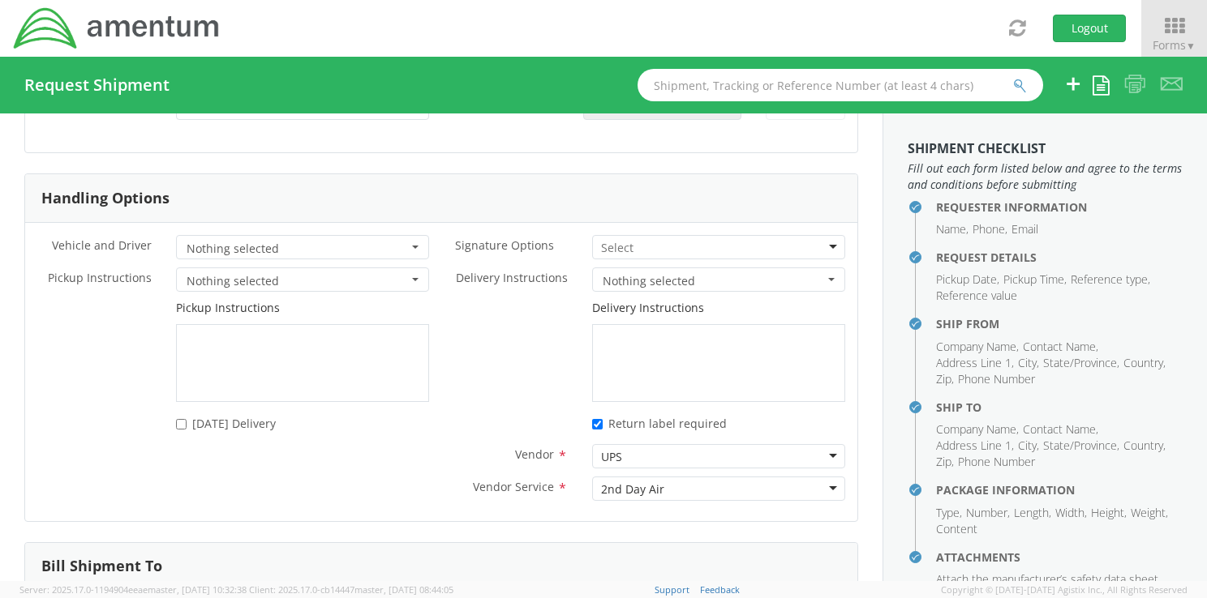
scroll to position [2207, 0]
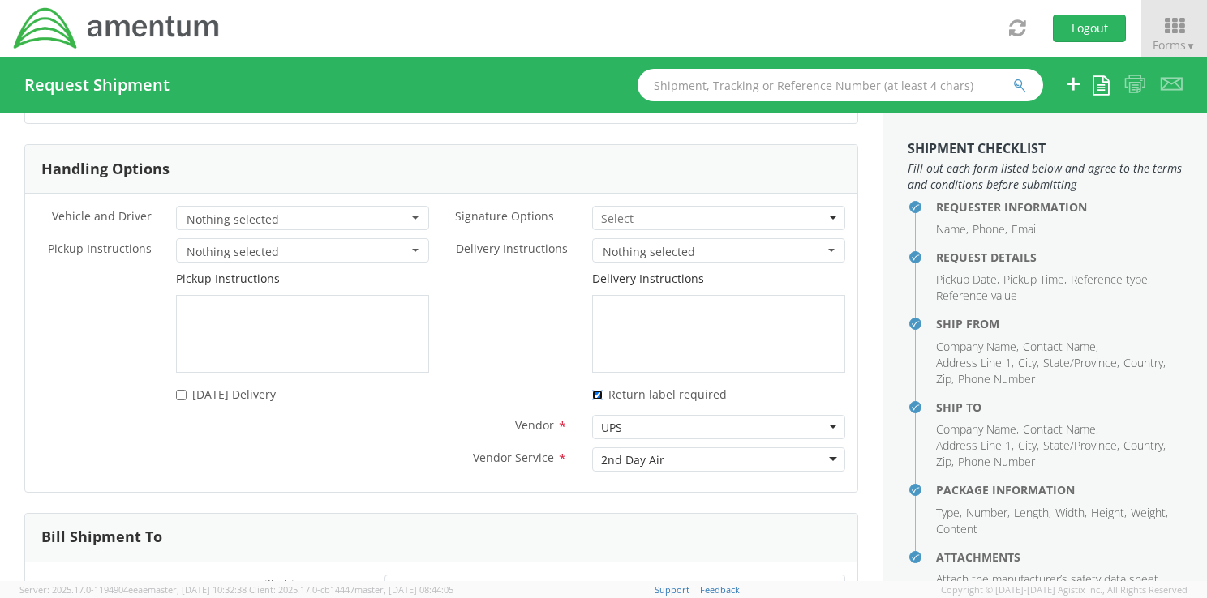
click at [592, 390] on input "* Return label required" at bounding box center [597, 395] width 11 height 11
checkbox input "false"
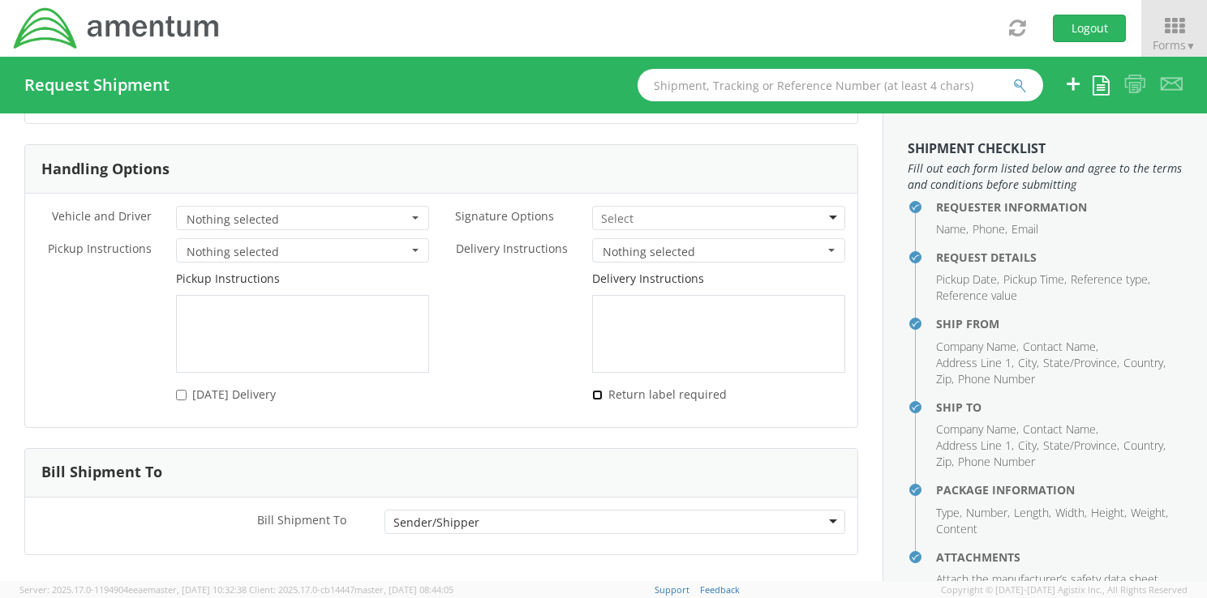
scroll to position [2261, 0]
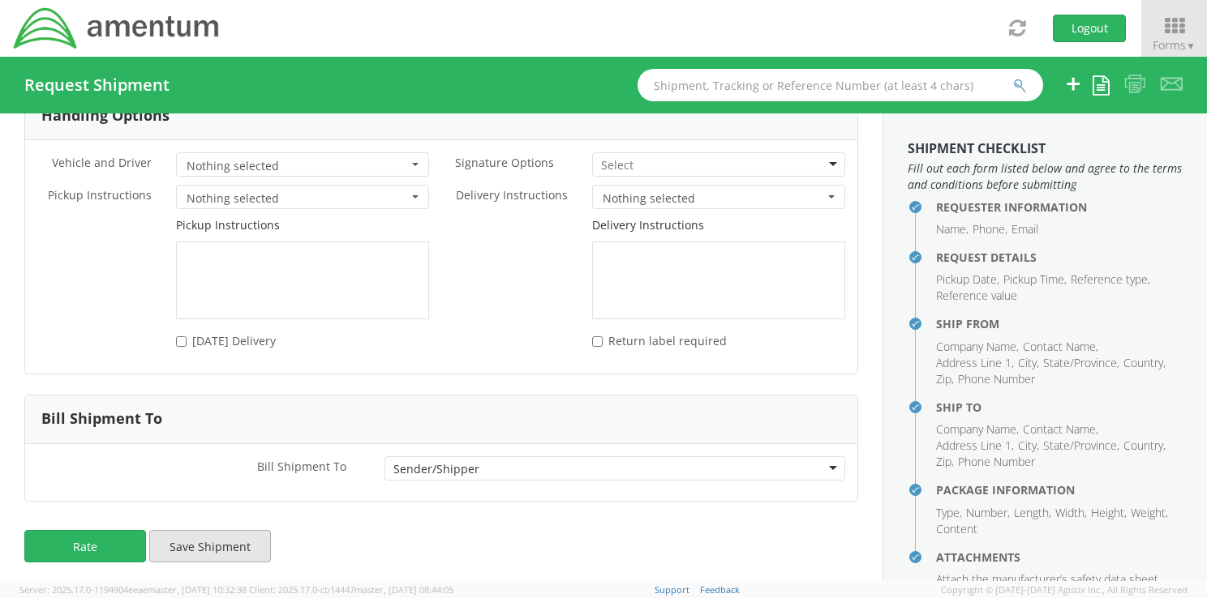
click at [232, 543] on button "Save Shipment" at bounding box center [210, 546] width 122 height 32
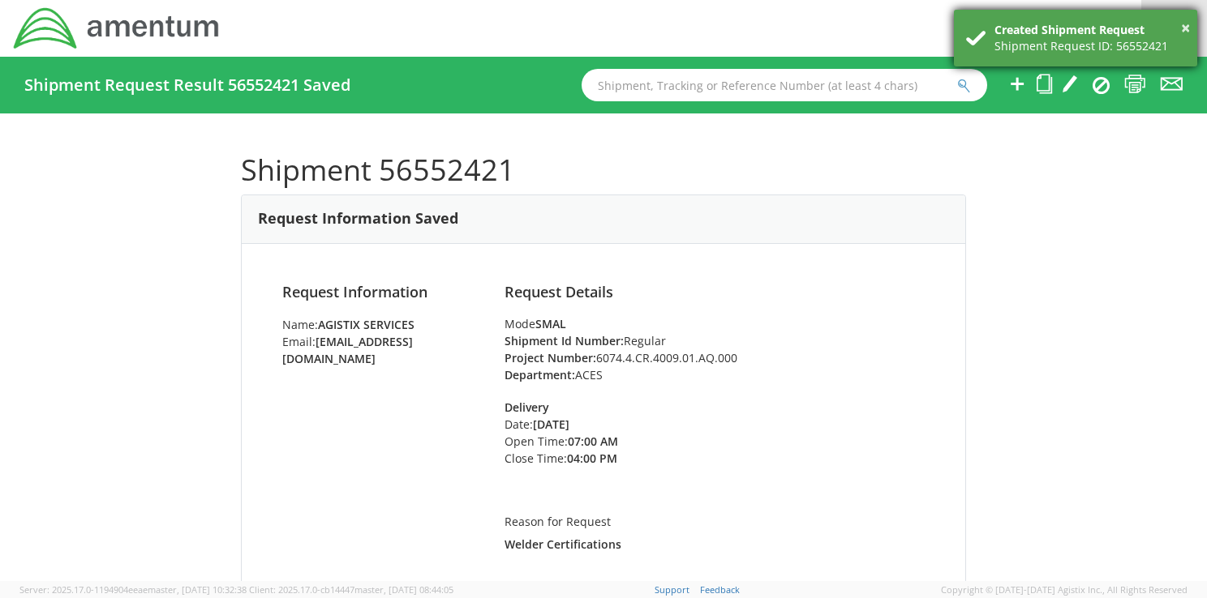
click at [1054, 28] on div "Created Shipment Request" at bounding box center [1089, 30] width 191 height 16
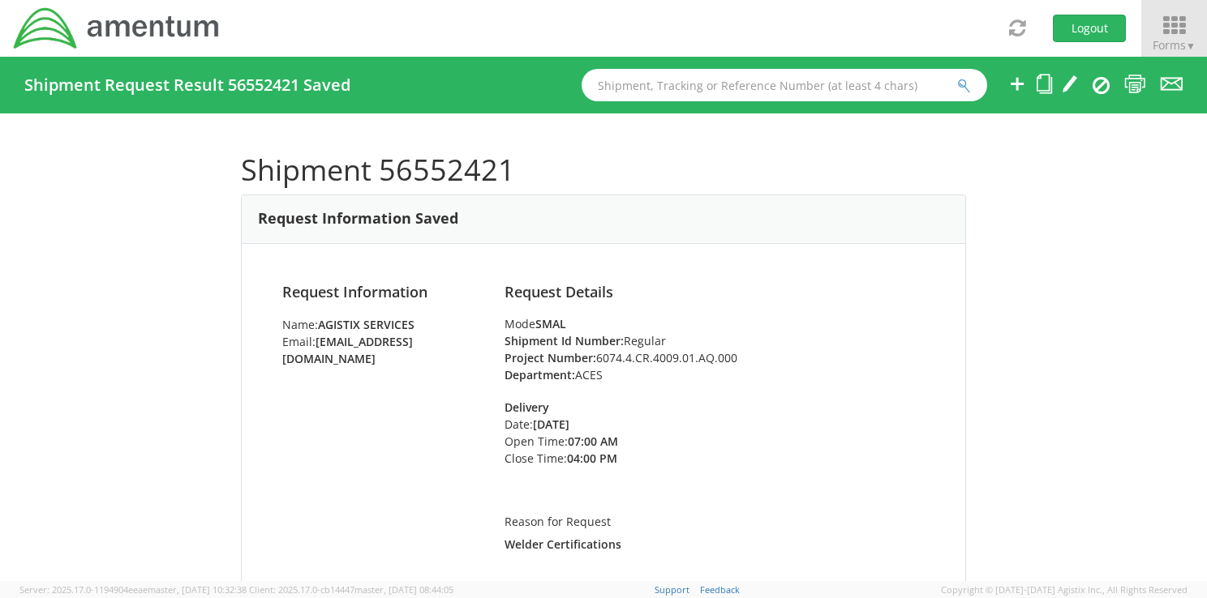
click at [1168, 25] on icon at bounding box center [1173, 26] width 75 height 23
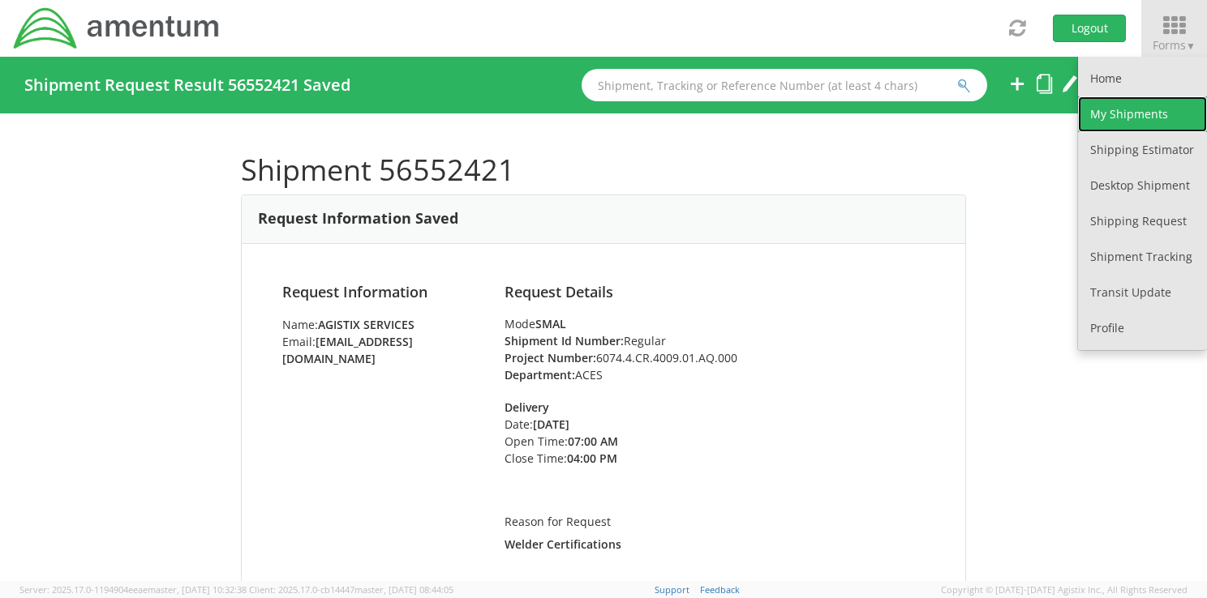
click at [1130, 109] on link "My Shipments" at bounding box center [1142, 114] width 129 height 36
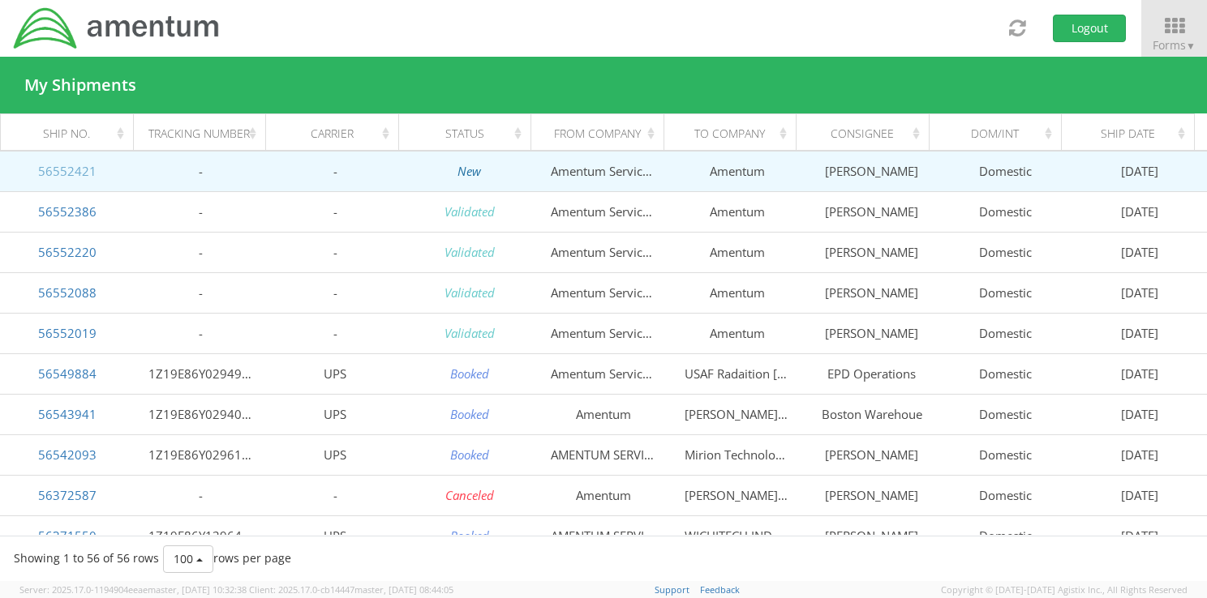
click at [68, 168] on link "56552421" at bounding box center [67, 171] width 58 height 16
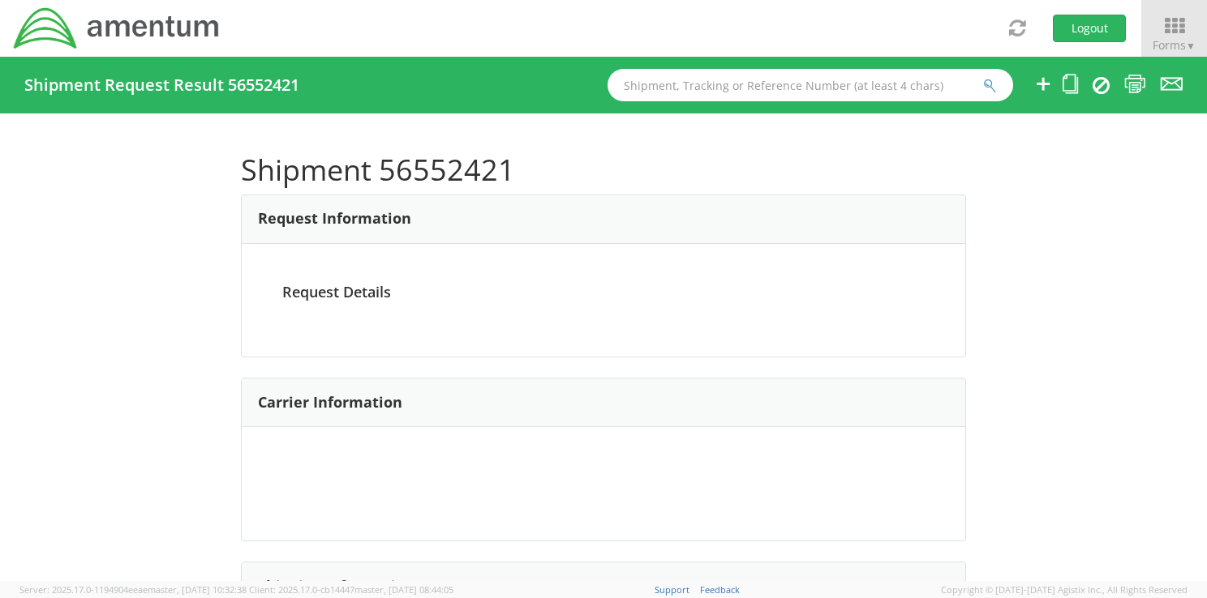
click at [68, 168] on shipment-request-result "Shipment Request Result 56552421 Shipment 56552421 Request Information Request …" at bounding box center [603, 319] width 1182 height 525
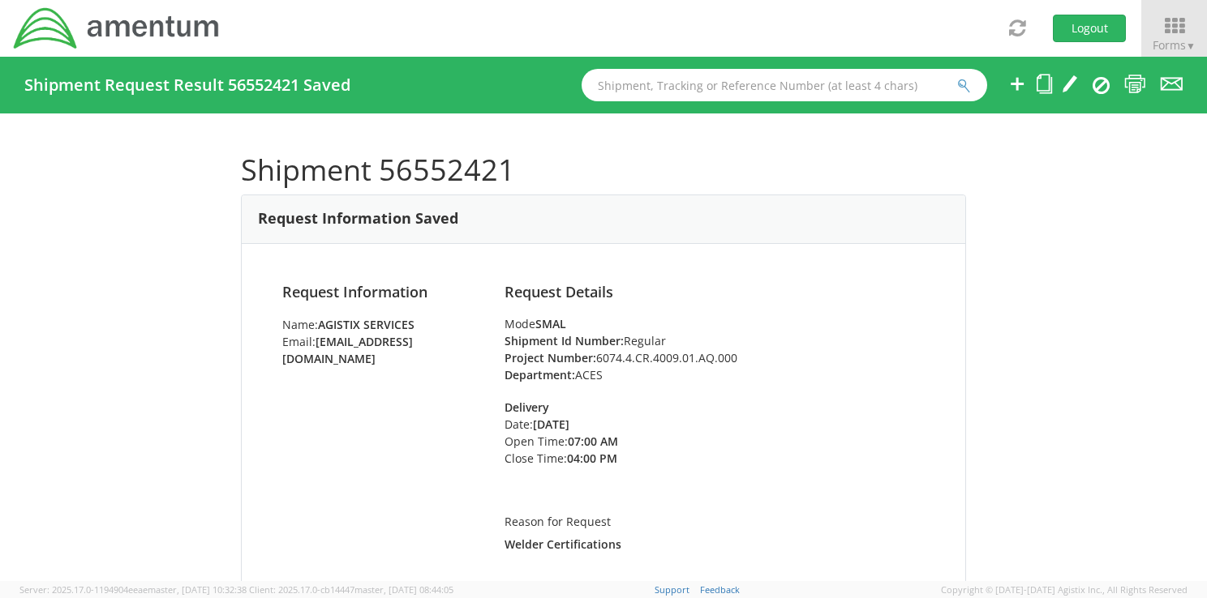
click at [960, 84] on icon "submit" at bounding box center [964, 86] width 14 height 15
click at [1166, 32] on icon at bounding box center [1173, 26] width 75 height 23
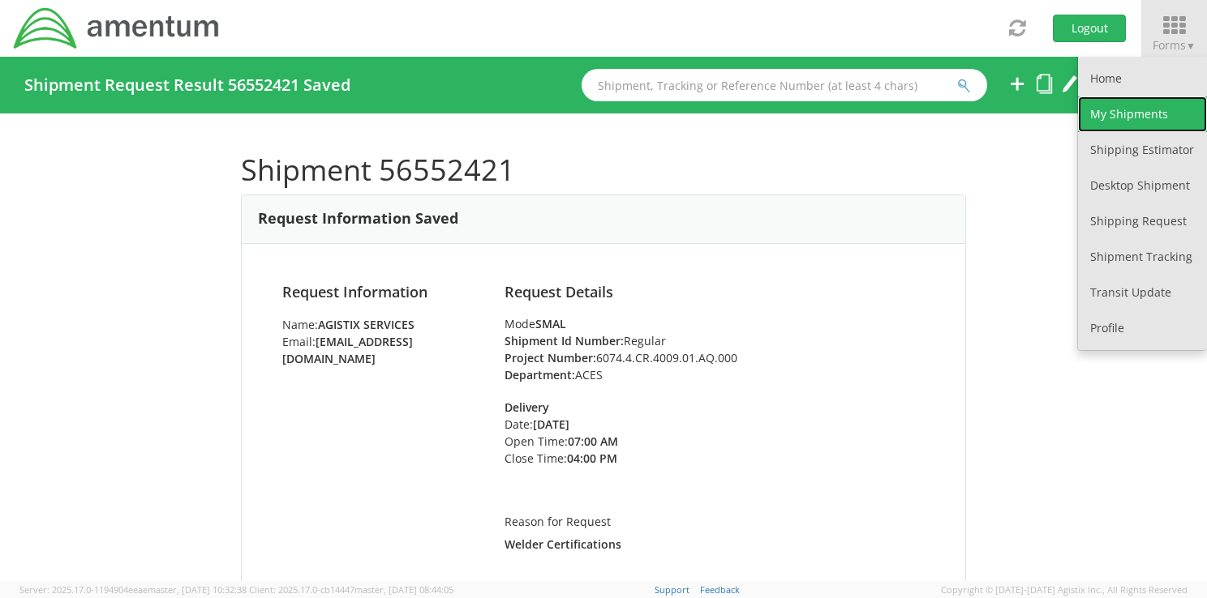
click at [1152, 115] on link "My Shipments" at bounding box center [1142, 114] width 129 height 36
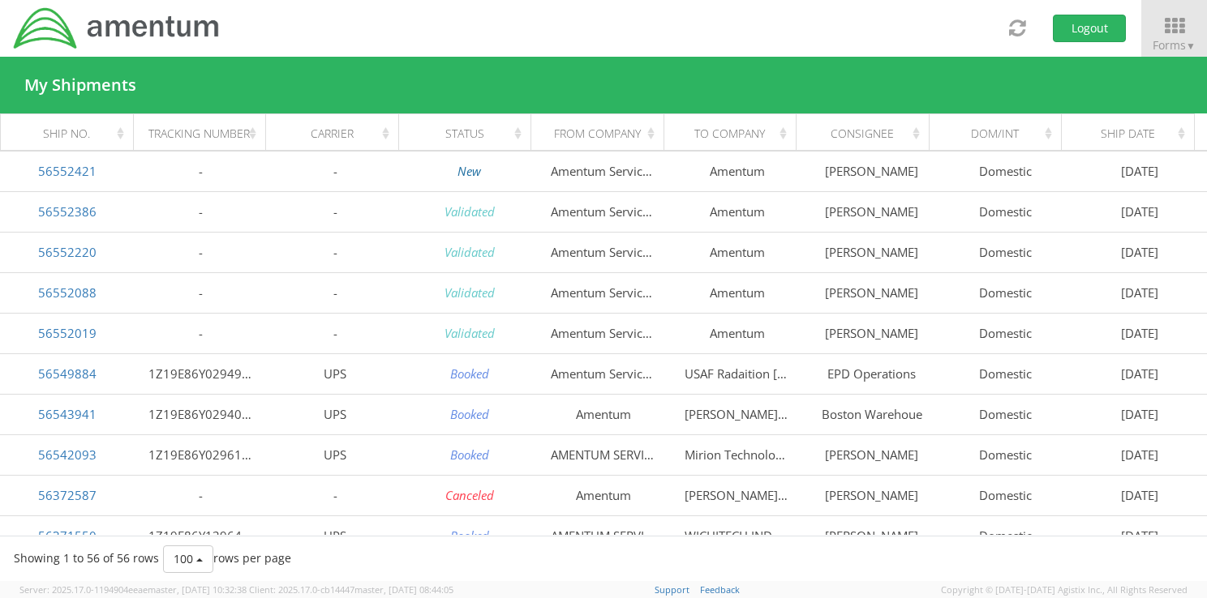
click at [1152, 115] on th "Ship Date" at bounding box center [1127, 133] width 133 height 39
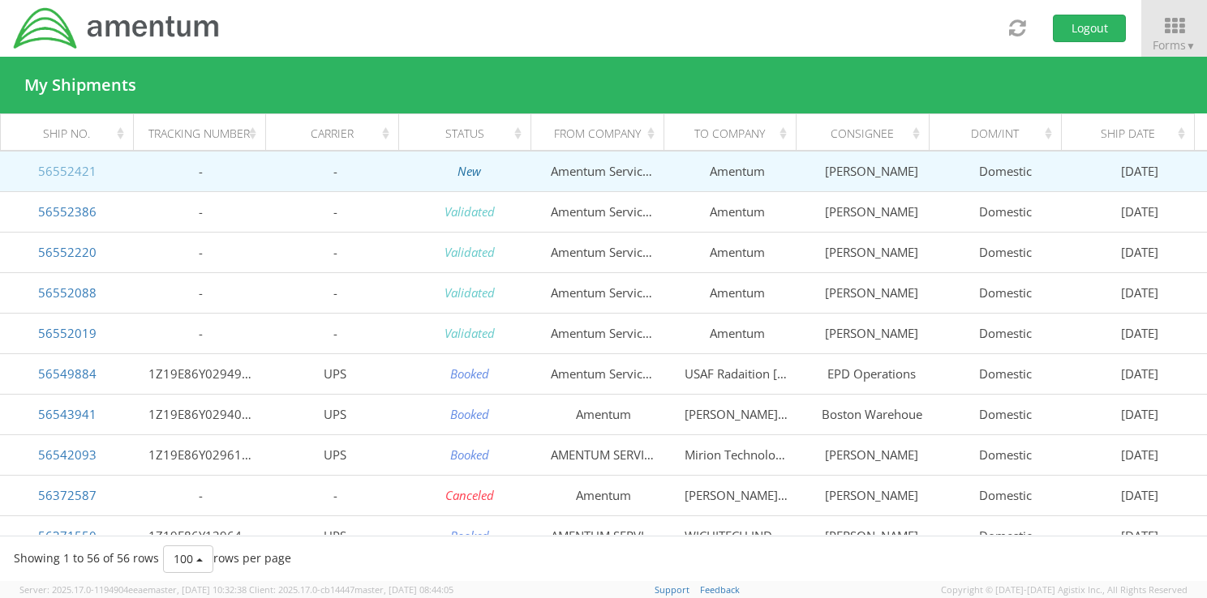
click at [79, 167] on link "56552421" at bounding box center [67, 171] width 58 height 16
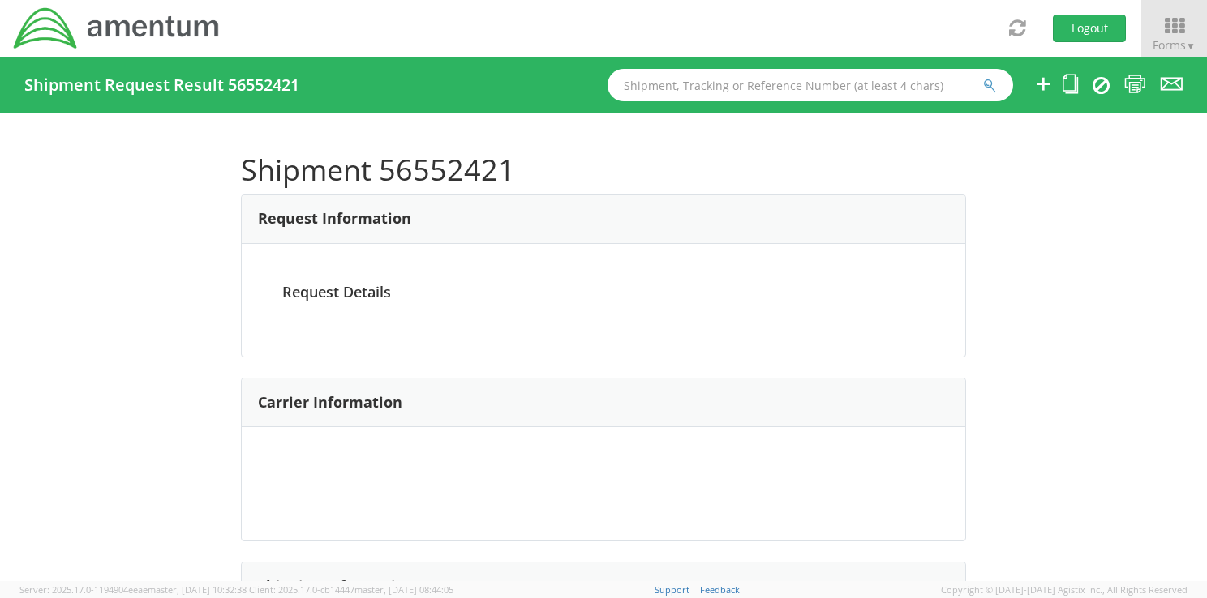
click at [79, 167] on div at bounding box center [603, 299] width 1207 height 598
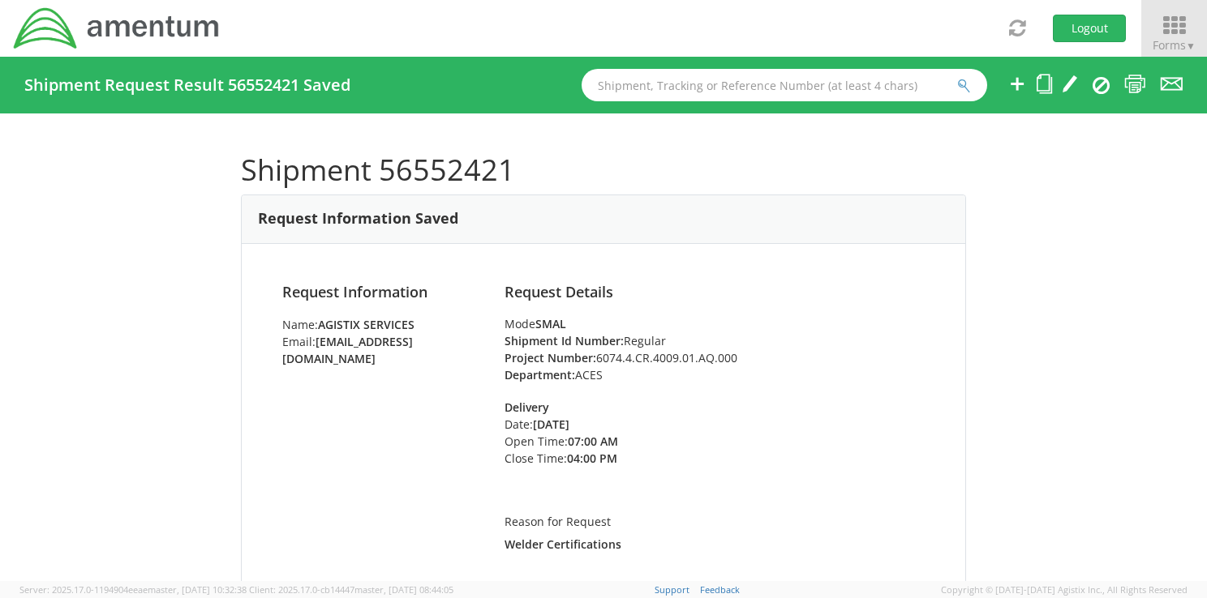
click at [1166, 30] on icon at bounding box center [1173, 26] width 75 height 23
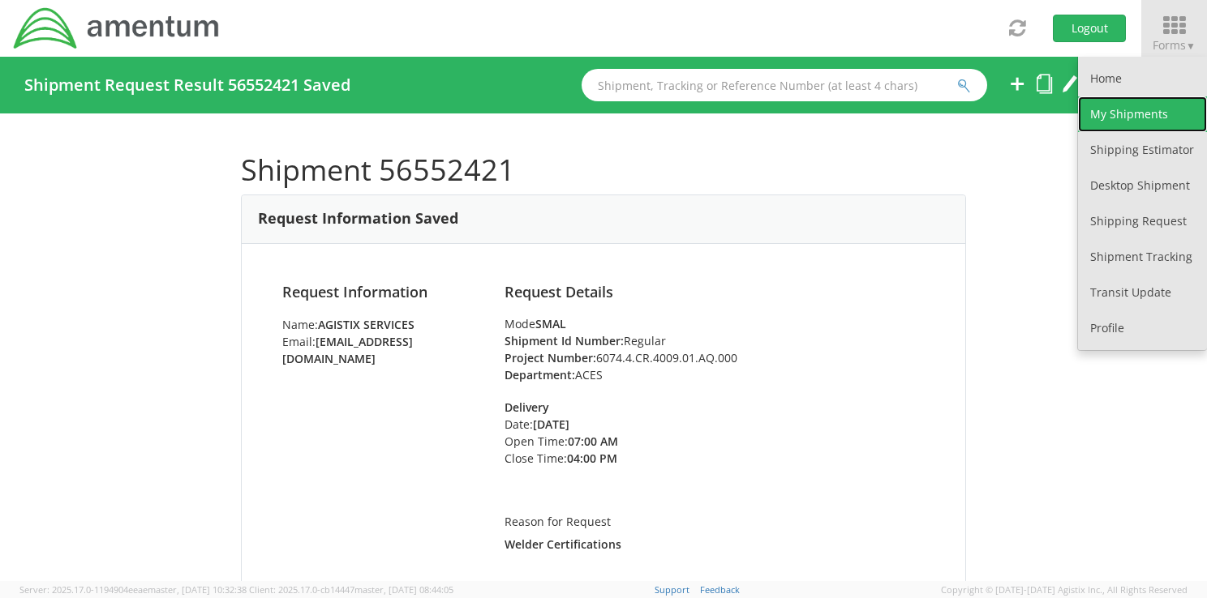
click at [1125, 120] on link "My Shipments" at bounding box center [1142, 114] width 129 height 36
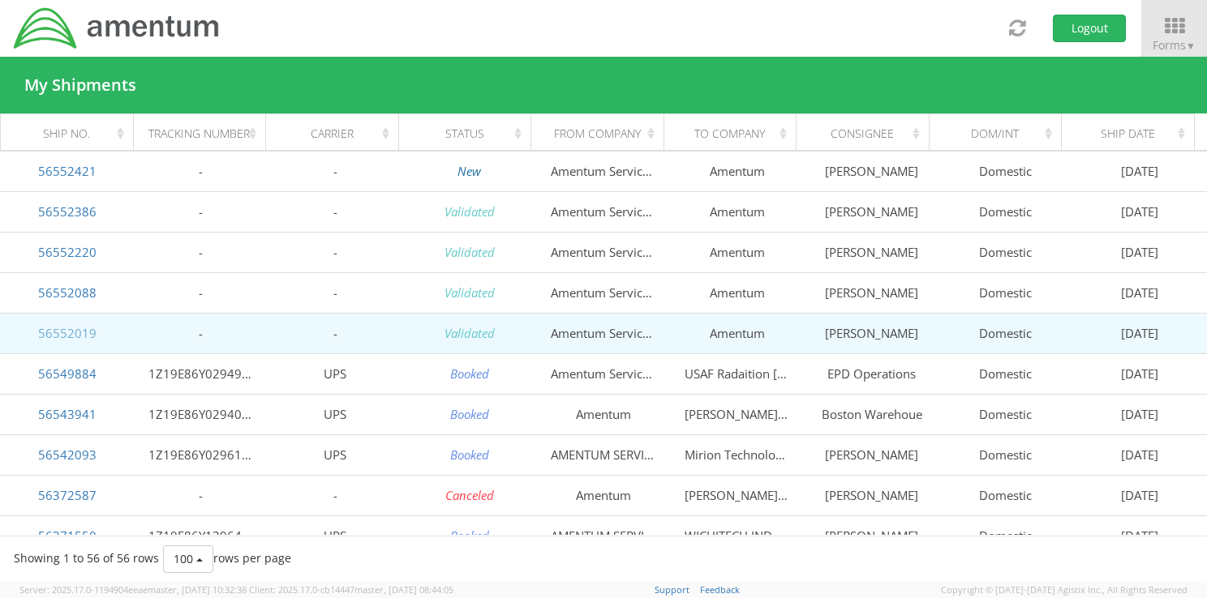
click at [85, 327] on link "56552019" at bounding box center [67, 333] width 58 height 16
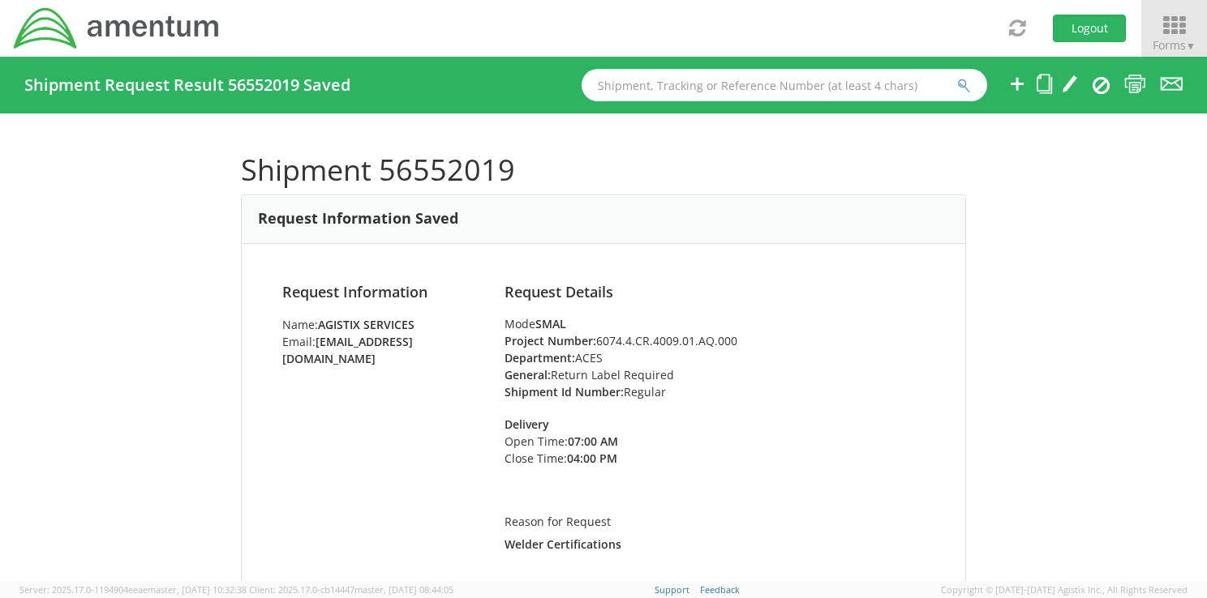
click at [1177, 34] on icon at bounding box center [1173, 26] width 75 height 23
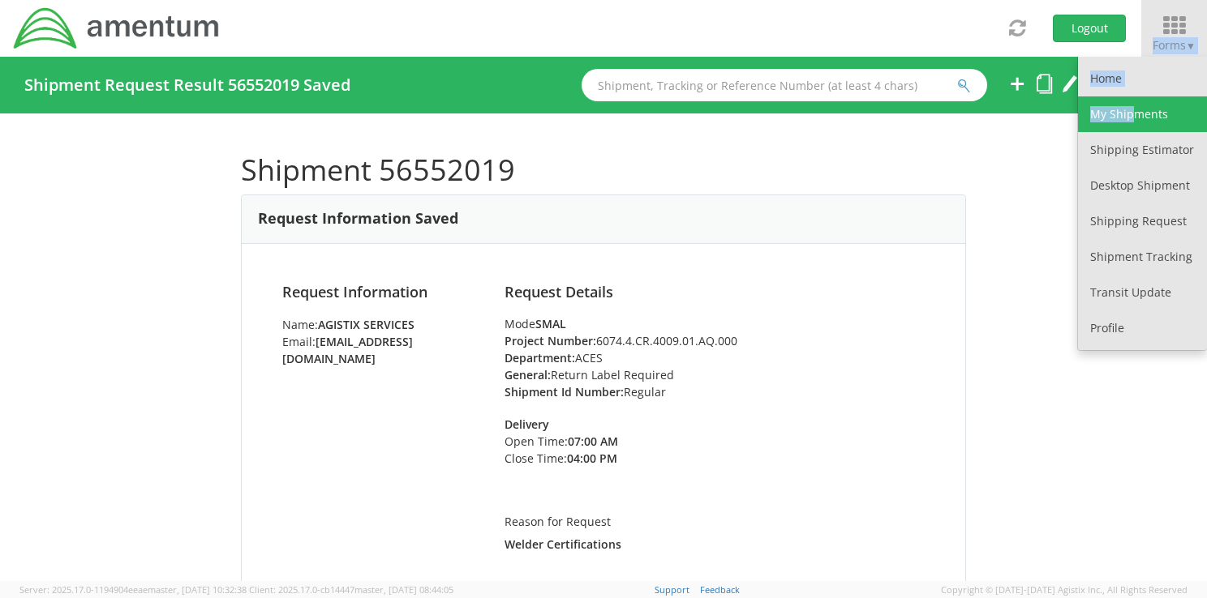
drag, startPoint x: 1177, startPoint y: 34, endPoint x: 1129, endPoint y: 107, distance: 87.7
click at [1140, 57] on li "Forms ▼ Home My Shipments Shipping Estimator Desktop Shipment Shipping Request …" at bounding box center [1173, 28] width 66 height 57
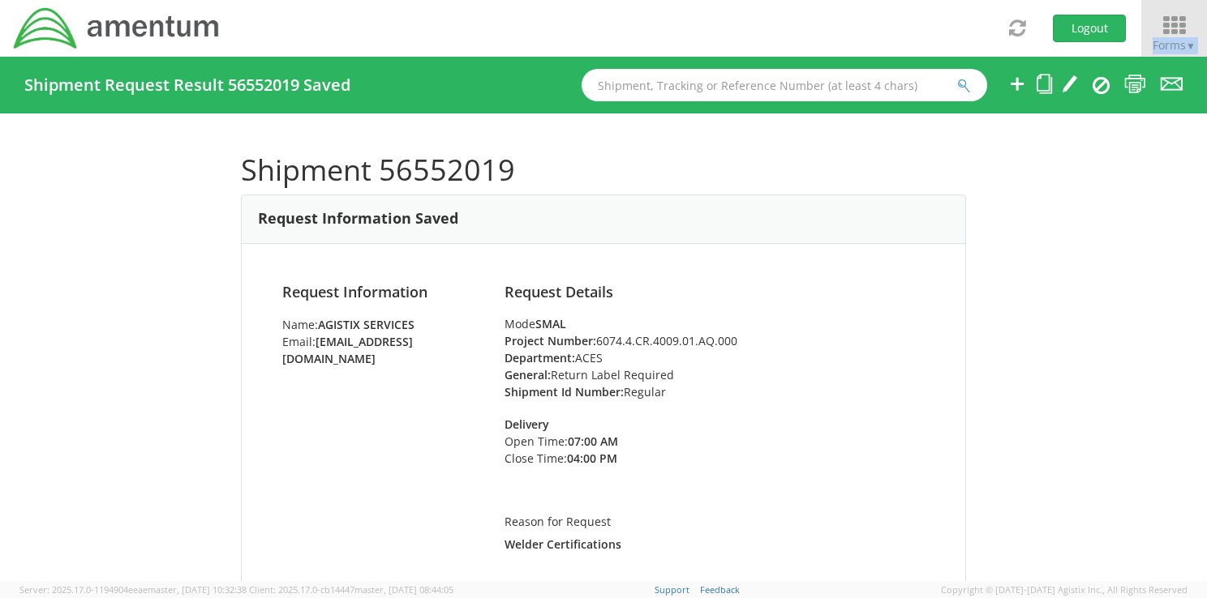
click at [1189, 42] on span "▼" at bounding box center [1190, 46] width 10 height 14
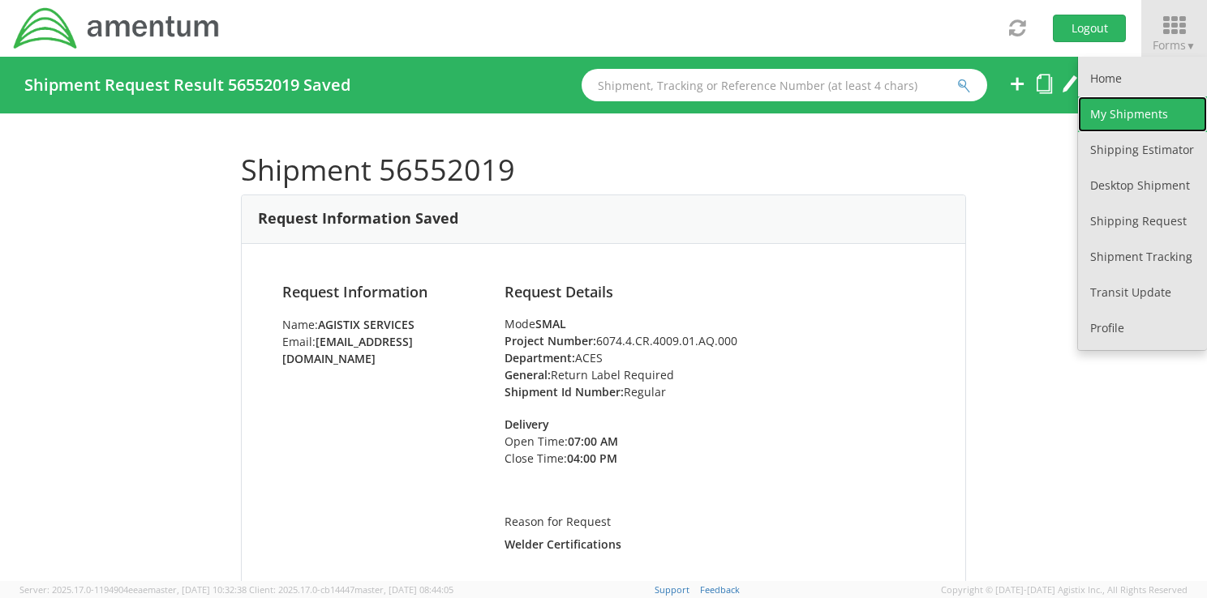
click at [1125, 115] on link "My Shipments" at bounding box center [1142, 114] width 129 height 36
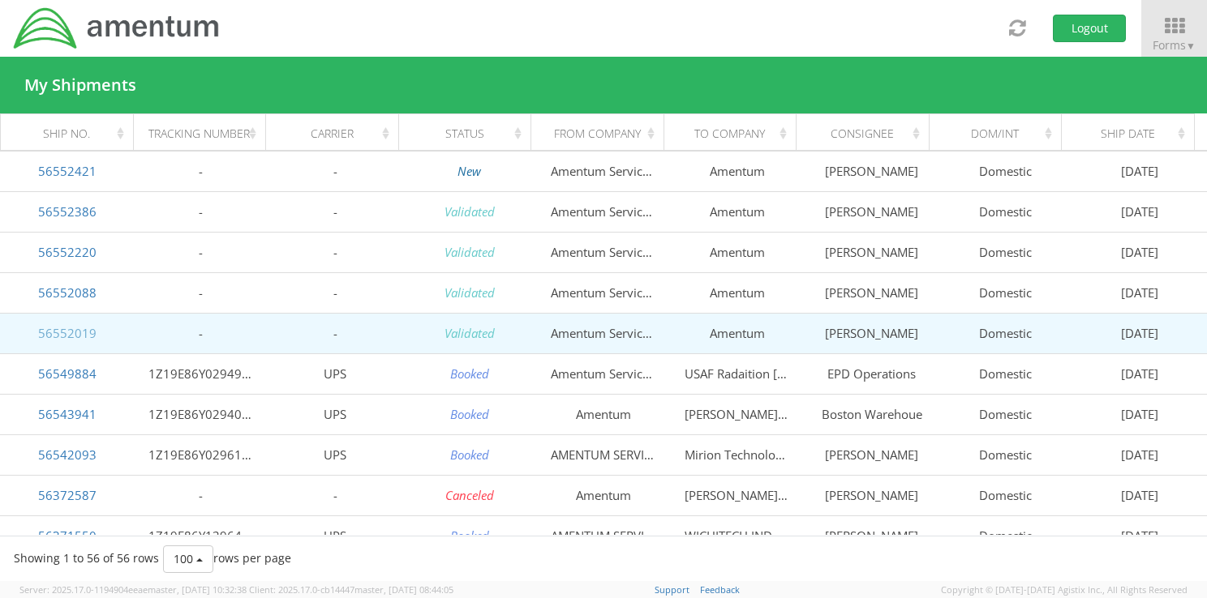
click at [39, 335] on link "56552019" at bounding box center [67, 333] width 58 height 16
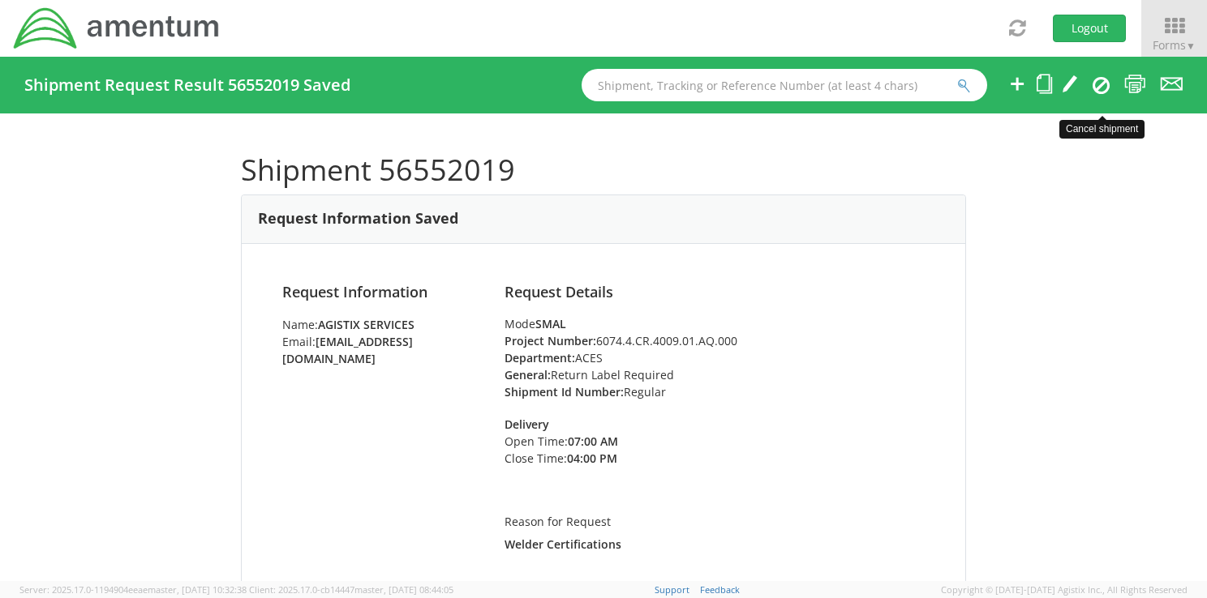
click at [1100, 88] on icon at bounding box center [1100, 84] width 17 height 19
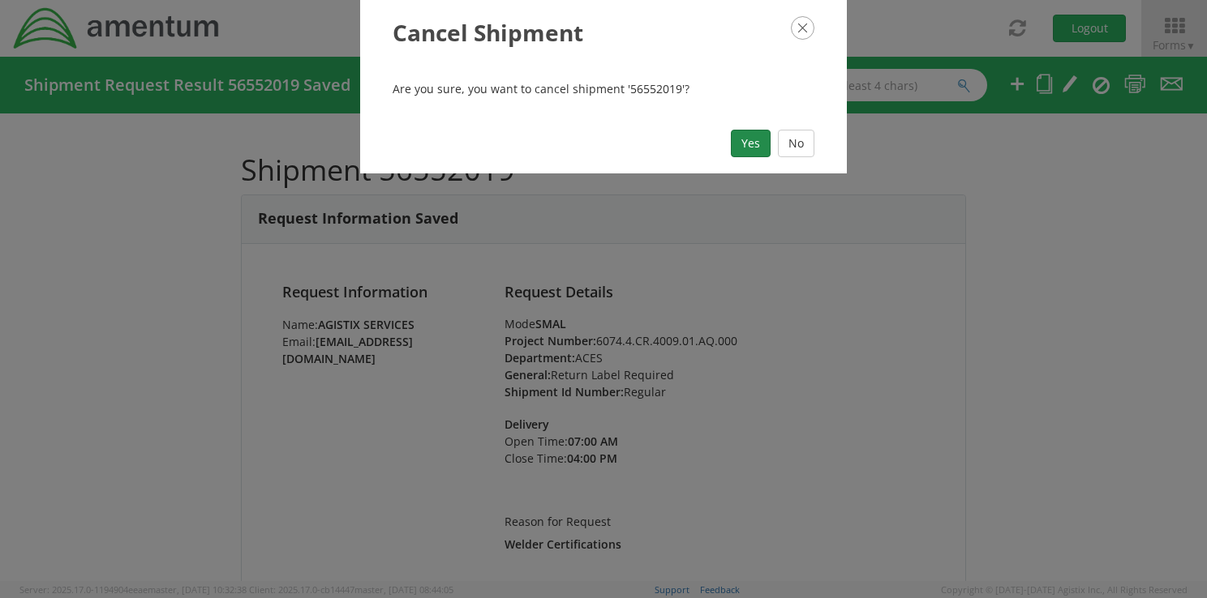
click at [757, 144] on button "Yes" at bounding box center [751, 144] width 40 height 28
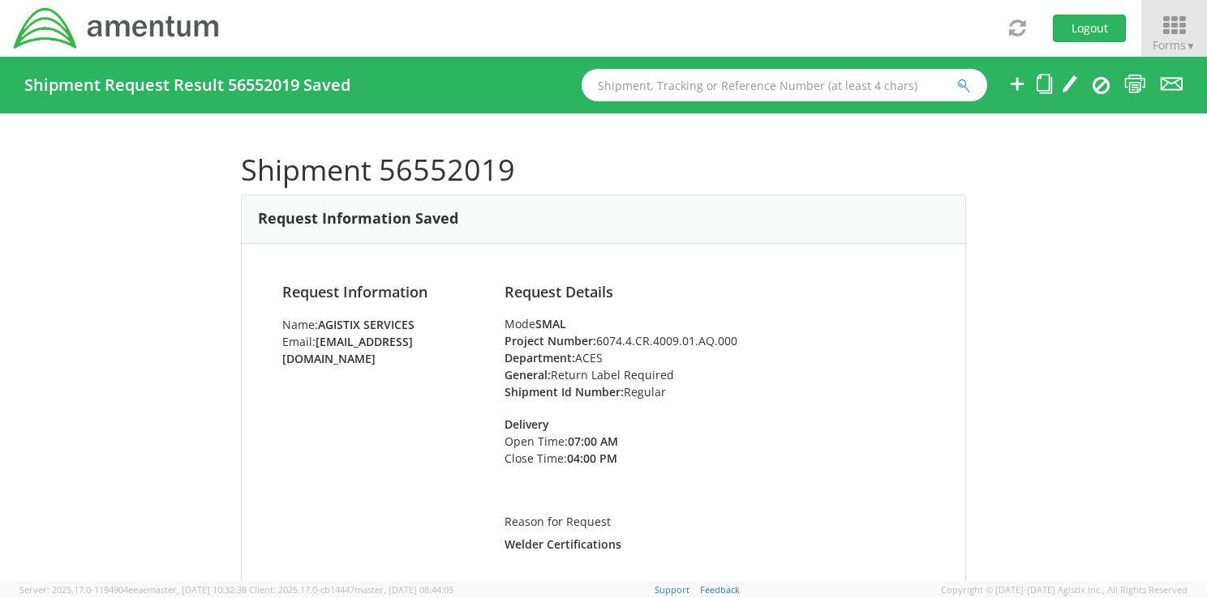
click at [1180, 28] on icon at bounding box center [1173, 26] width 75 height 23
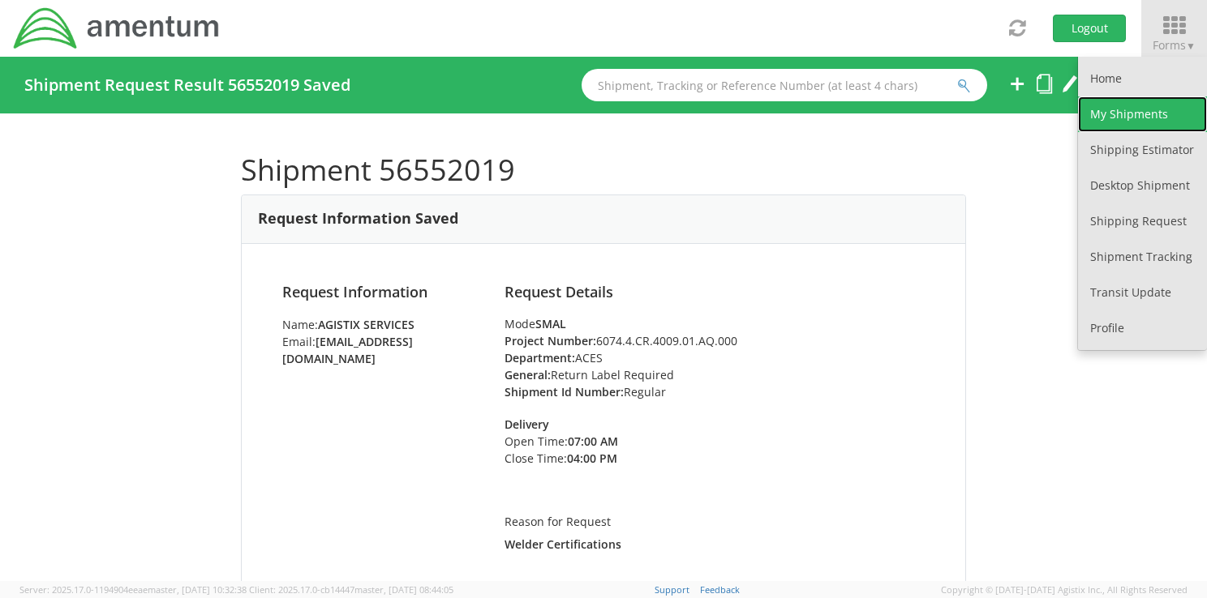
click at [1113, 112] on link "My Shipments" at bounding box center [1142, 114] width 129 height 36
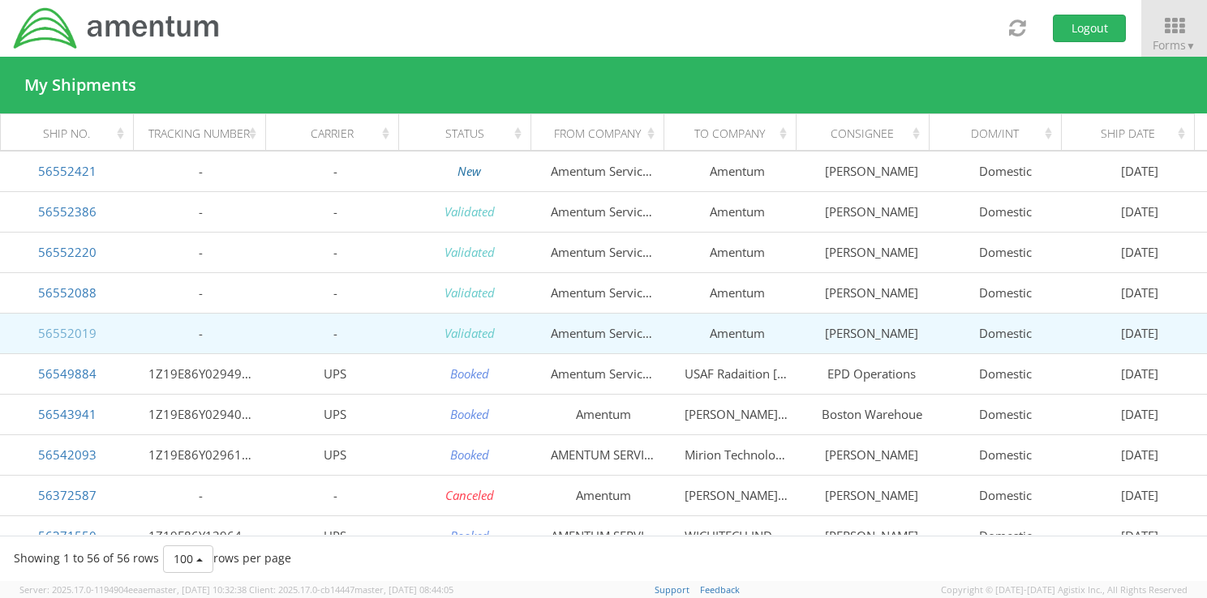
click at [54, 330] on link "56552019" at bounding box center [67, 333] width 58 height 16
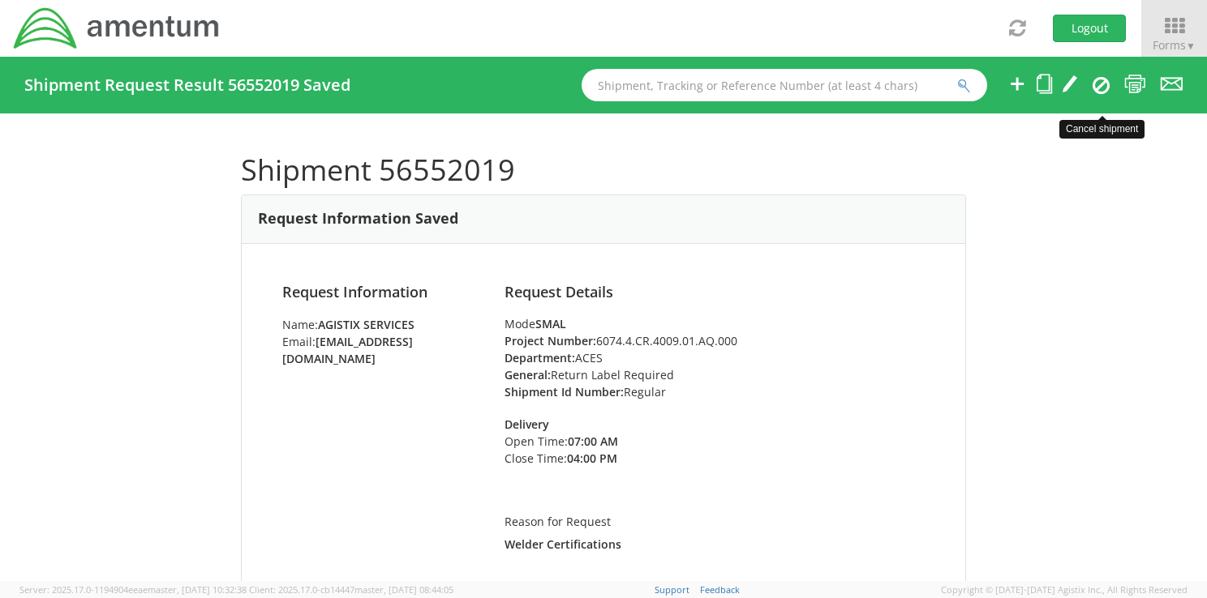
click at [1096, 89] on icon at bounding box center [1100, 84] width 17 height 19
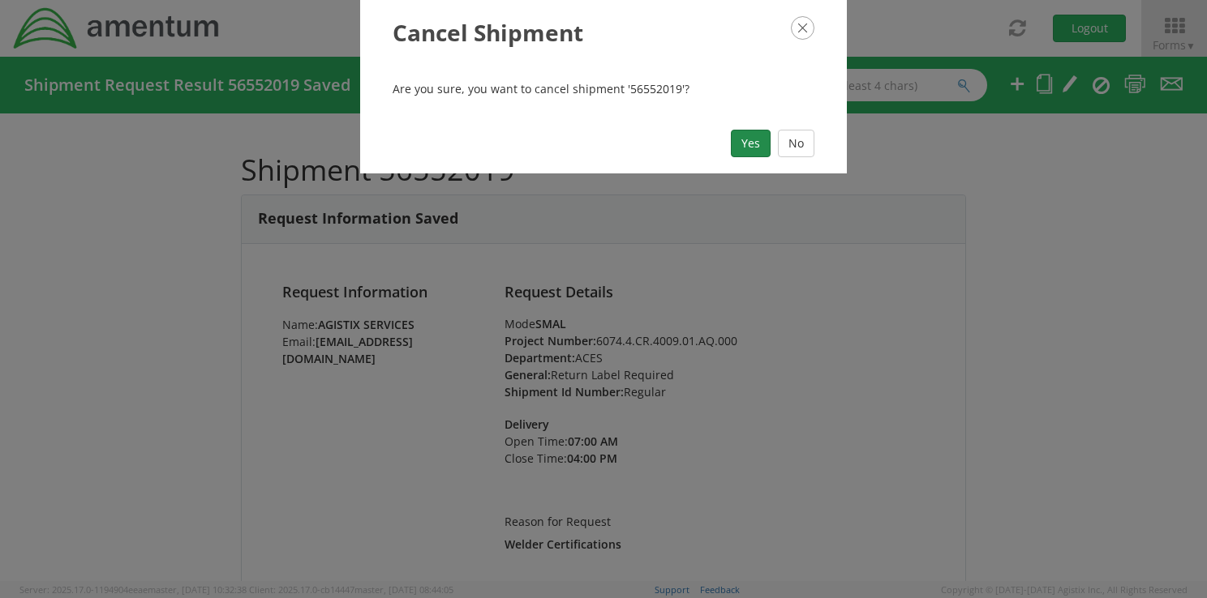
click at [745, 152] on button "Yes" at bounding box center [751, 144] width 40 height 28
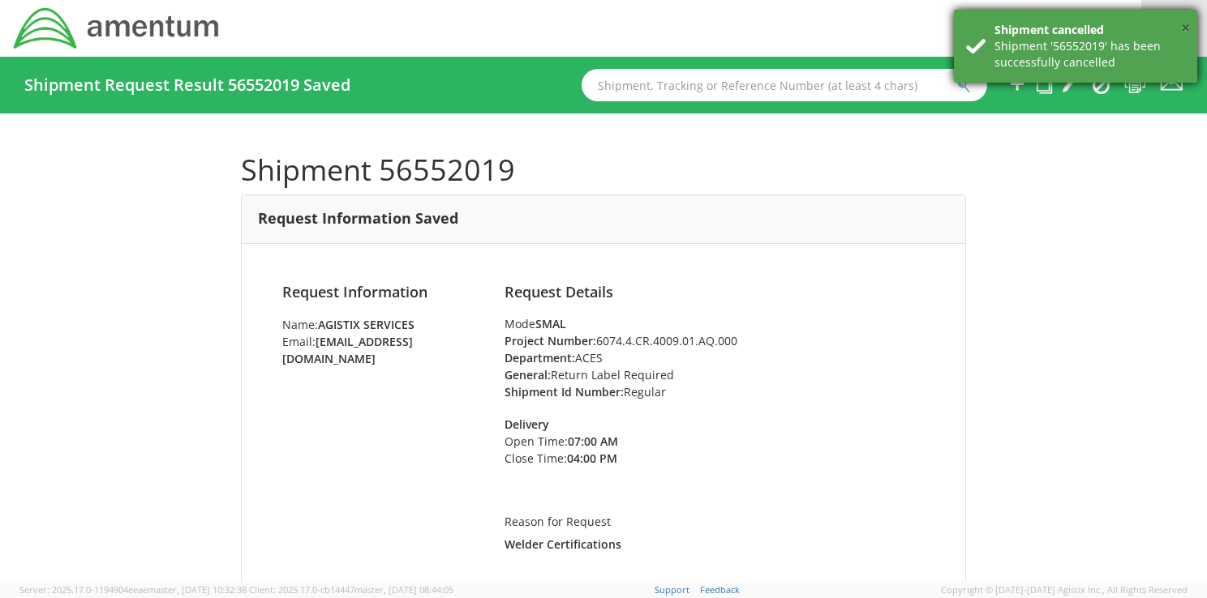
click at [1183, 23] on button "×" at bounding box center [1185, 29] width 9 height 24
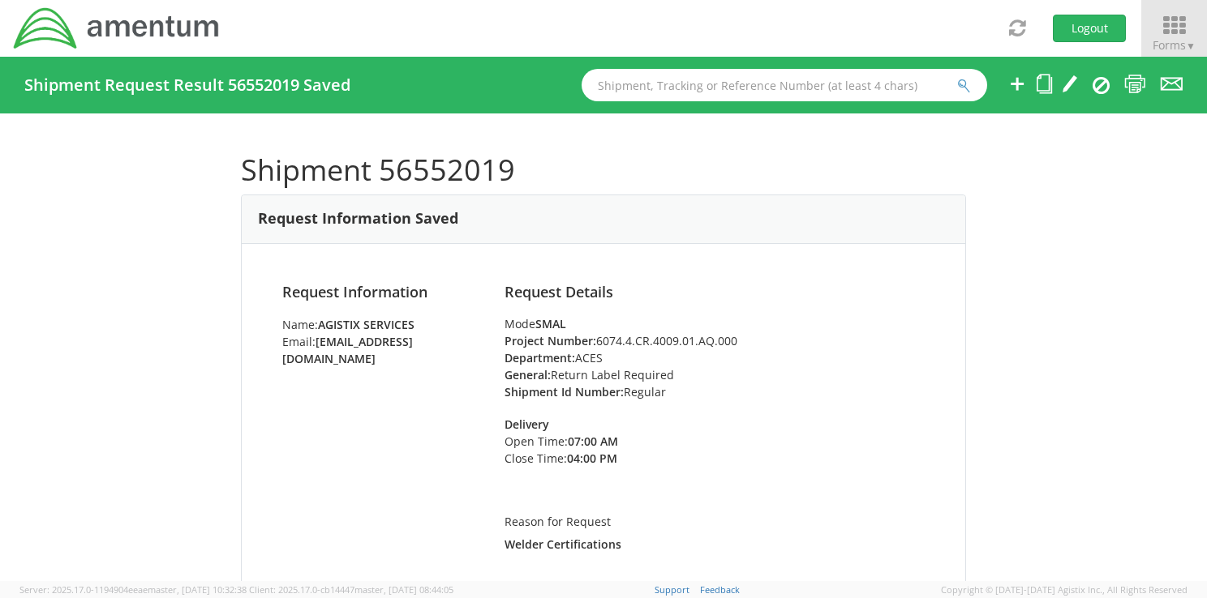
click at [1172, 28] on icon at bounding box center [1173, 26] width 75 height 23
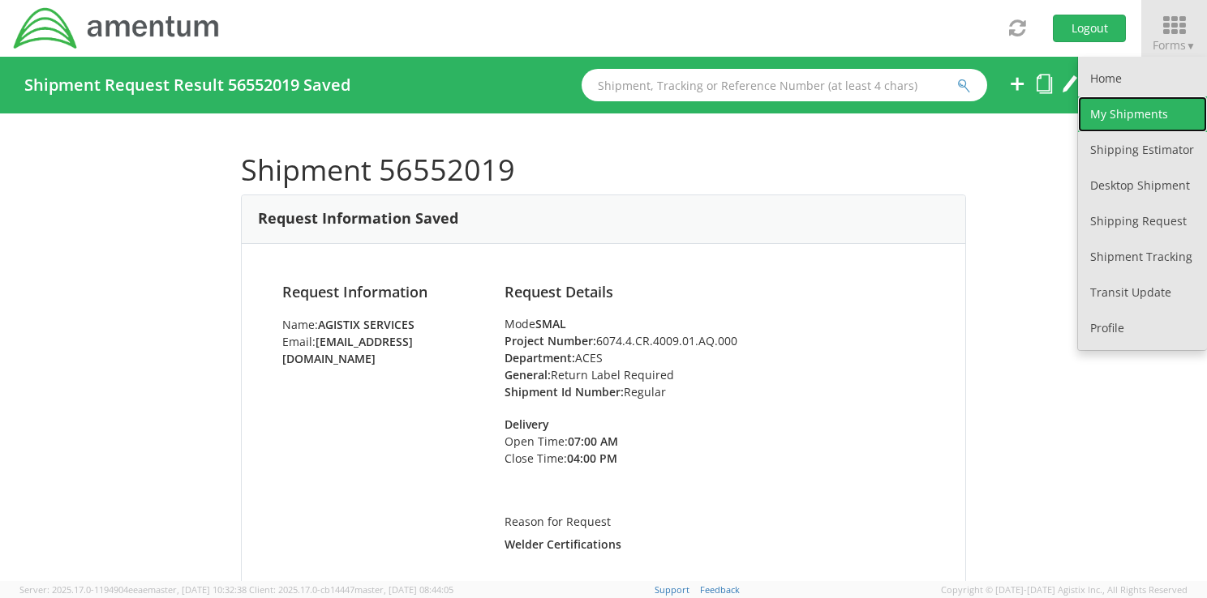
click at [1132, 115] on link "My Shipments" at bounding box center [1142, 114] width 129 height 36
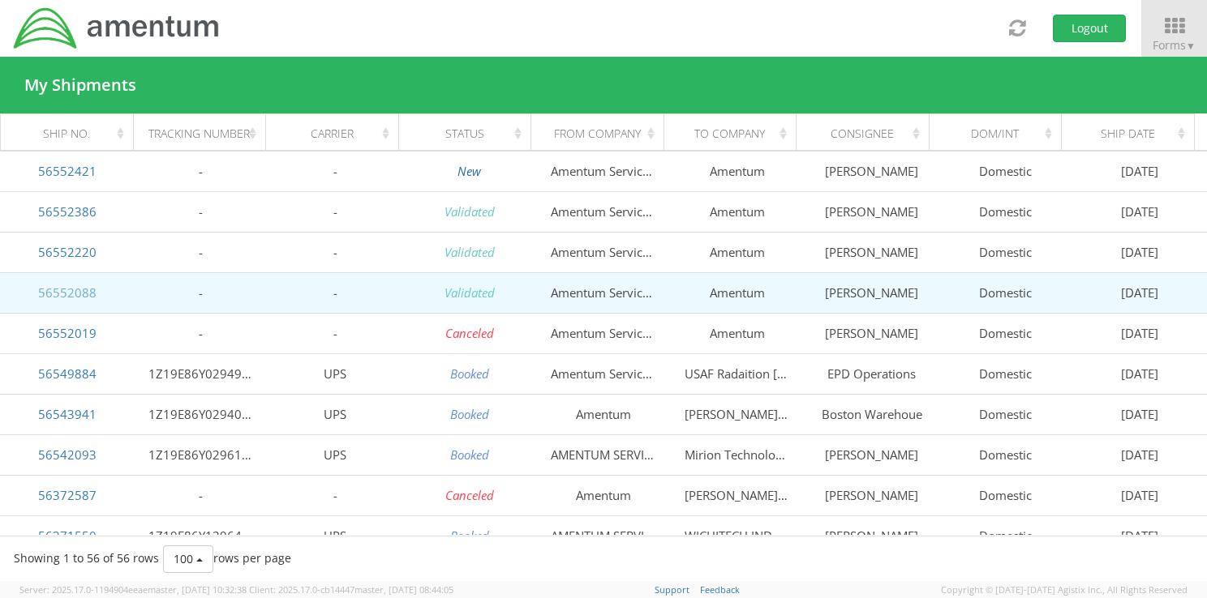
click at [64, 293] on link "56552088" at bounding box center [67, 293] width 58 height 16
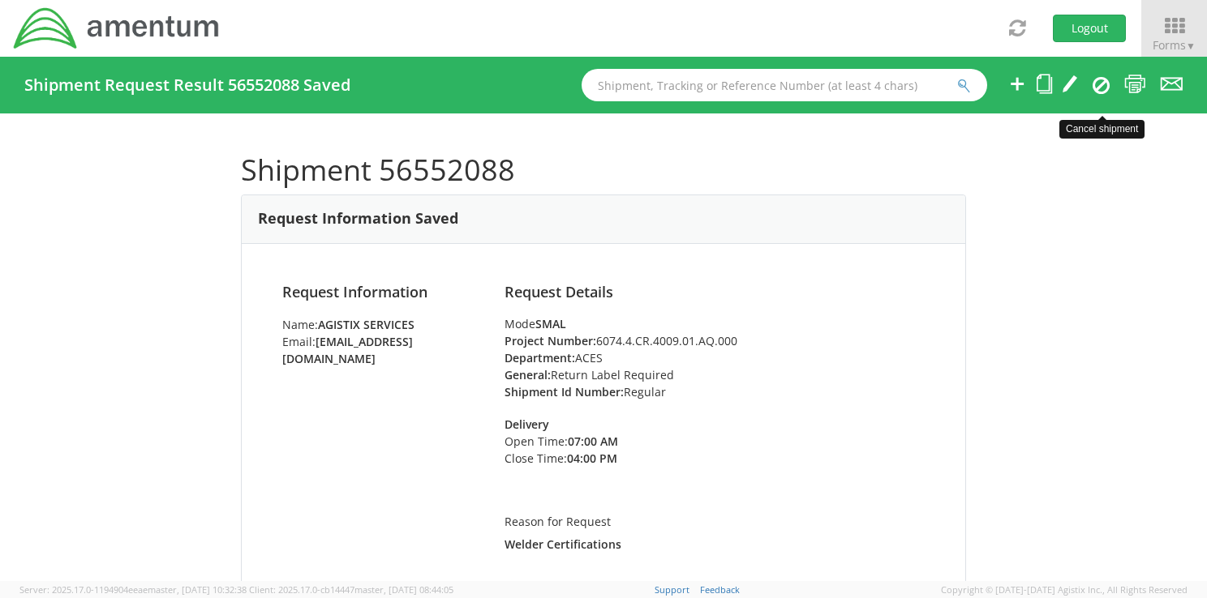
click at [1100, 81] on icon at bounding box center [1100, 84] width 17 height 19
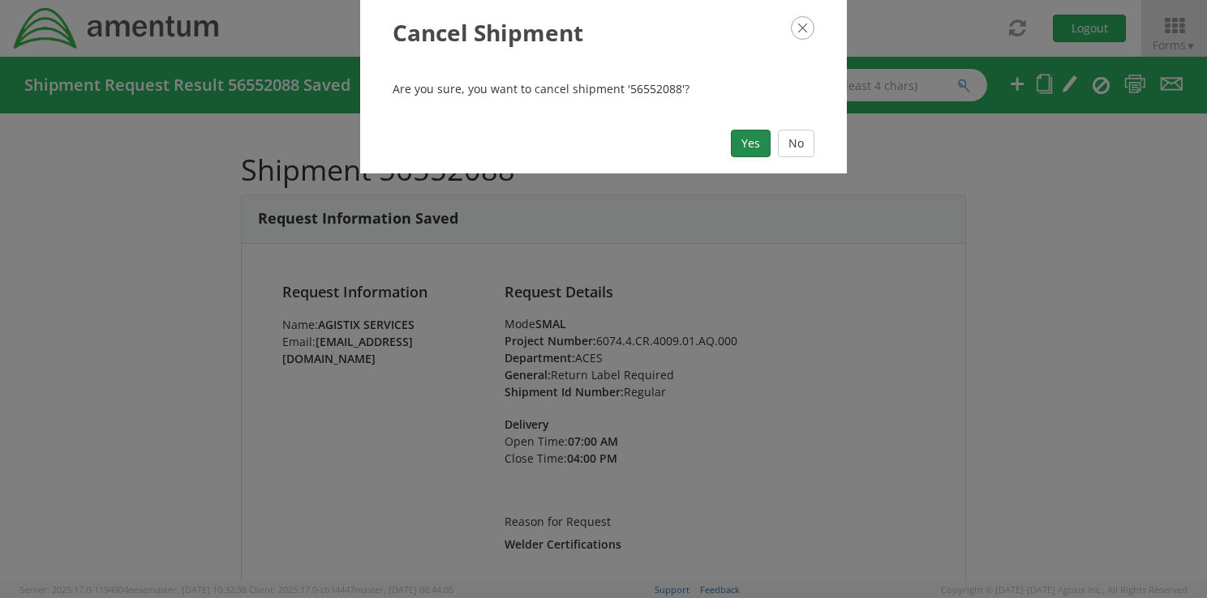
click at [751, 144] on button "Yes" at bounding box center [751, 144] width 40 height 28
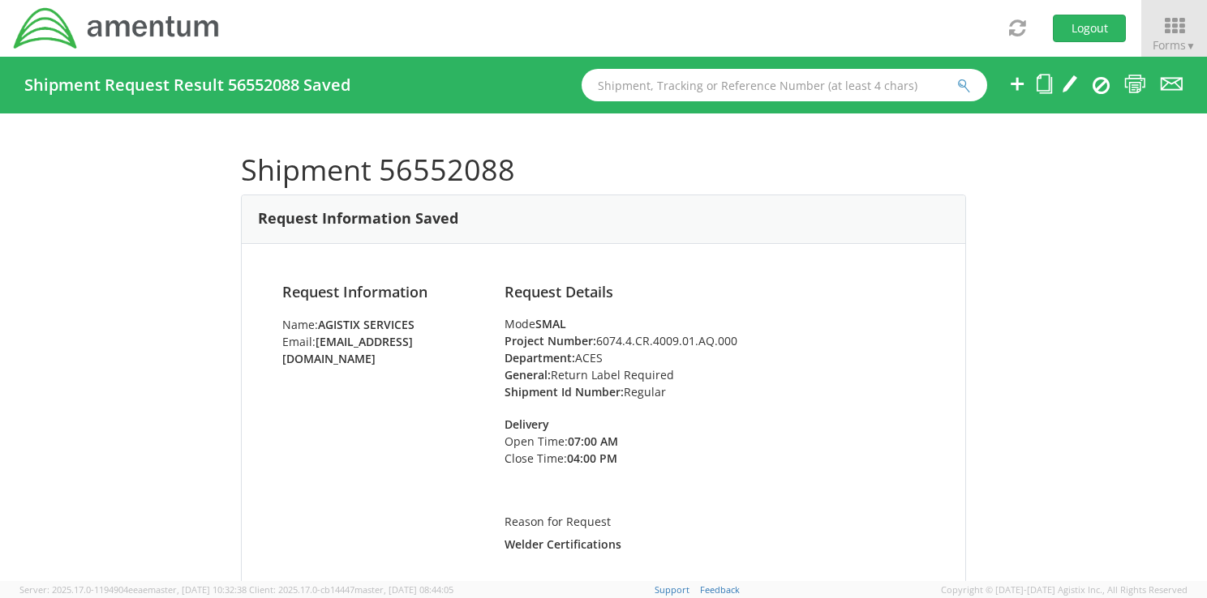
click at [751, 144] on div "Shipment 56552088 Request Information Saved Request Information Name: Agistix S…" at bounding box center [603, 347] width 725 height 419
click at [1168, 34] on icon at bounding box center [1173, 26] width 75 height 23
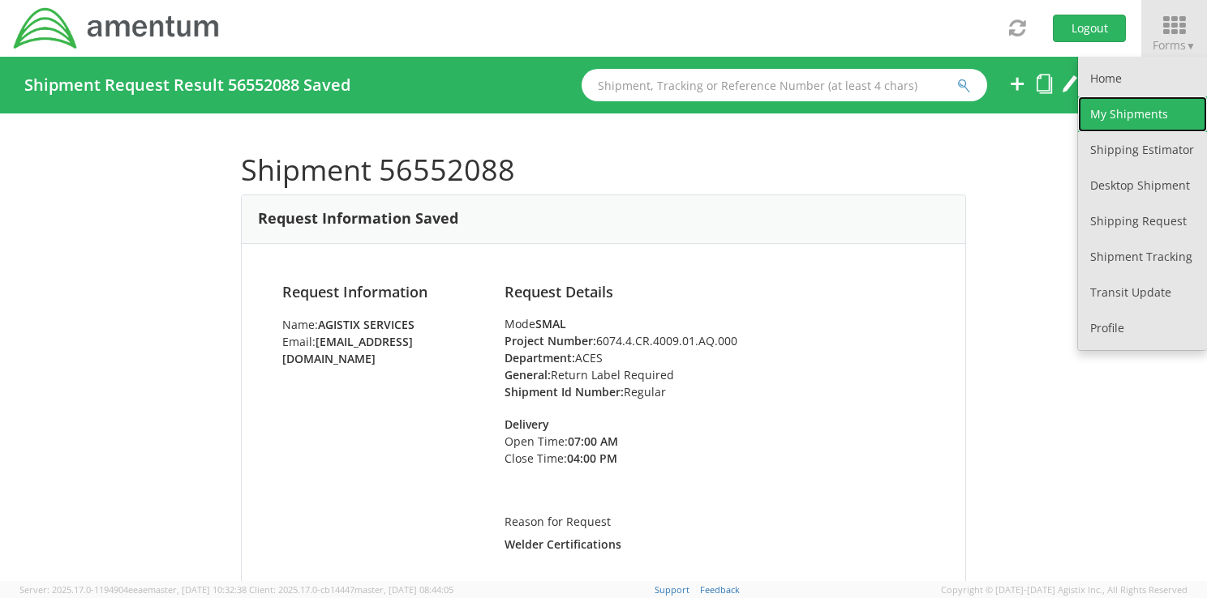
click at [1113, 117] on link "My Shipments" at bounding box center [1142, 114] width 129 height 36
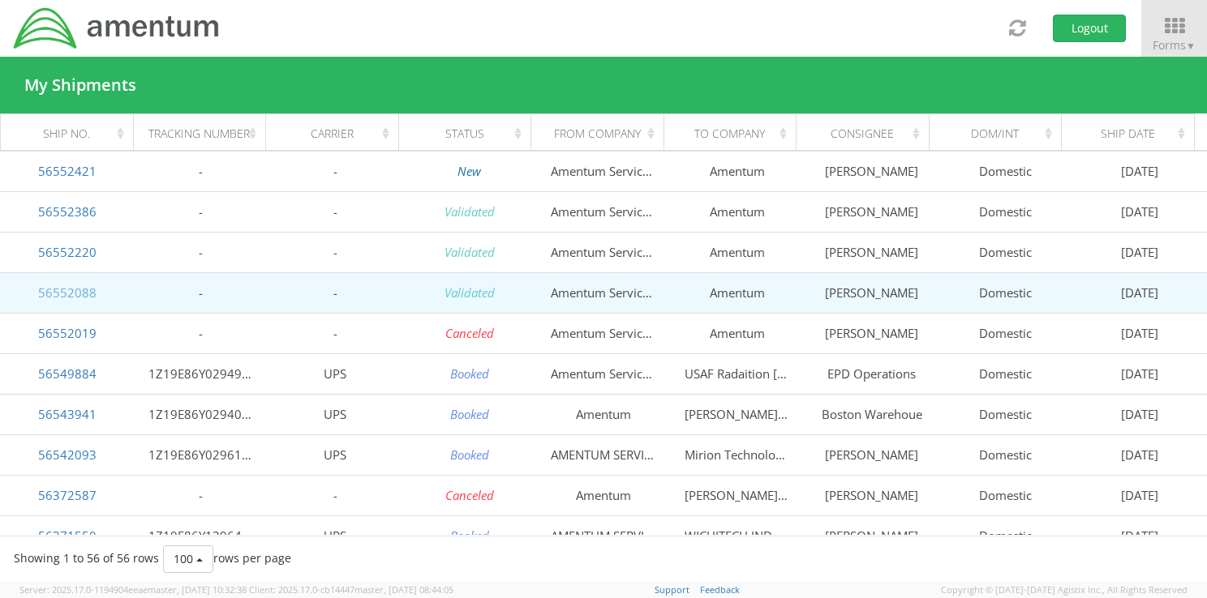
click at [74, 295] on link "56552088" at bounding box center [67, 293] width 58 height 16
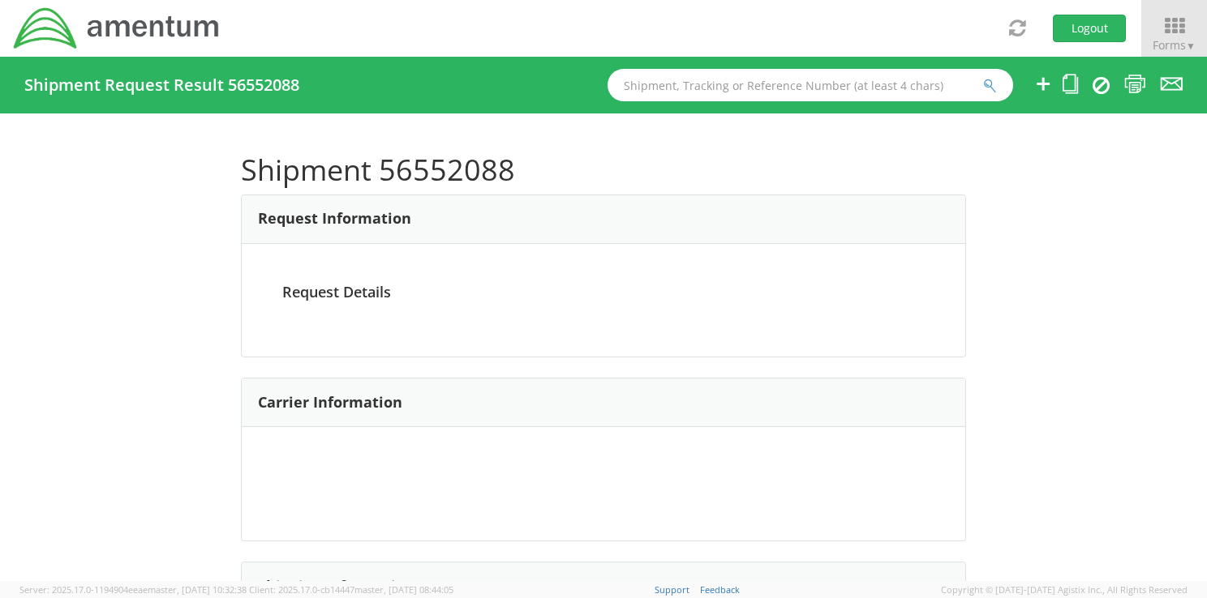
click at [74, 295] on shipment-request-result "Shipment Request Result 56552088 Shipment 56552088 Request Information Request …" at bounding box center [603, 319] width 1182 height 525
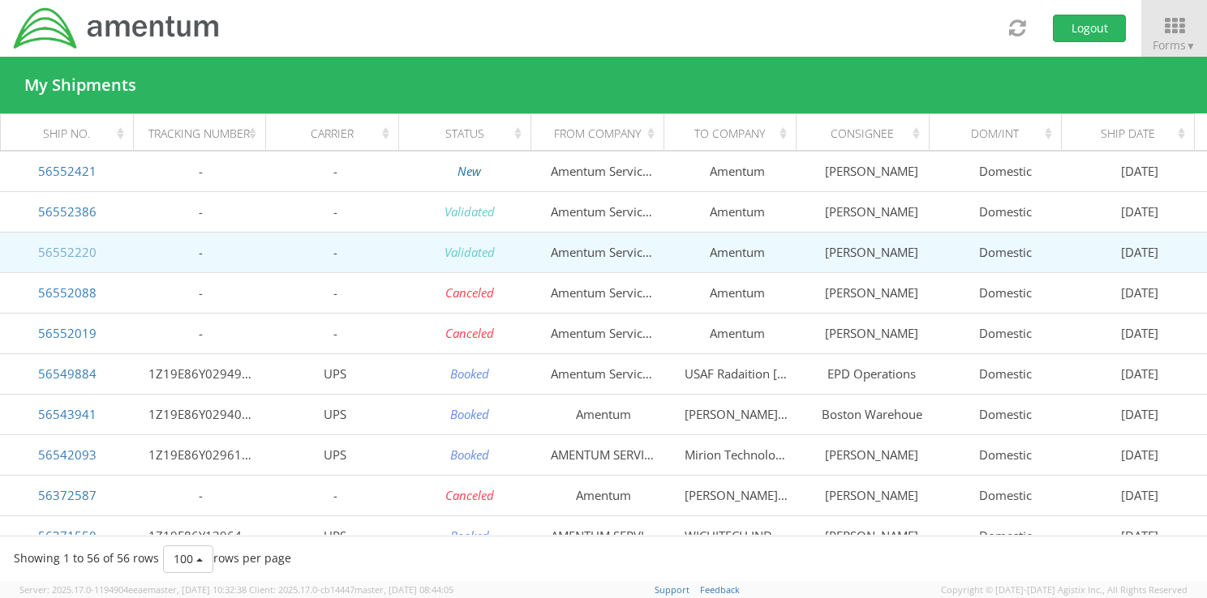
click at [67, 251] on link "56552220" at bounding box center [67, 252] width 58 height 16
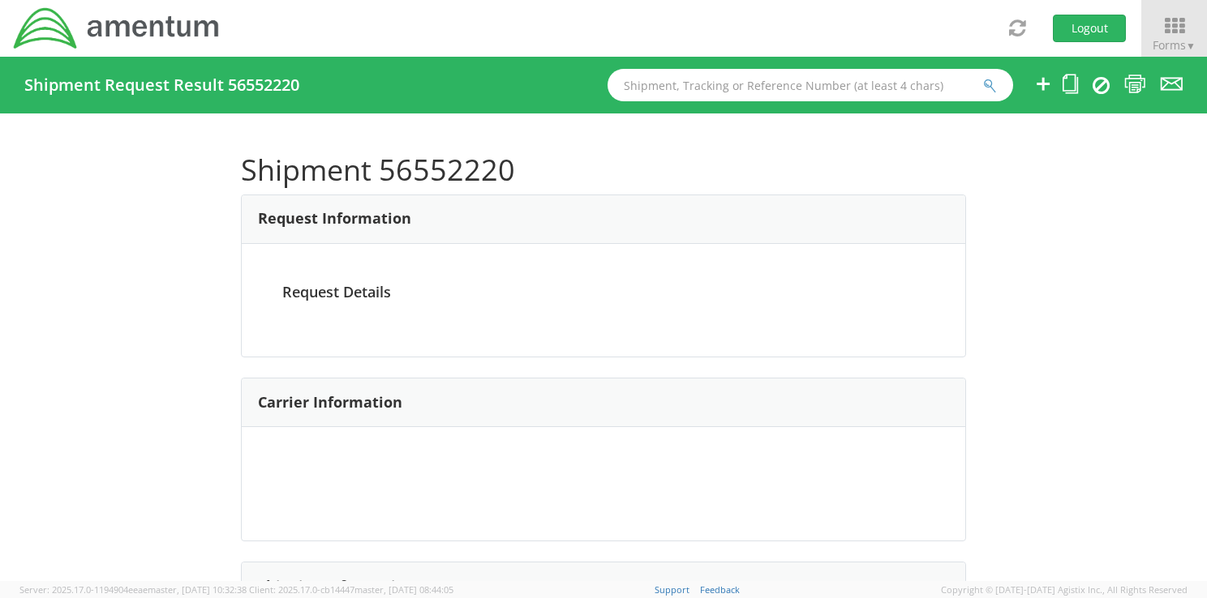
click at [67, 251] on div at bounding box center [603, 299] width 1207 height 598
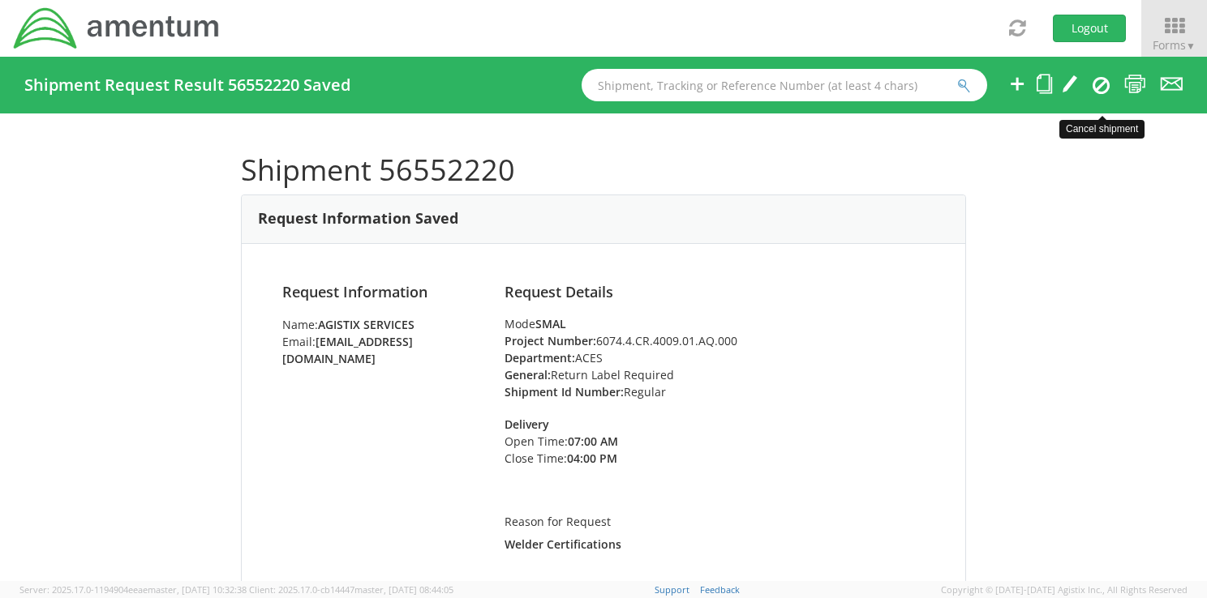
click at [1096, 79] on icon at bounding box center [1100, 84] width 17 height 19
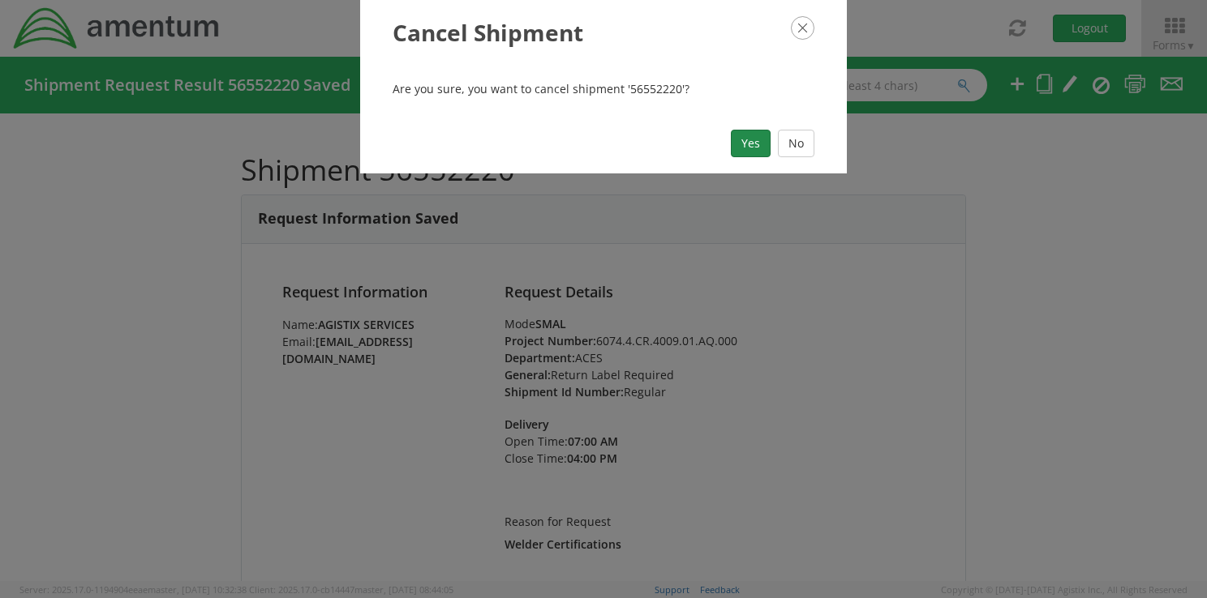
click at [744, 144] on button "Yes" at bounding box center [751, 144] width 40 height 28
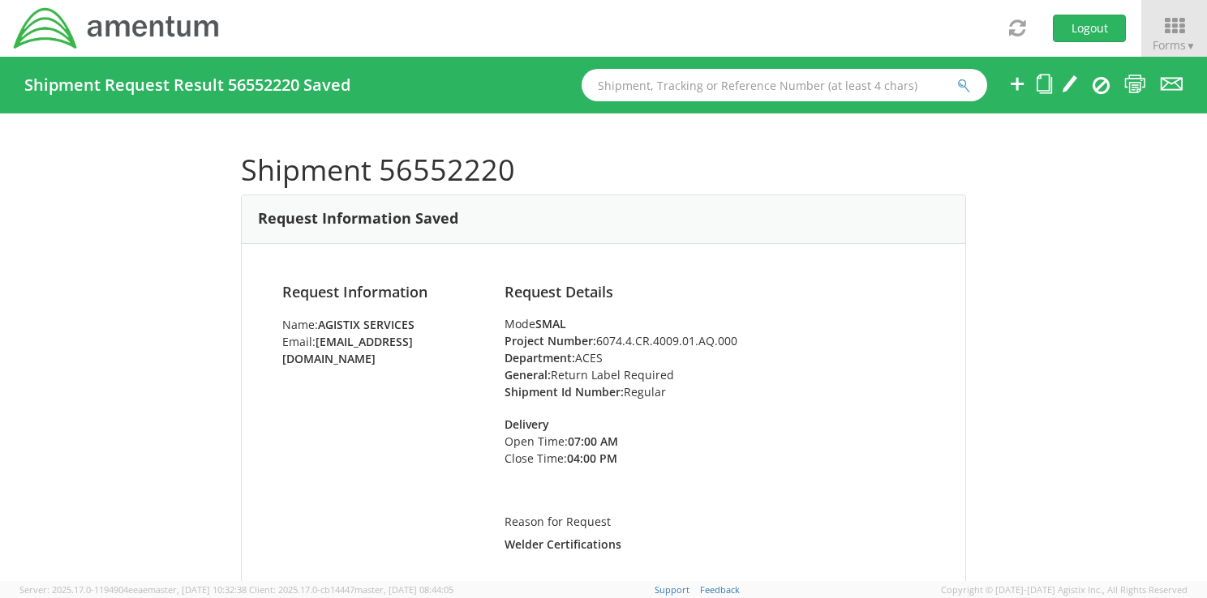
click at [293, 84] on h4 "Shipment Request Result 56552220 Saved" at bounding box center [187, 85] width 326 height 18
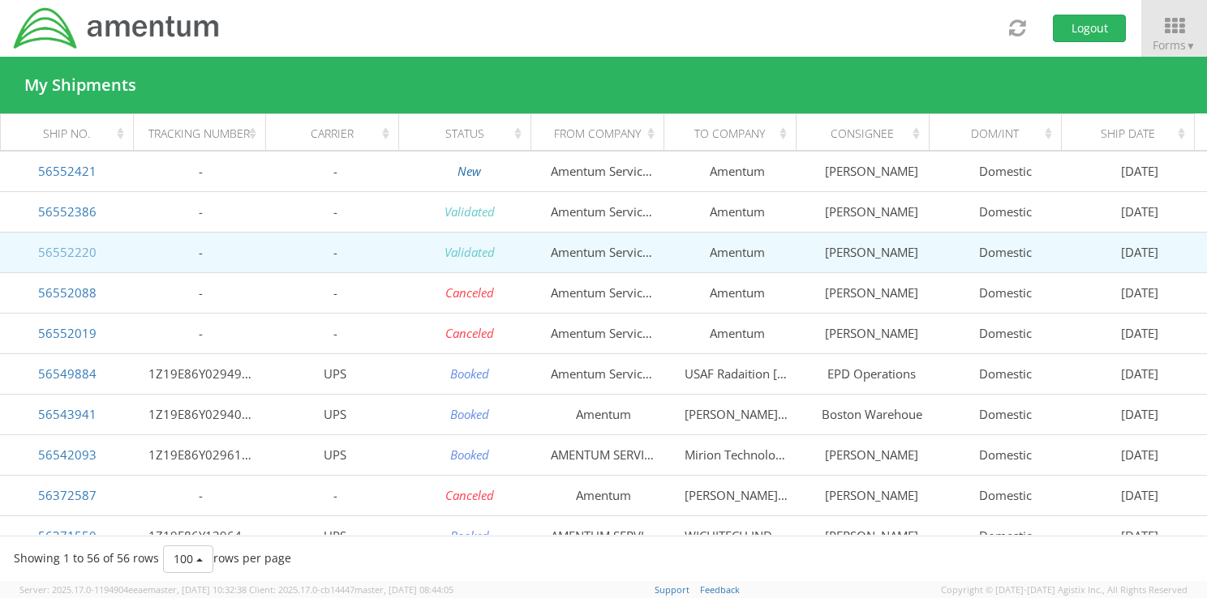
click at [84, 251] on link "56552220" at bounding box center [67, 252] width 58 height 16
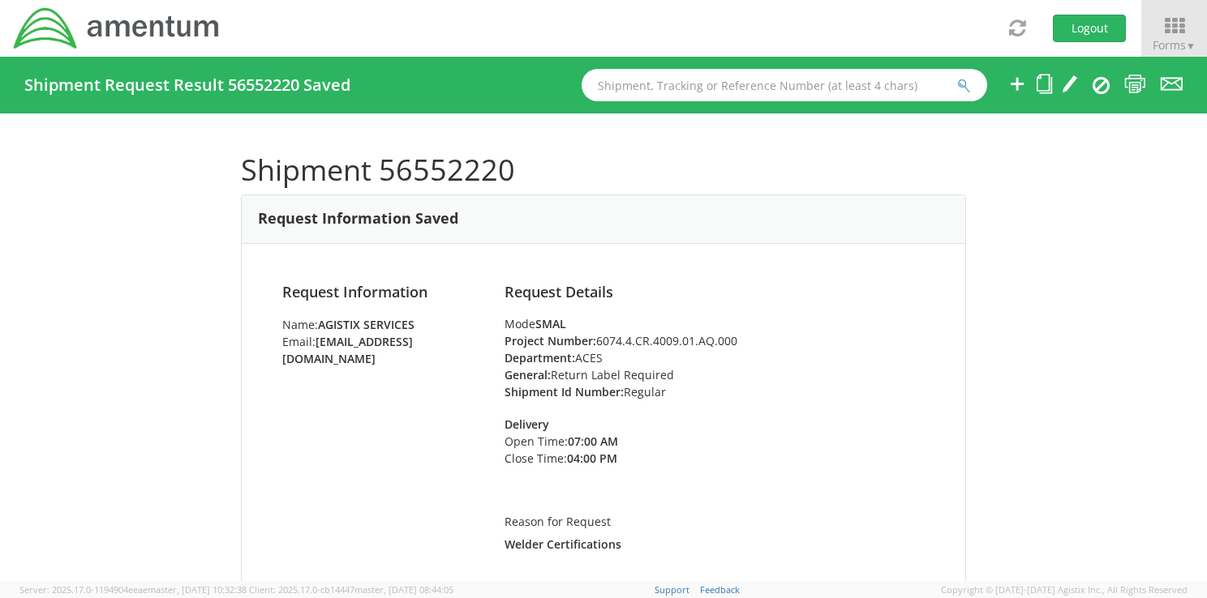
click at [84, 251] on shipment-request-result "Shipment Request Result 56552220 Saved Shipment 56552220 Request Information Sa…" at bounding box center [603, 319] width 1182 height 525
click at [1104, 85] on app-root "You are using an outdated browser. Please upgrade to Microsoft Edge , Google Ch…" at bounding box center [603, 319] width 1207 height 525
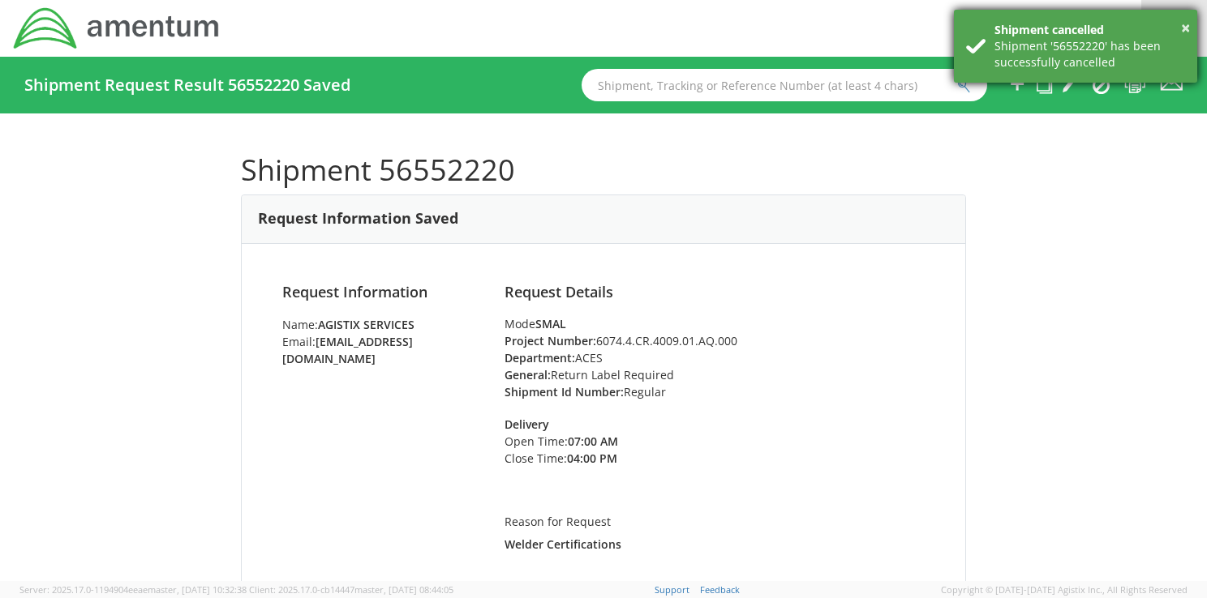
click at [1190, 28] on div "× Shipment cancelled Shipment '56552220' has been successfully cancelled" at bounding box center [1075, 46] width 243 height 73
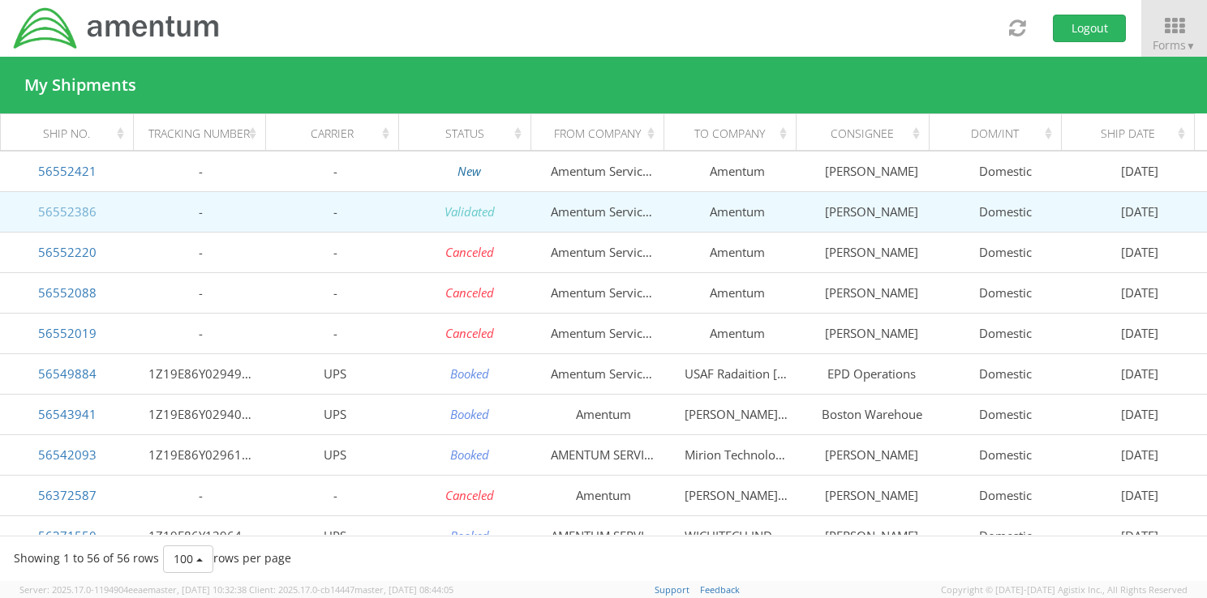
click at [52, 216] on link "56552386" at bounding box center [67, 212] width 58 height 16
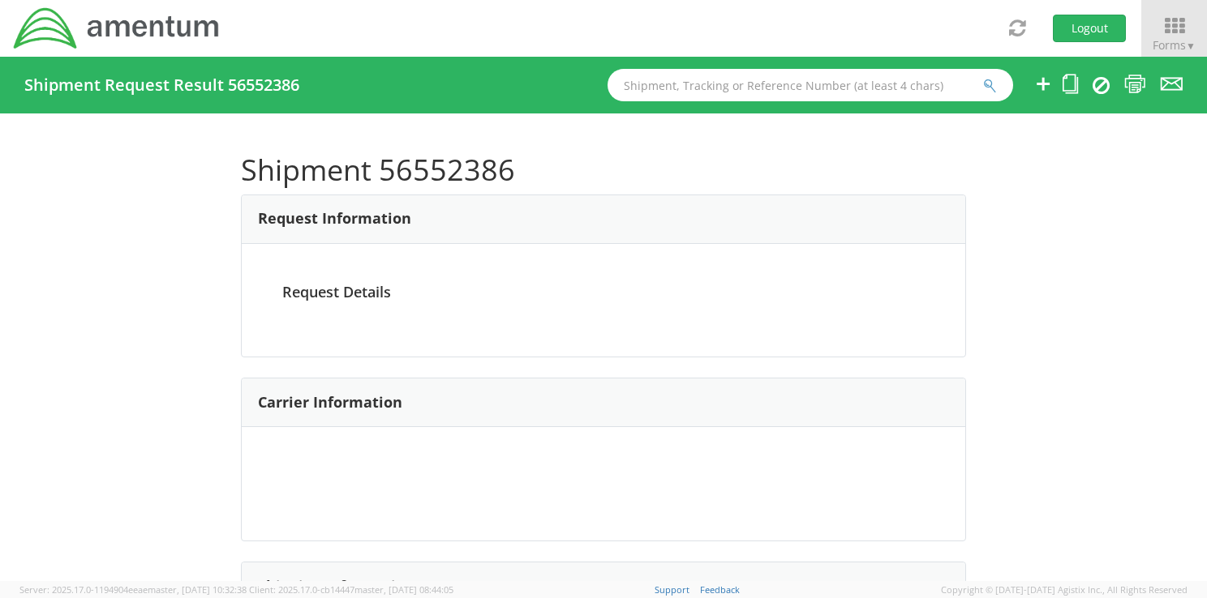
click at [52, 216] on div at bounding box center [603, 299] width 1207 height 598
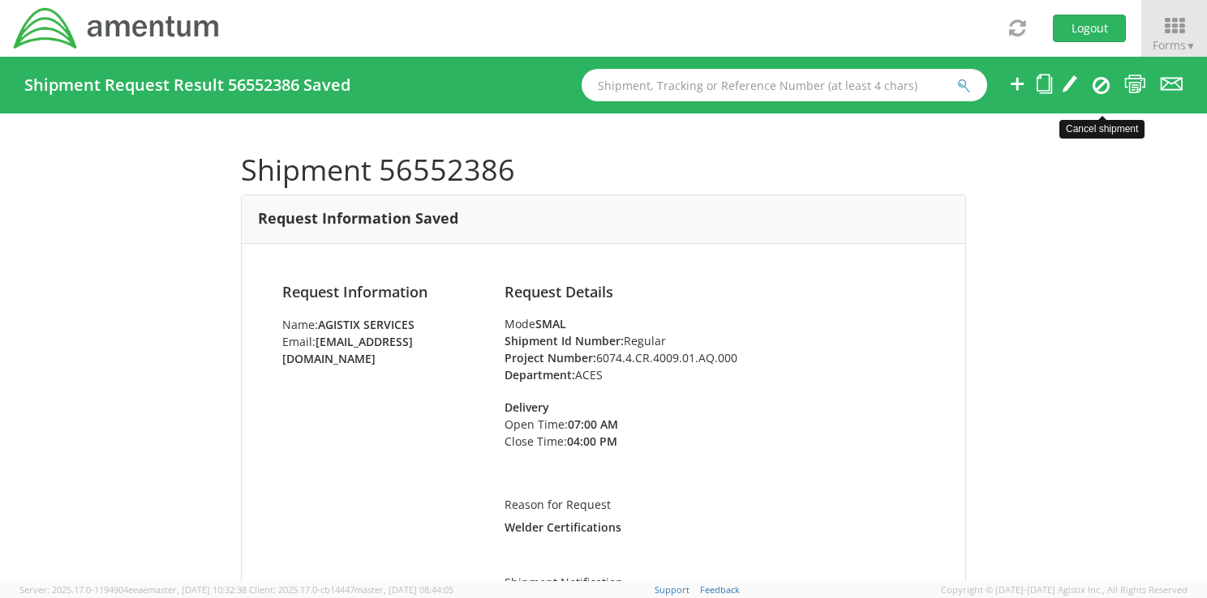
click at [1100, 84] on icon at bounding box center [1100, 84] width 17 height 19
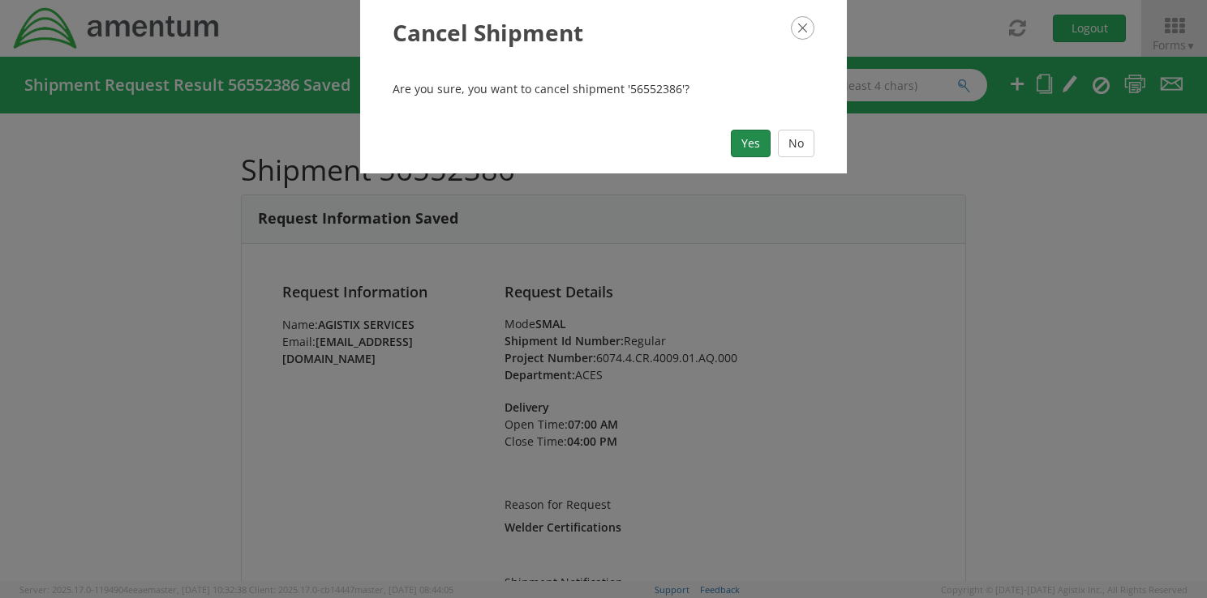
click at [760, 144] on button "Yes" at bounding box center [751, 144] width 40 height 28
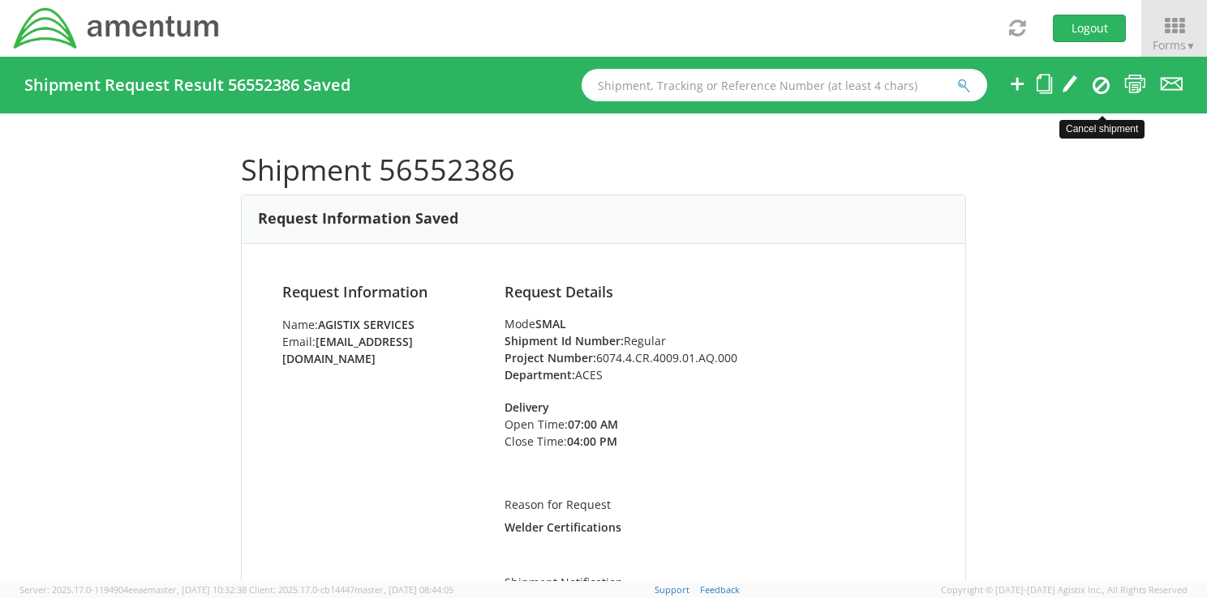
click at [1101, 89] on icon at bounding box center [1100, 84] width 17 height 19
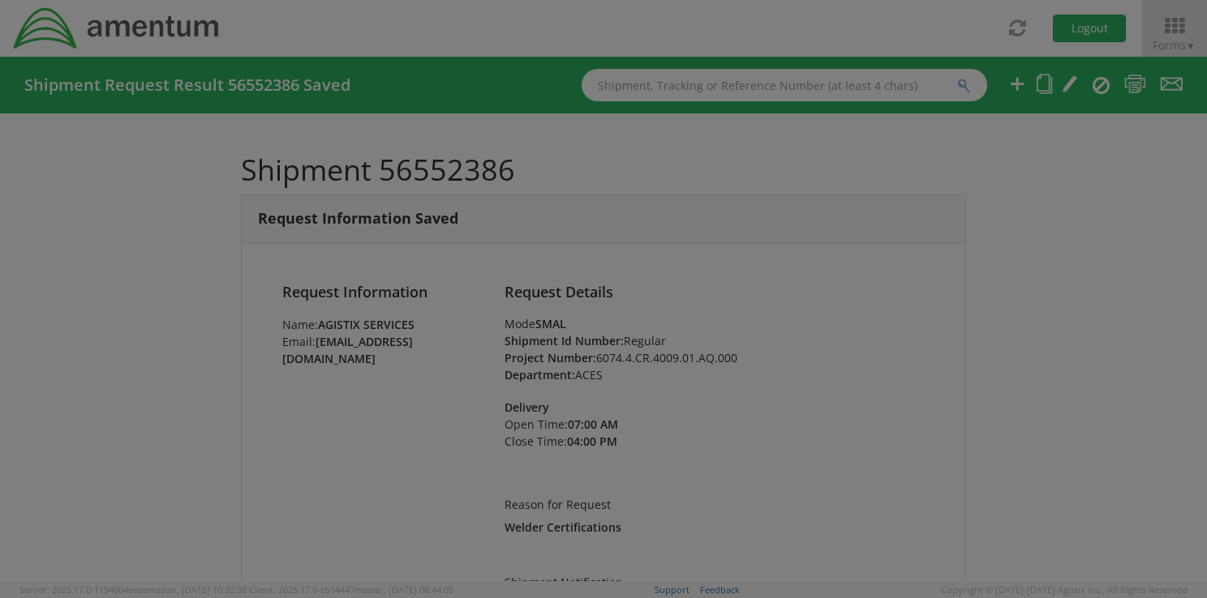
click at [1101, 89] on body "annexa Batch Shipping Guide Created with Sketch. calendar Created with Sketch." at bounding box center [603, 299] width 1207 height 598
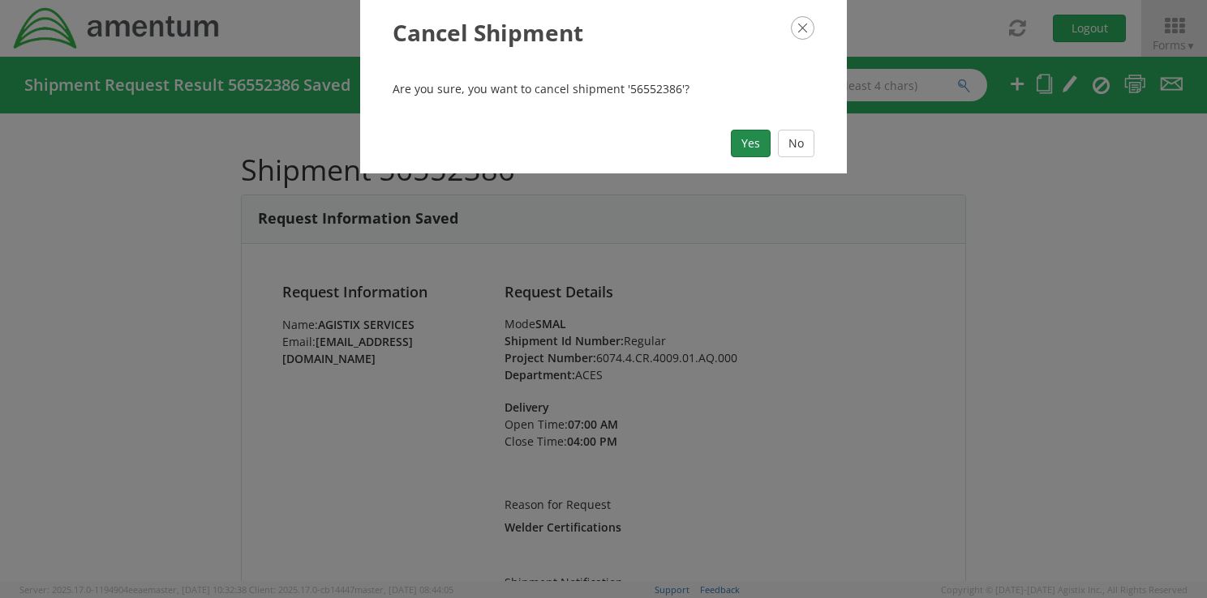
click at [740, 139] on button "Yes" at bounding box center [751, 144] width 40 height 28
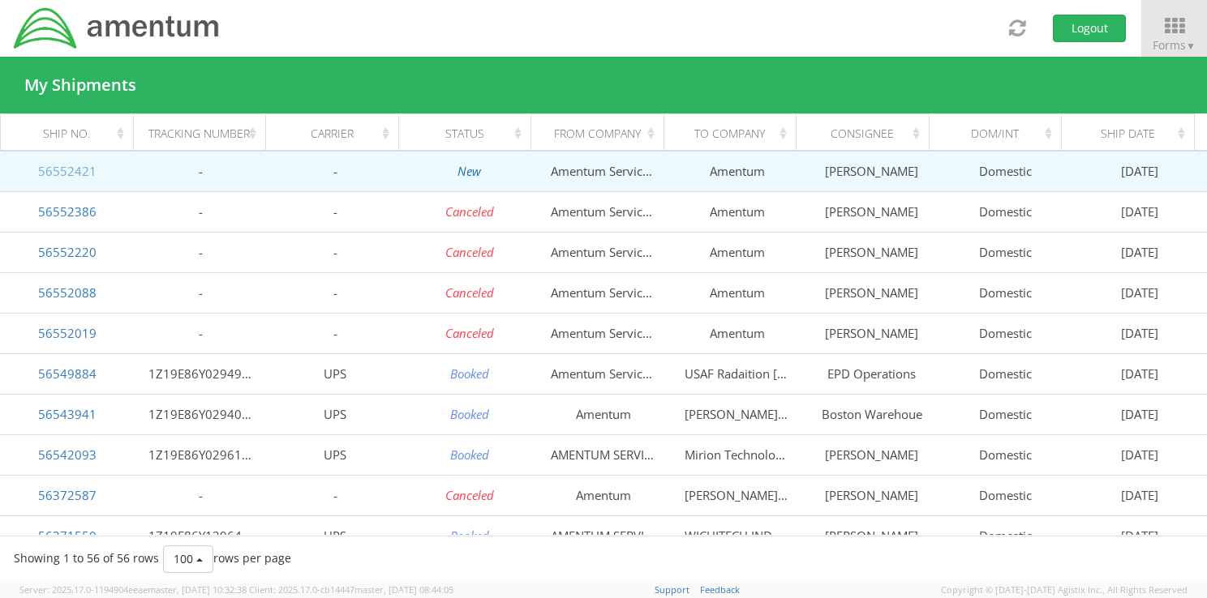
click at [75, 168] on link "56552421" at bounding box center [67, 171] width 58 height 16
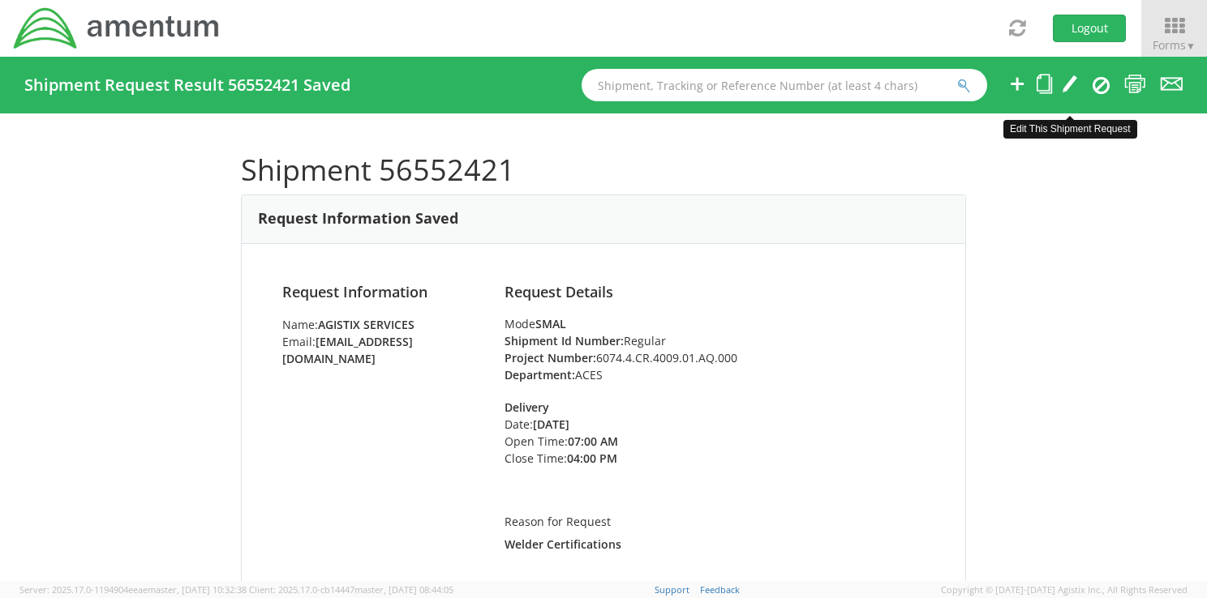
click at [1074, 82] on icon at bounding box center [1069, 84] width 16 height 20
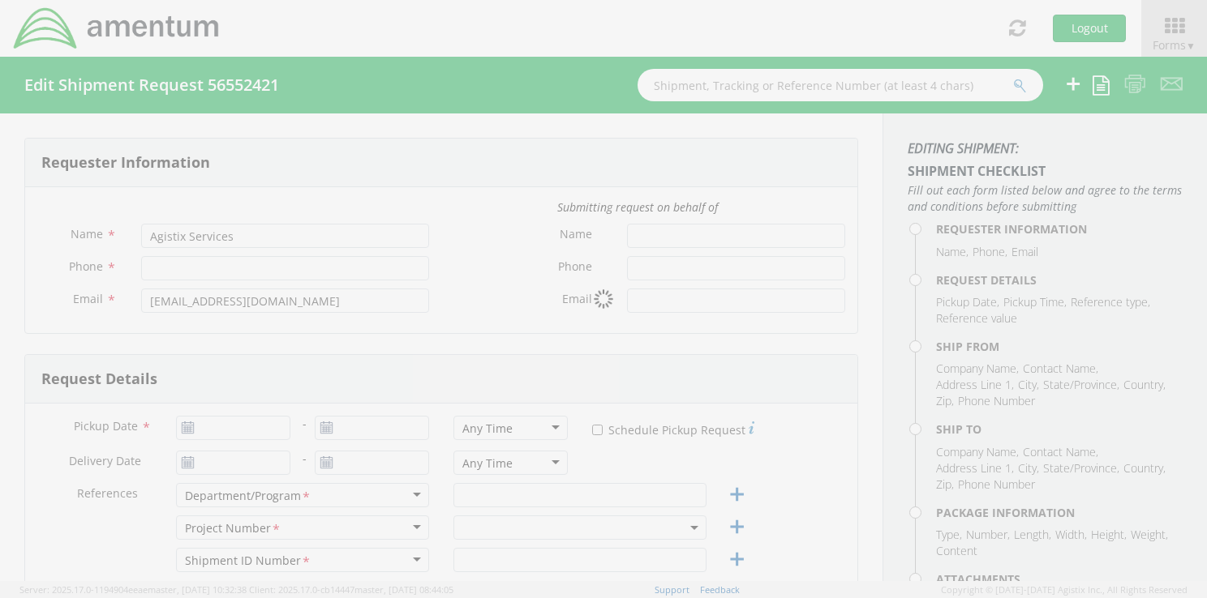
type input "3019816515"
type input "[DATE]"
type input "ACES"
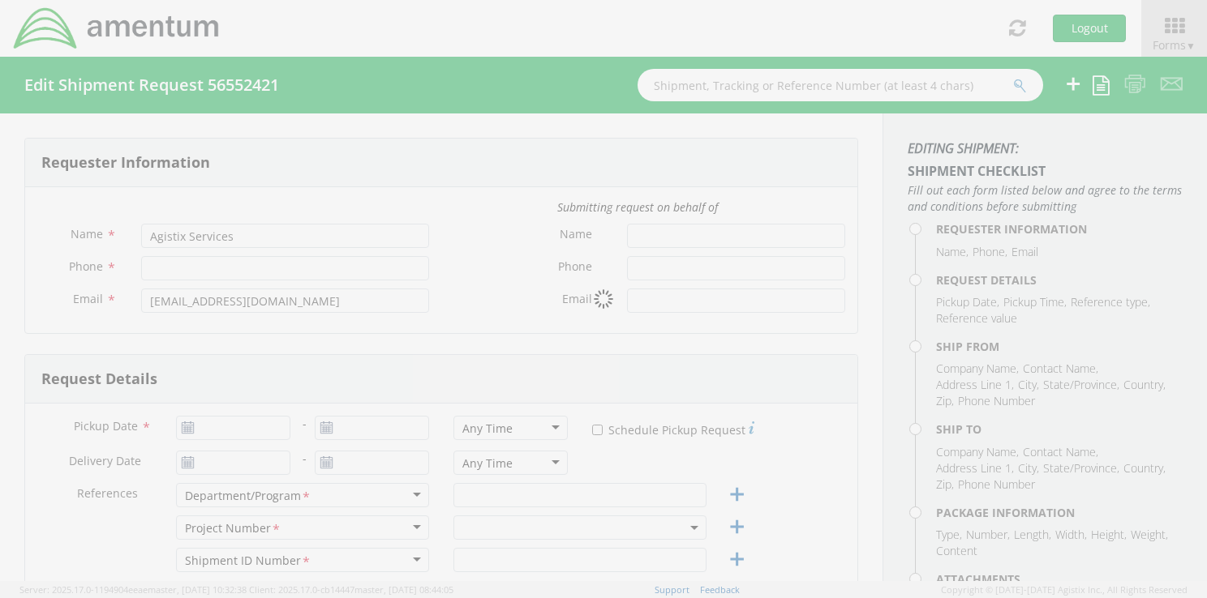
type input "Regular"
type textarea "Welder Certifications"
select select
type input "Amentum Services, Inc."
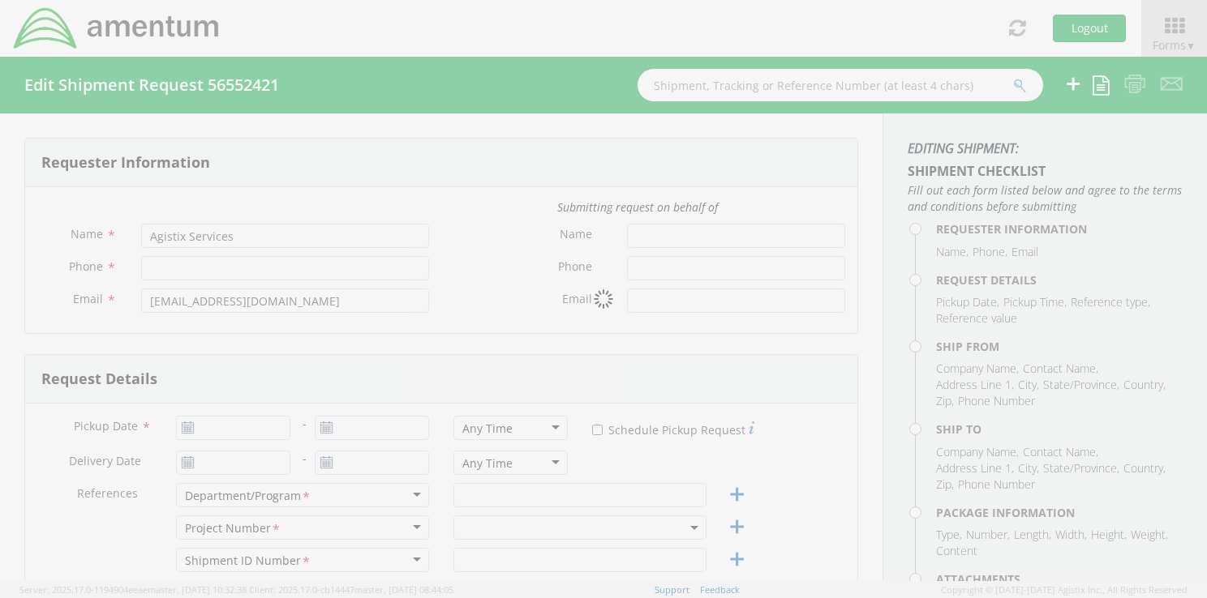
type input "[STREET_ADDRESS][PERSON_NAME]"
type input "Hanger 6"
type input "[PERSON_NAME][GEOGRAPHIC_DATA]"
type input "20762"
type input "[PERSON_NAME]"
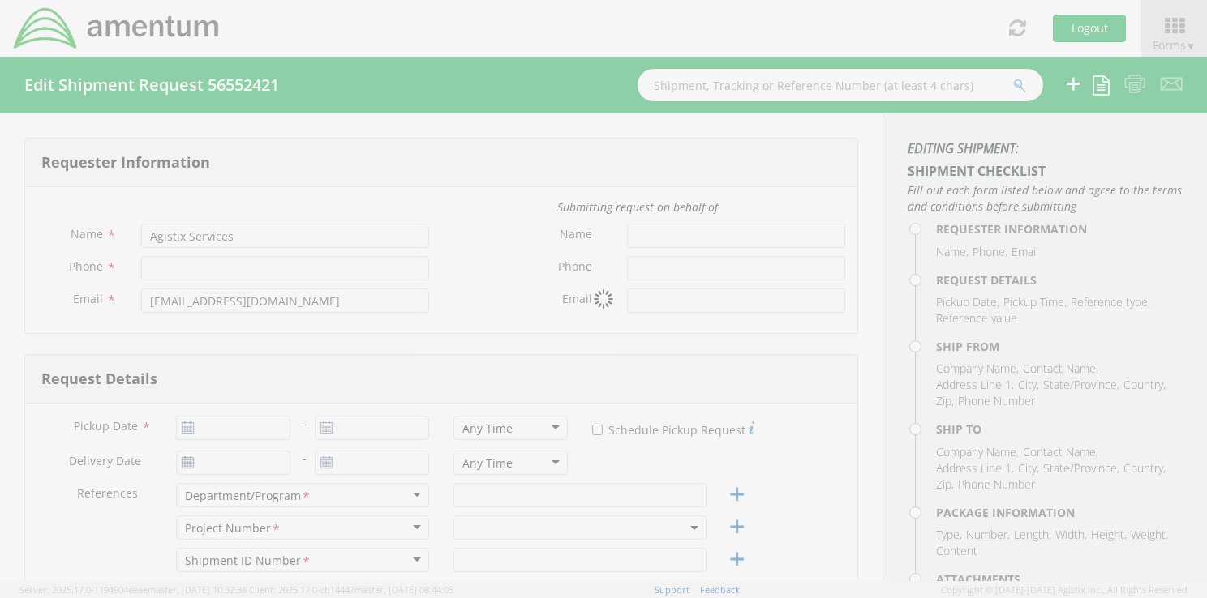
type input "3019816515"
type input "[PERSON_NAME][EMAIL_ADDRESS][PERSON_NAME][DOMAIN_NAME]"
select select
type input "Amentum"
type input "[STREET_ADDRESS][PERSON_NAME]"
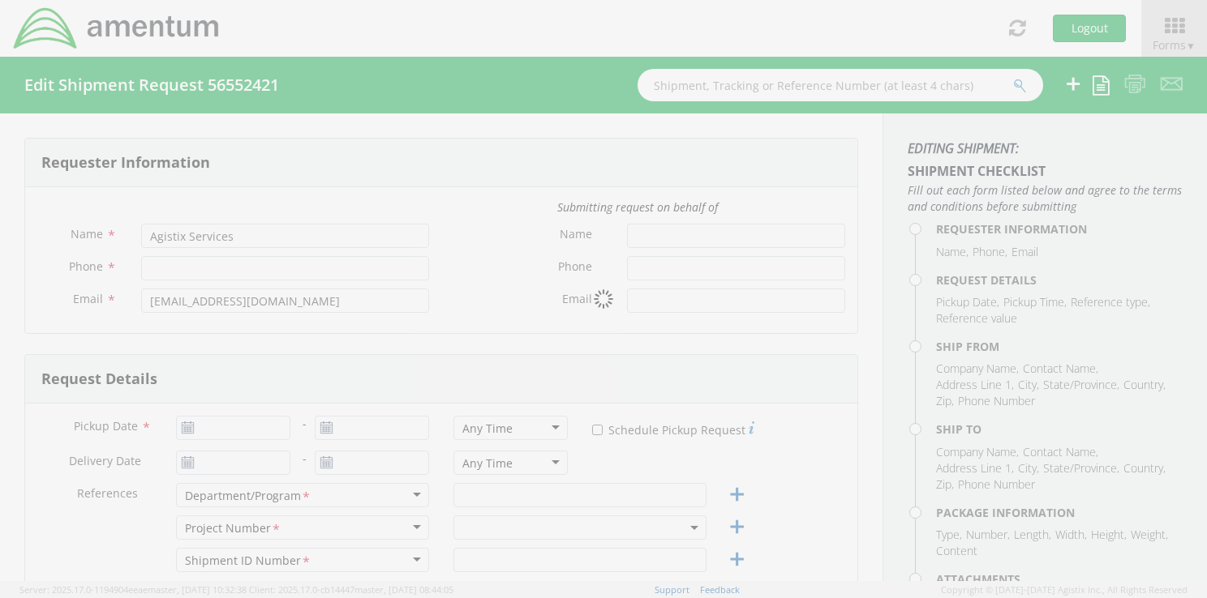
type input "[PERSON_NAME][GEOGRAPHIC_DATA]"
type input "73705"
type input "[PERSON_NAME]"
type input "3019815607"
type input "[PERSON_NAME][EMAIL_ADDRESS][PERSON_NAME][DOMAIN_NAME]"
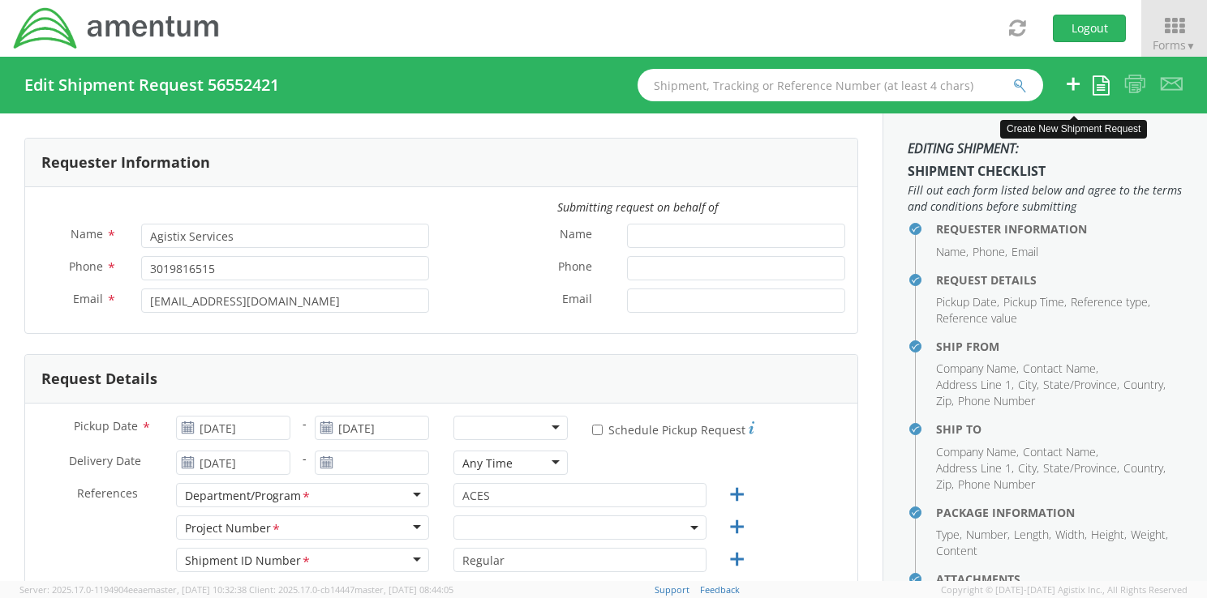
select select "6074.4.CR.4009.01.AQ.000"
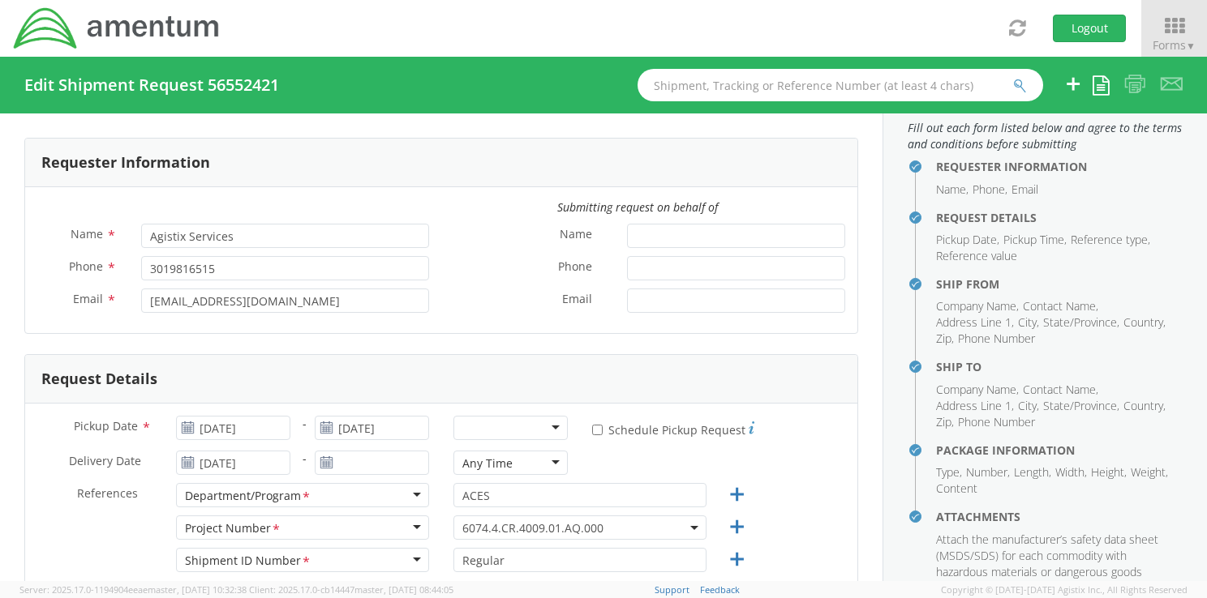
scroll to position [90, 0]
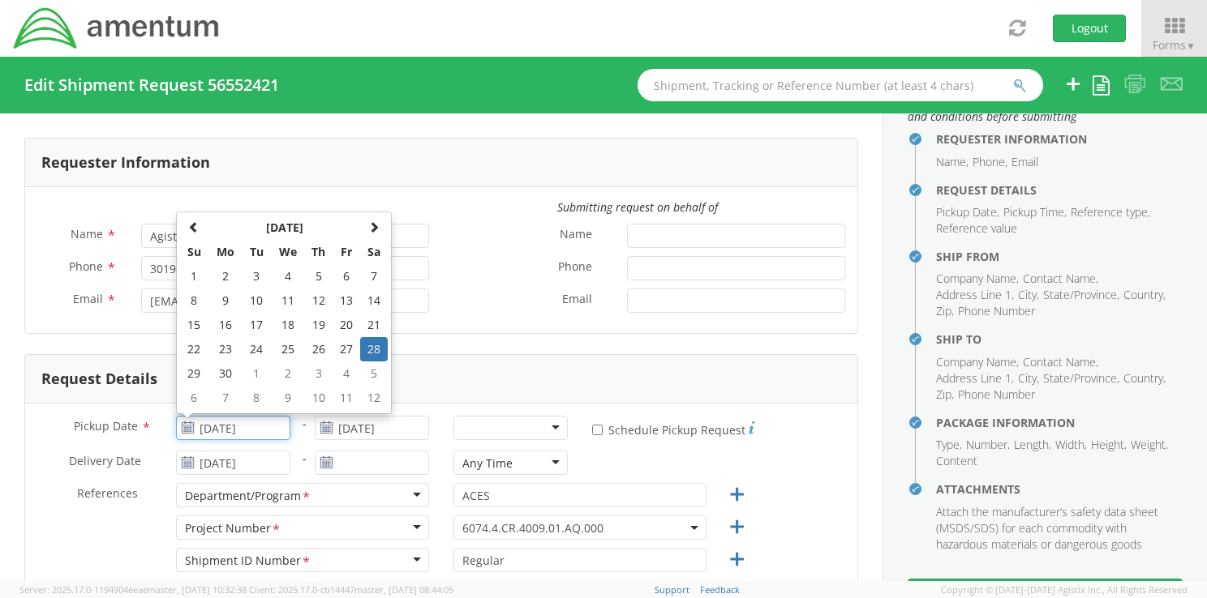
click at [261, 427] on input "[DATE]" at bounding box center [233, 428] width 114 height 24
click at [375, 222] on span at bounding box center [373, 226] width 11 height 11
click at [311, 350] on td "21" at bounding box center [318, 349] width 28 height 24
type input "[DATE]"
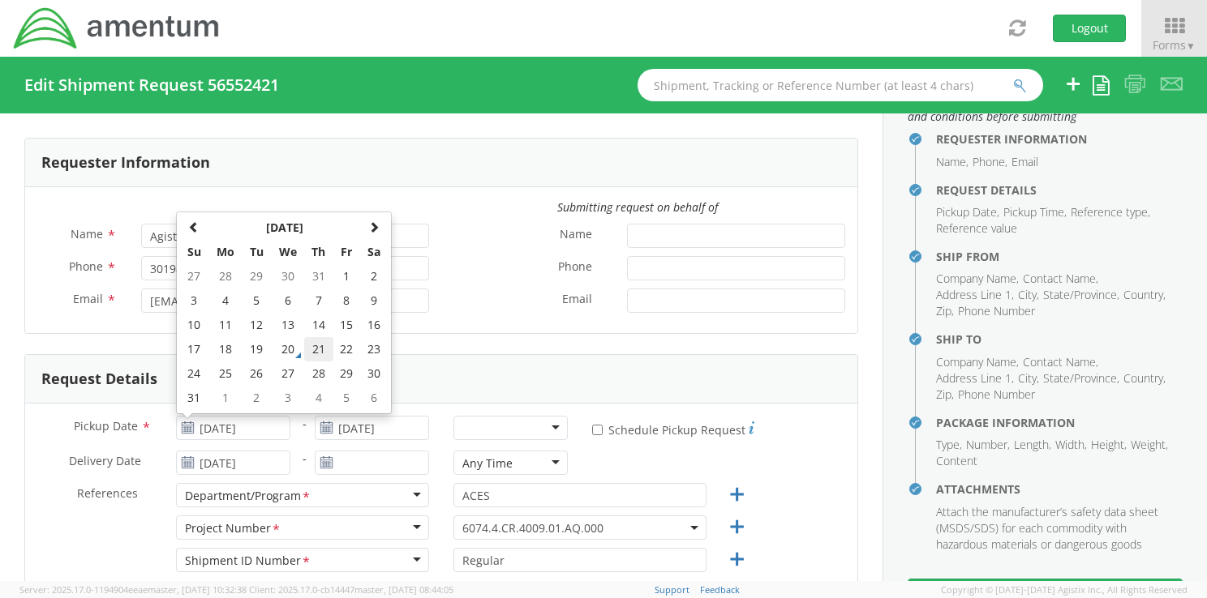
type input "[DATE]"
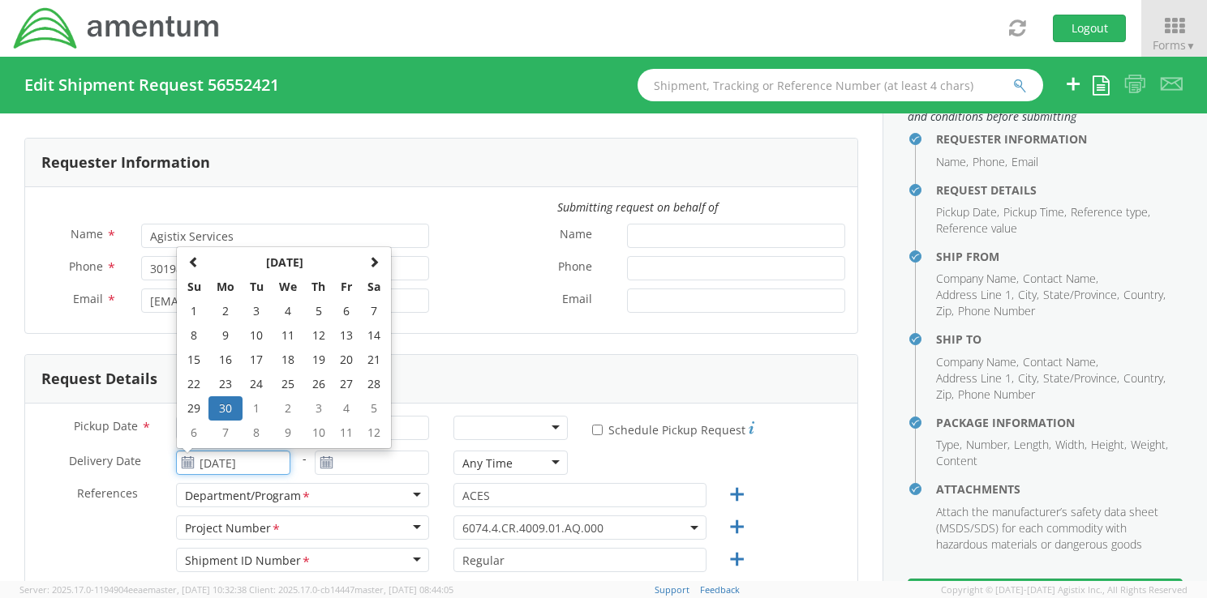
drag, startPoint x: 263, startPoint y: 462, endPoint x: 180, endPoint y: 457, distance: 82.9
click at [180, 457] on div "06/30/2025 June 2025 Su Mo Tu We Th Fr Sa 1 2 3 4 5 6 7 8 9 10 11 12 13 14 15 1…" at bounding box center [233, 463] width 114 height 24
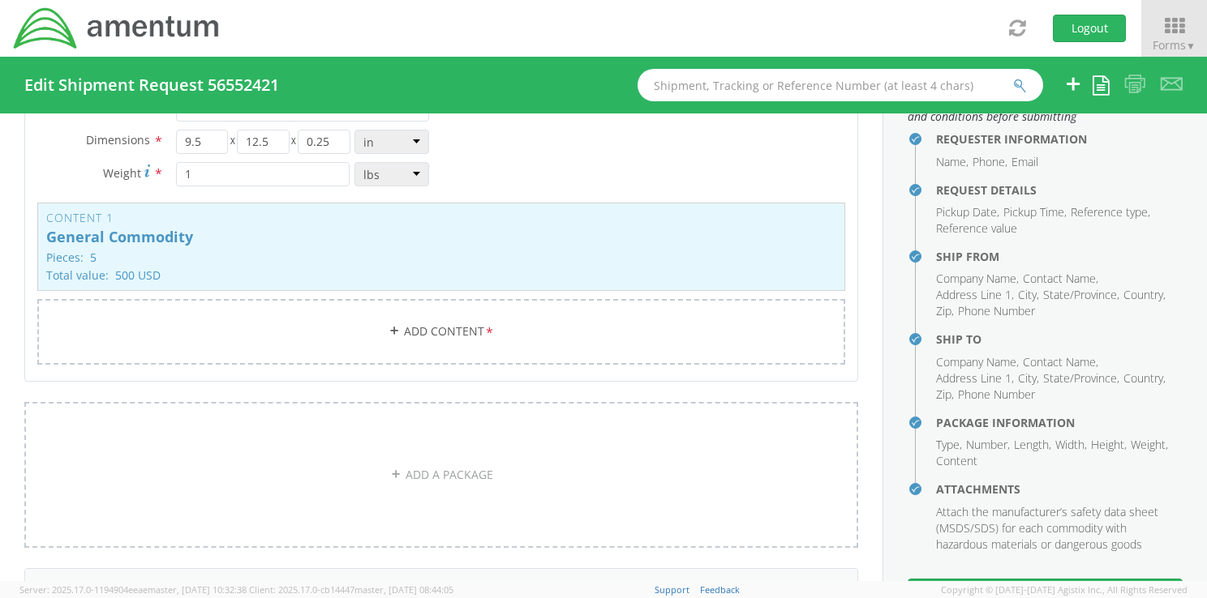
scroll to position [1418, 0]
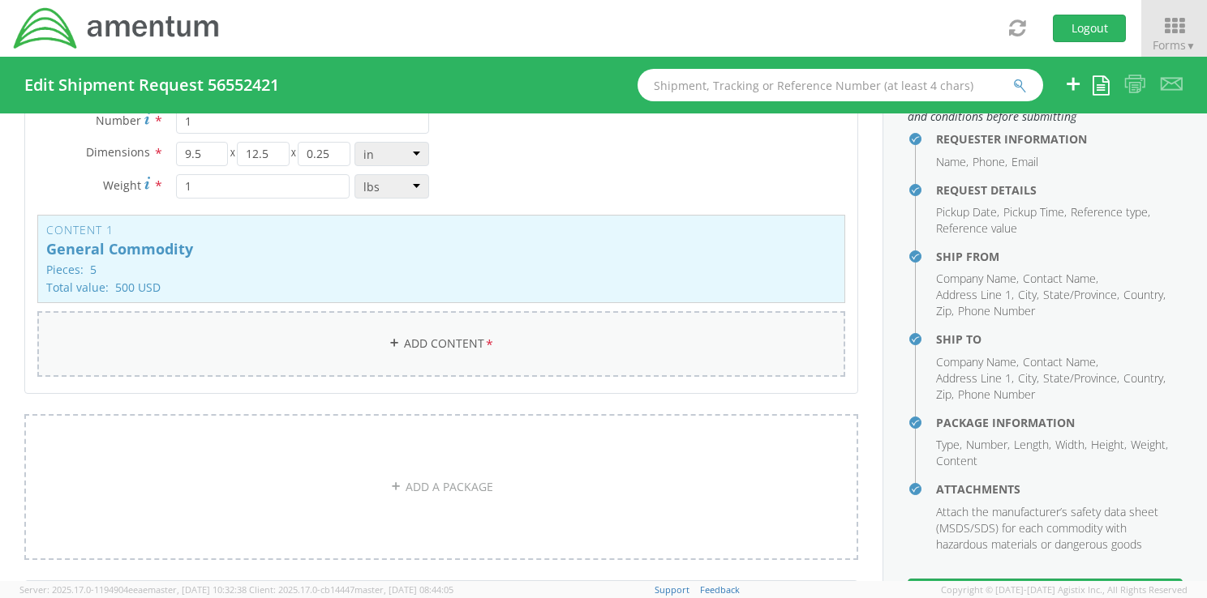
click at [454, 337] on link "Add Content *" at bounding box center [441, 344] width 808 height 66
select select
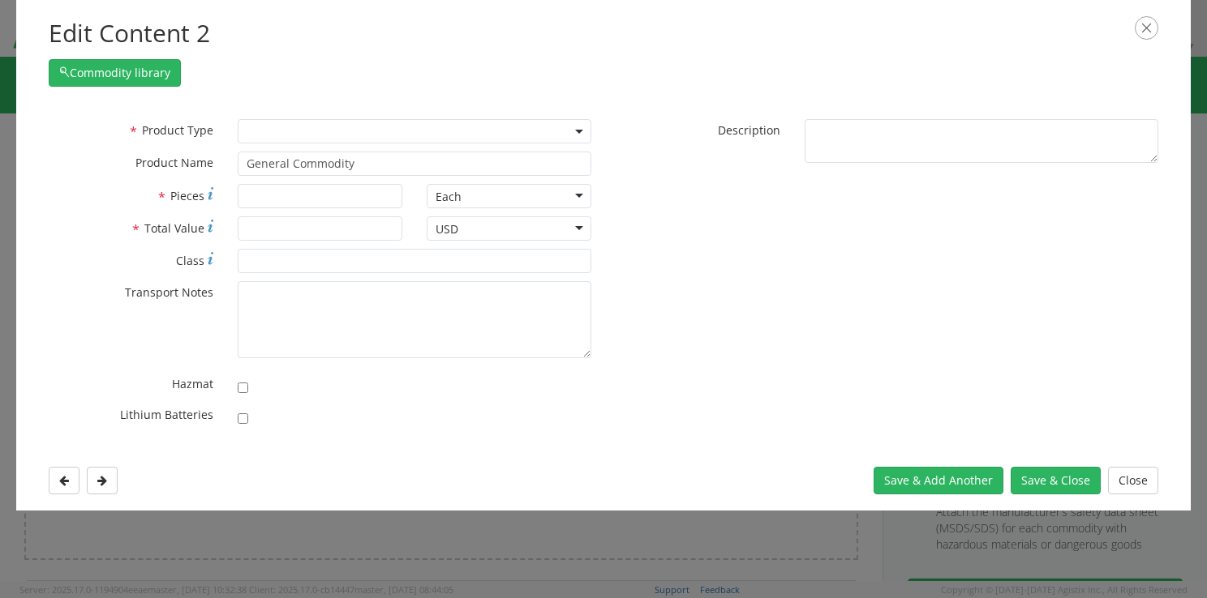
click at [581, 125] on span at bounding box center [579, 131] width 3 height 24
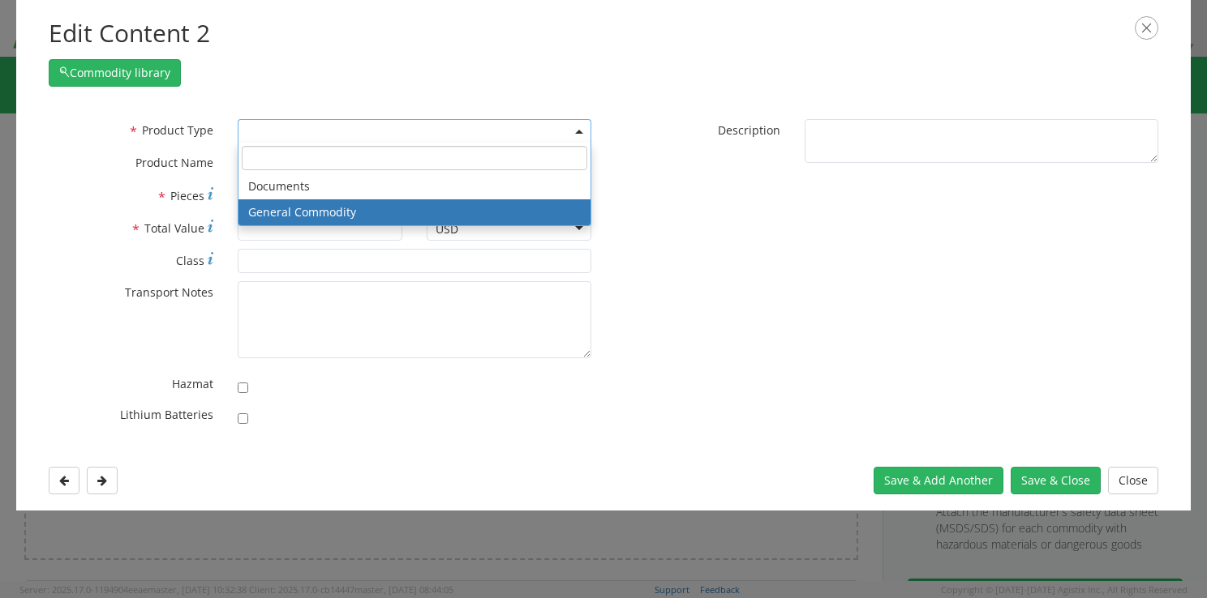
select select "COMMODITY"
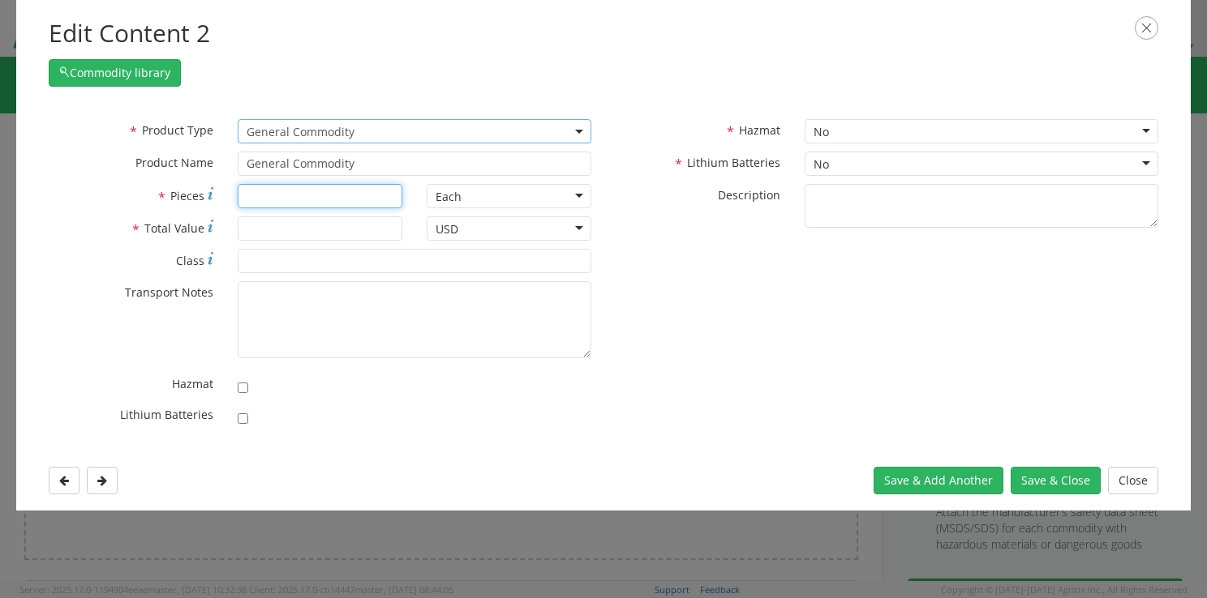
click at [269, 199] on input "* Pieces" at bounding box center [320, 196] width 165 height 24
type input "5"
click at [276, 233] on input "* Total Value" at bounding box center [320, 229] width 165 height 24
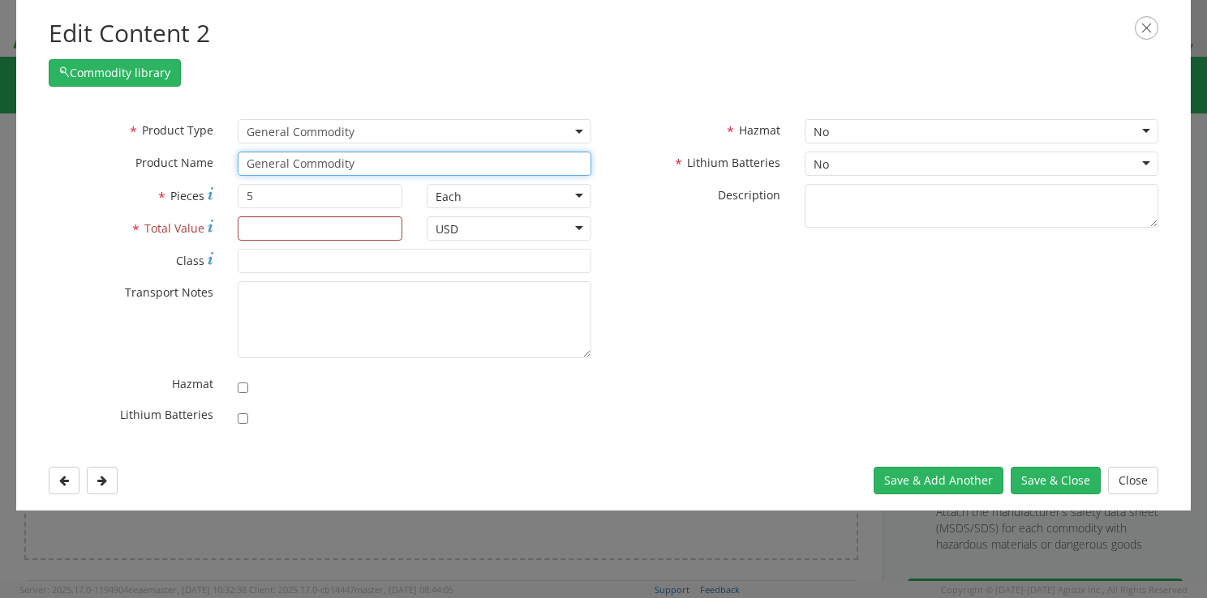
drag, startPoint x: 376, startPoint y: 163, endPoint x: 175, endPoint y: 169, distance: 201.2
click at [175, 169] on div "* Product Name General Commodity" at bounding box center [319, 164] width 567 height 24
type input "Cir"
type input "CirCUIT BREAKER, 10 A , 2 P, TYPE AC, DOUBLE POLE"
click at [267, 172] on input "Cirterification" at bounding box center [415, 164] width 354 height 24
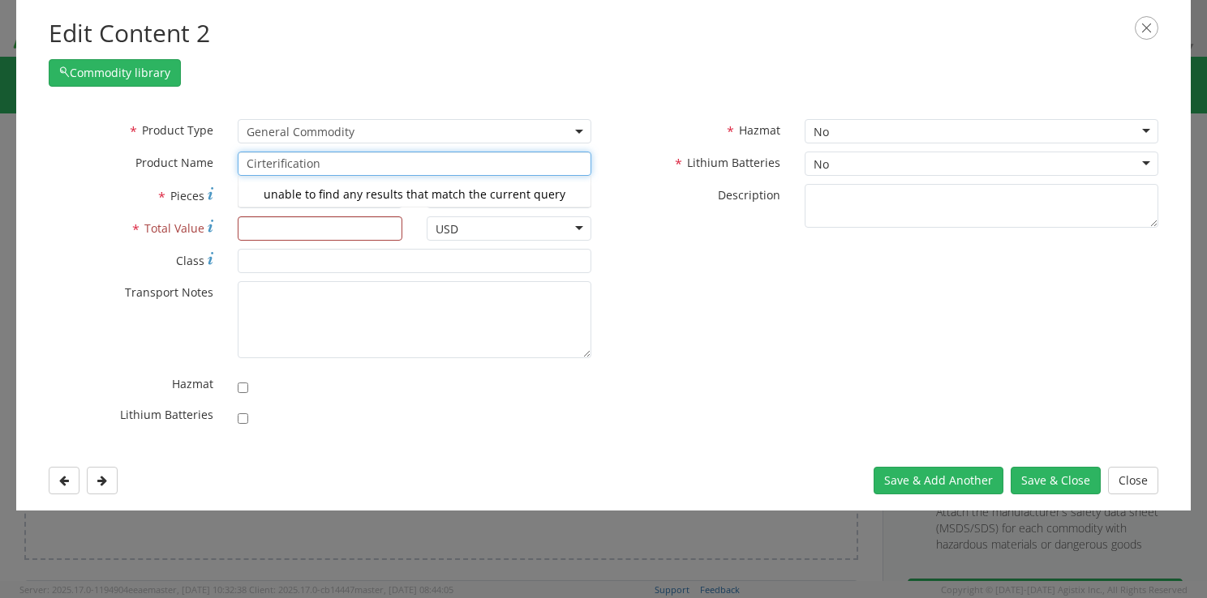
click at [267, 172] on input "Cirterification" at bounding box center [415, 164] width 354 height 24
click at [303, 163] on input "Cirterification" at bounding box center [415, 164] width 354 height 24
type input "n"
type input "We"
type input "WeATHER STRIP, Foam Seal Tape, 3/8 Inch x 17 Ft, Gray, PVC Closed Cell Foam"
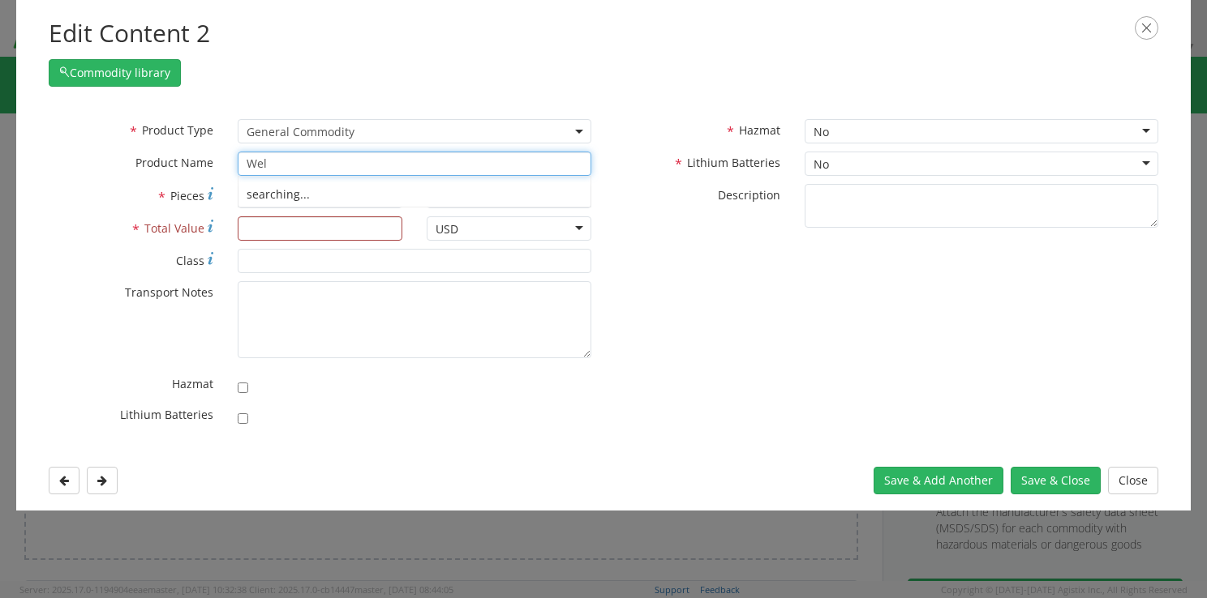
type input "Weld"
type input "Weldin"
type input "WeldinG SERVICE"
type input "Welding Tubes"
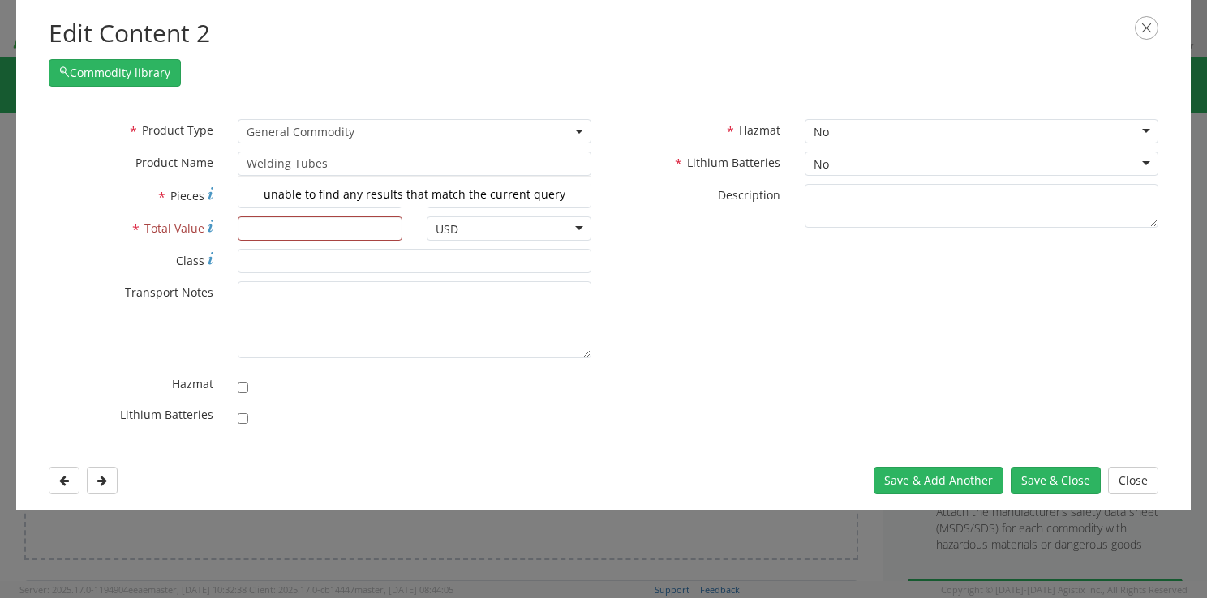
click at [647, 428] on div "* Product Type Documents General Commodity General Commodity * Product Name Wel…" at bounding box center [603, 276] width 1134 height 315
click at [285, 232] on input "* Total Value" at bounding box center [320, 229] width 165 height 24
type input "6"
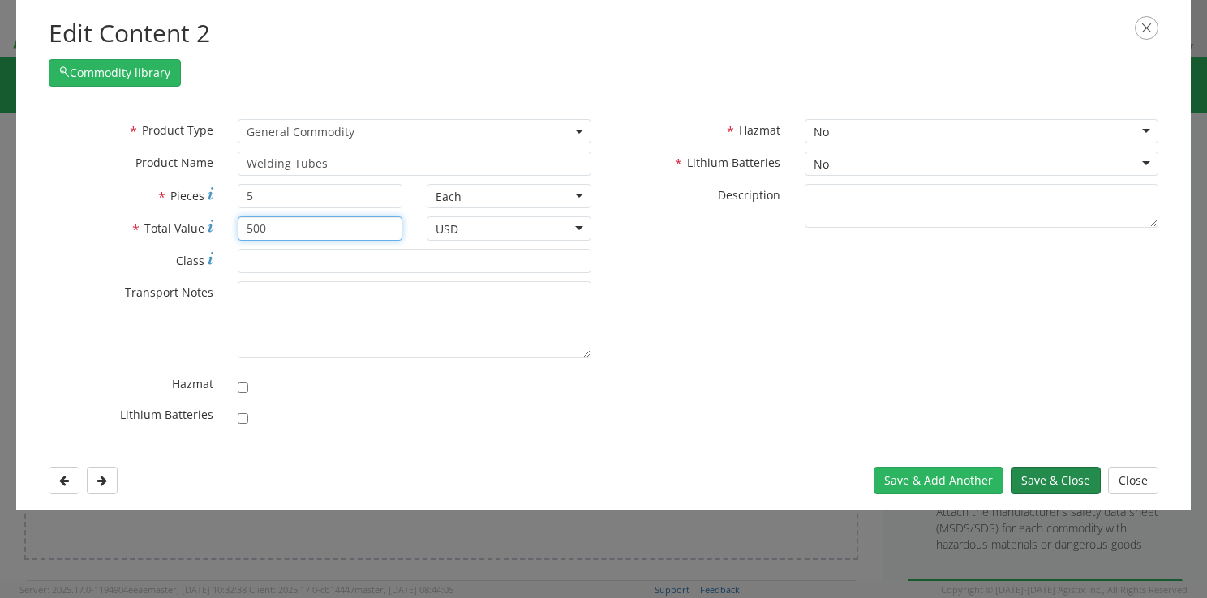
type input "500"
click at [1051, 475] on button "Save & Close" at bounding box center [1055, 481] width 90 height 28
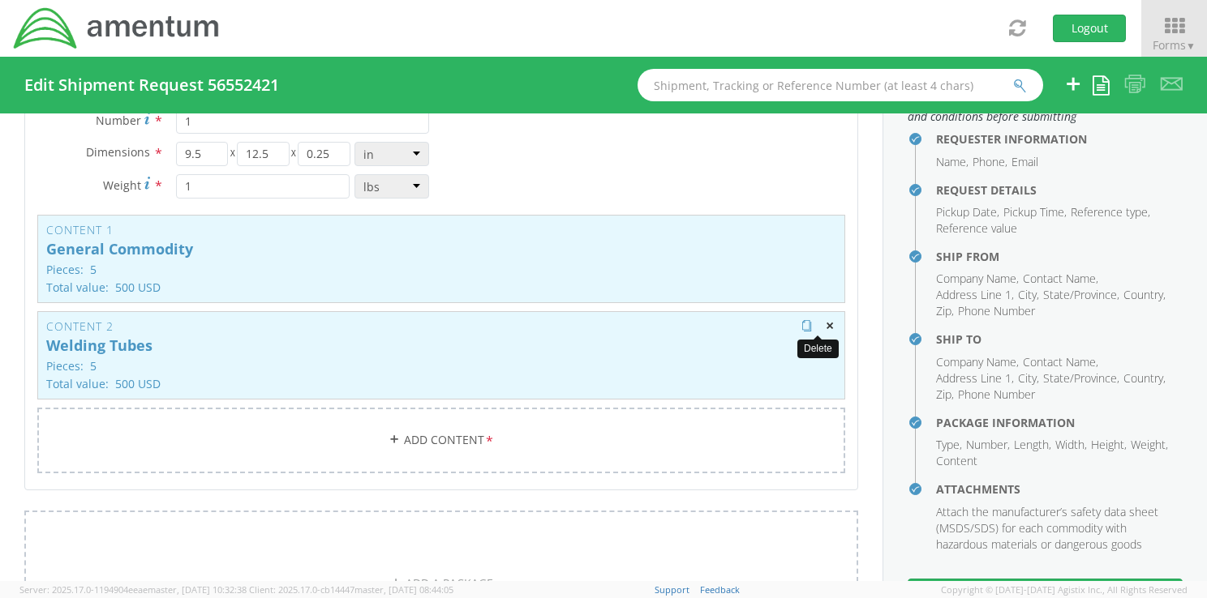
click at [824, 320] on span "button" at bounding box center [829, 325] width 11 height 11
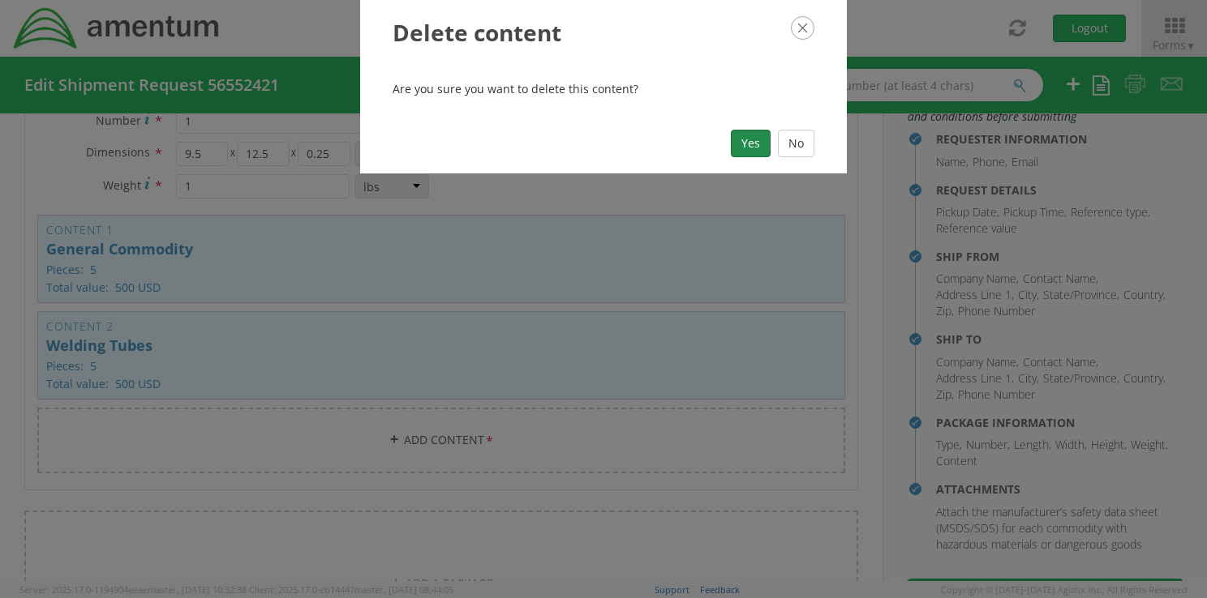
click at [740, 142] on button "Yes" at bounding box center [751, 144] width 40 height 28
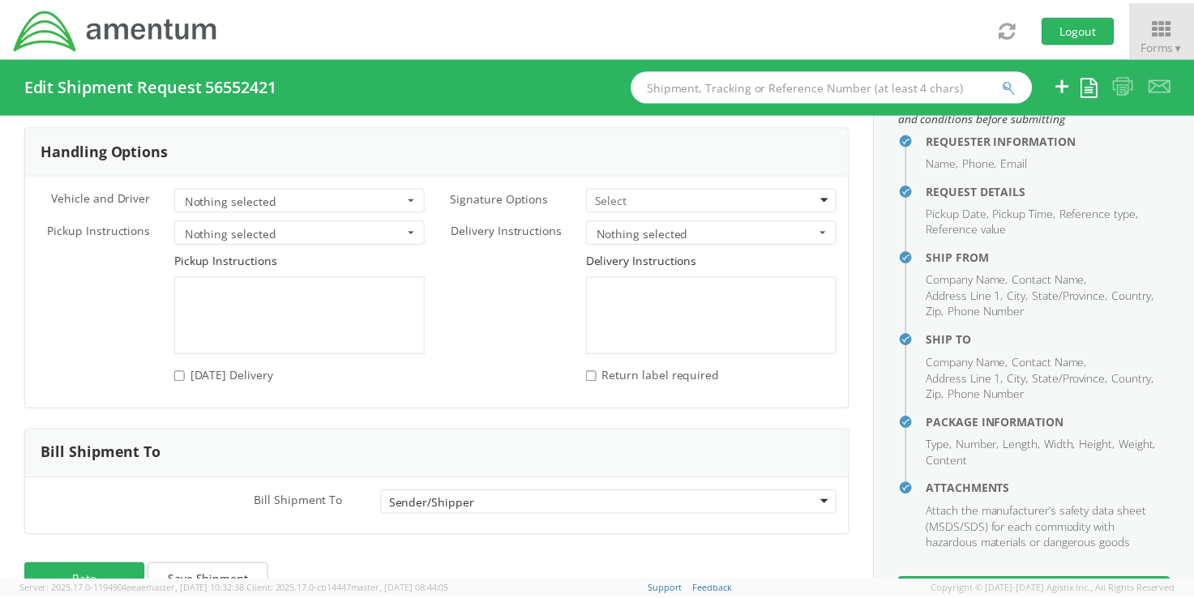
scroll to position [2261, 0]
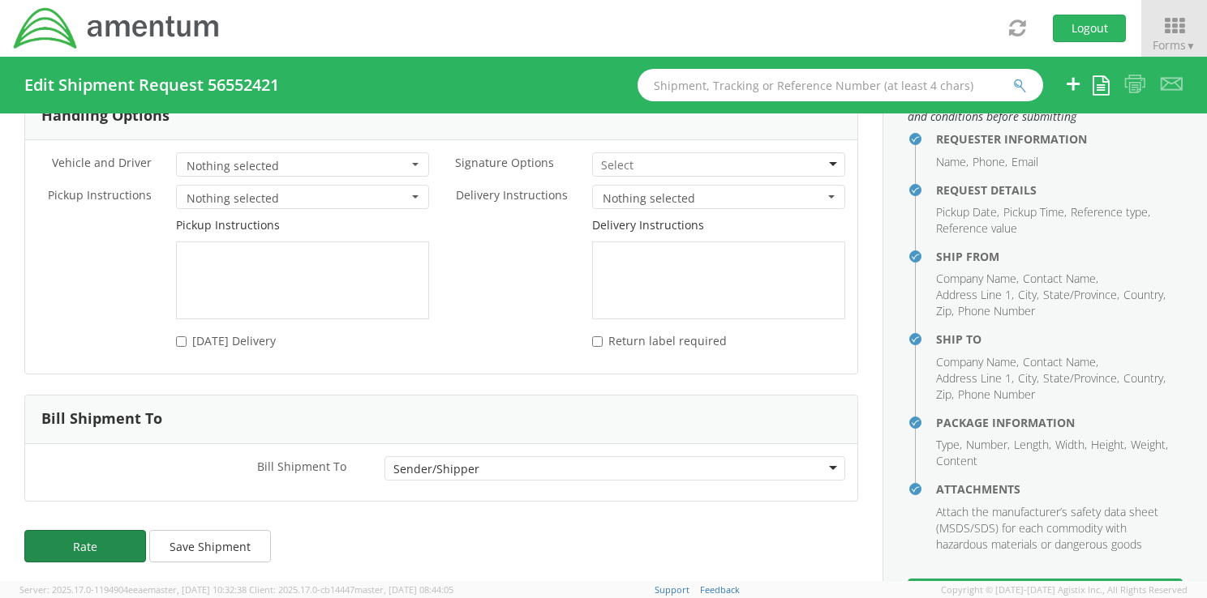
click at [81, 538] on button "Rate" at bounding box center [85, 546] width 122 height 32
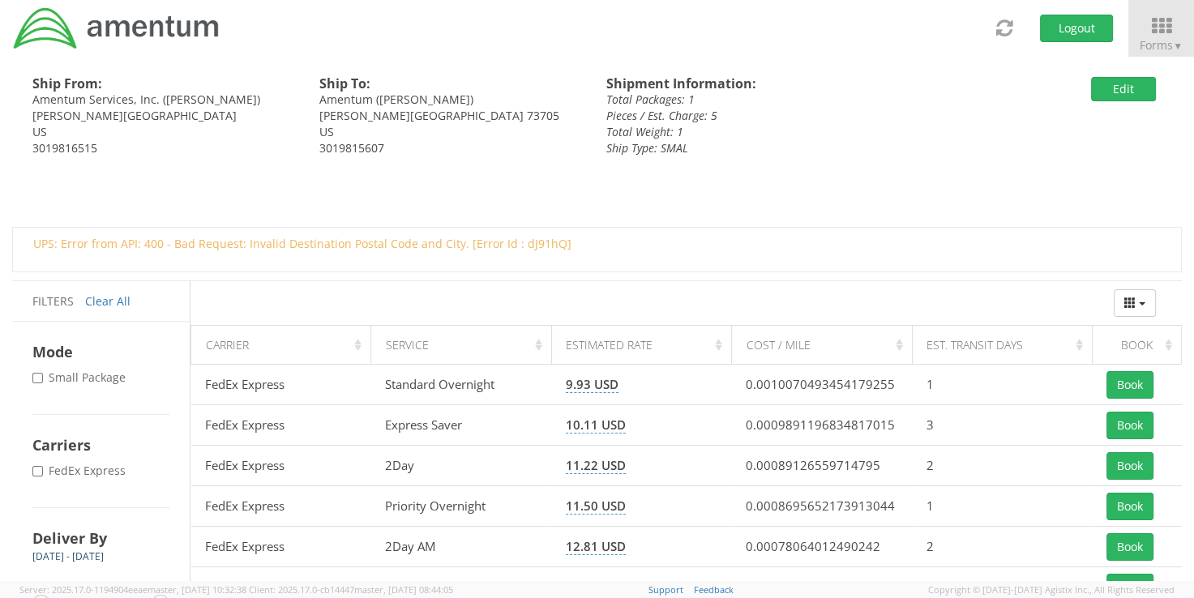
scroll to position [45, 0]
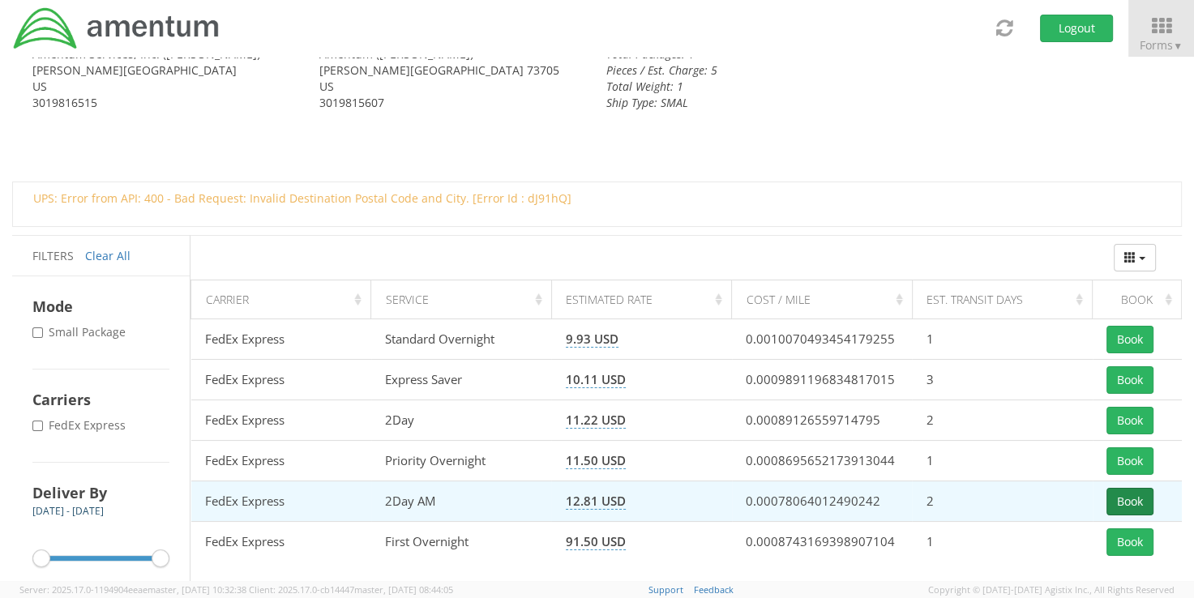
click at [1132, 498] on button "Book" at bounding box center [1130, 502] width 47 height 28
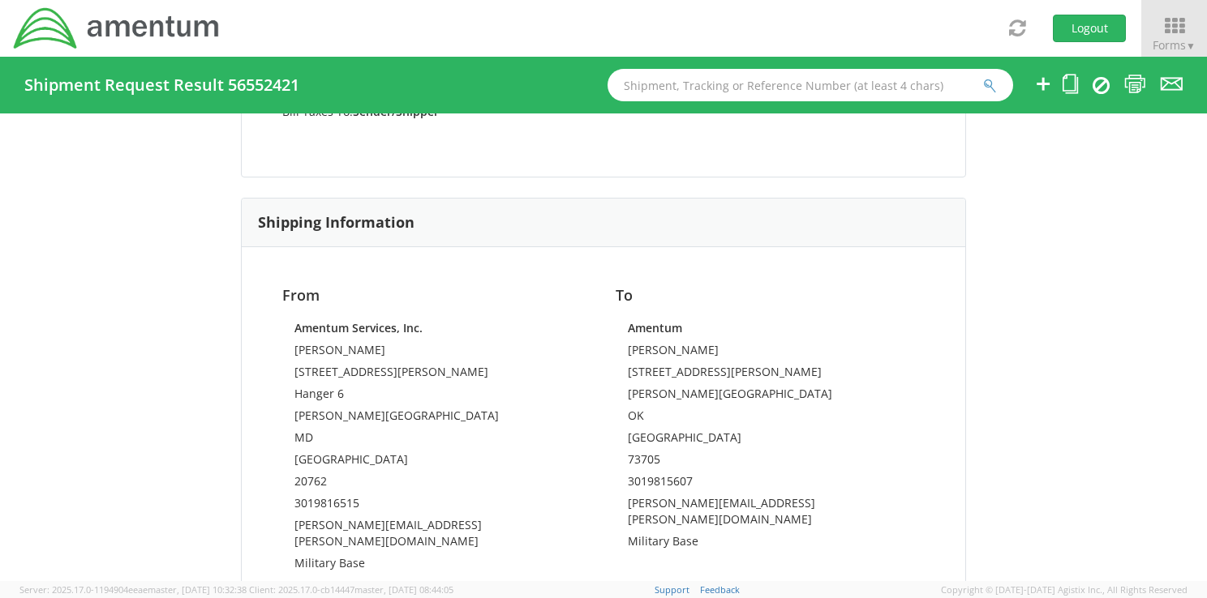
scroll to position [392, 0]
